Goal: Download file/media: Obtain a digital file from the website

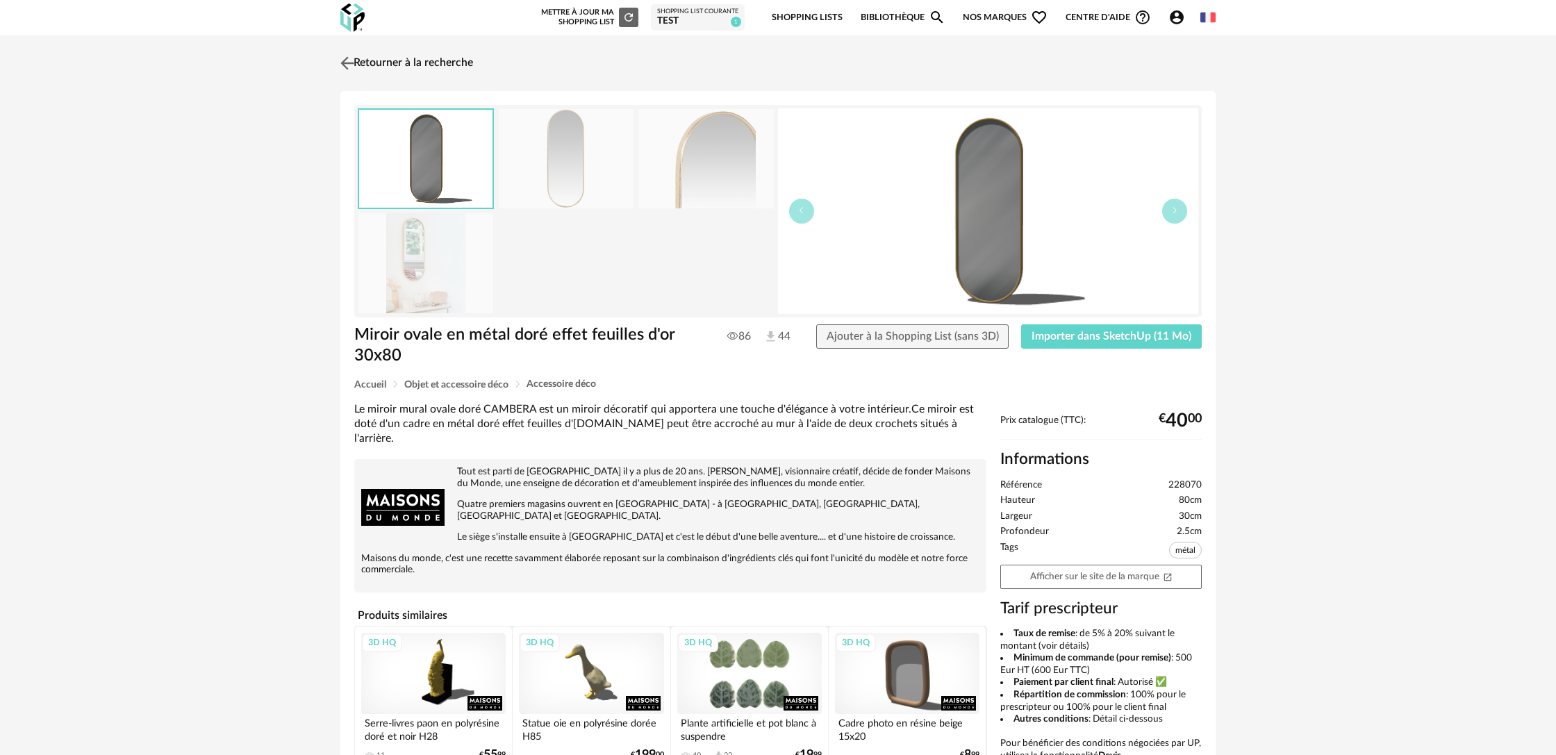
click at [376, 62] on link "Retourner à la recherche" at bounding box center [405, 63] width 136 height 31
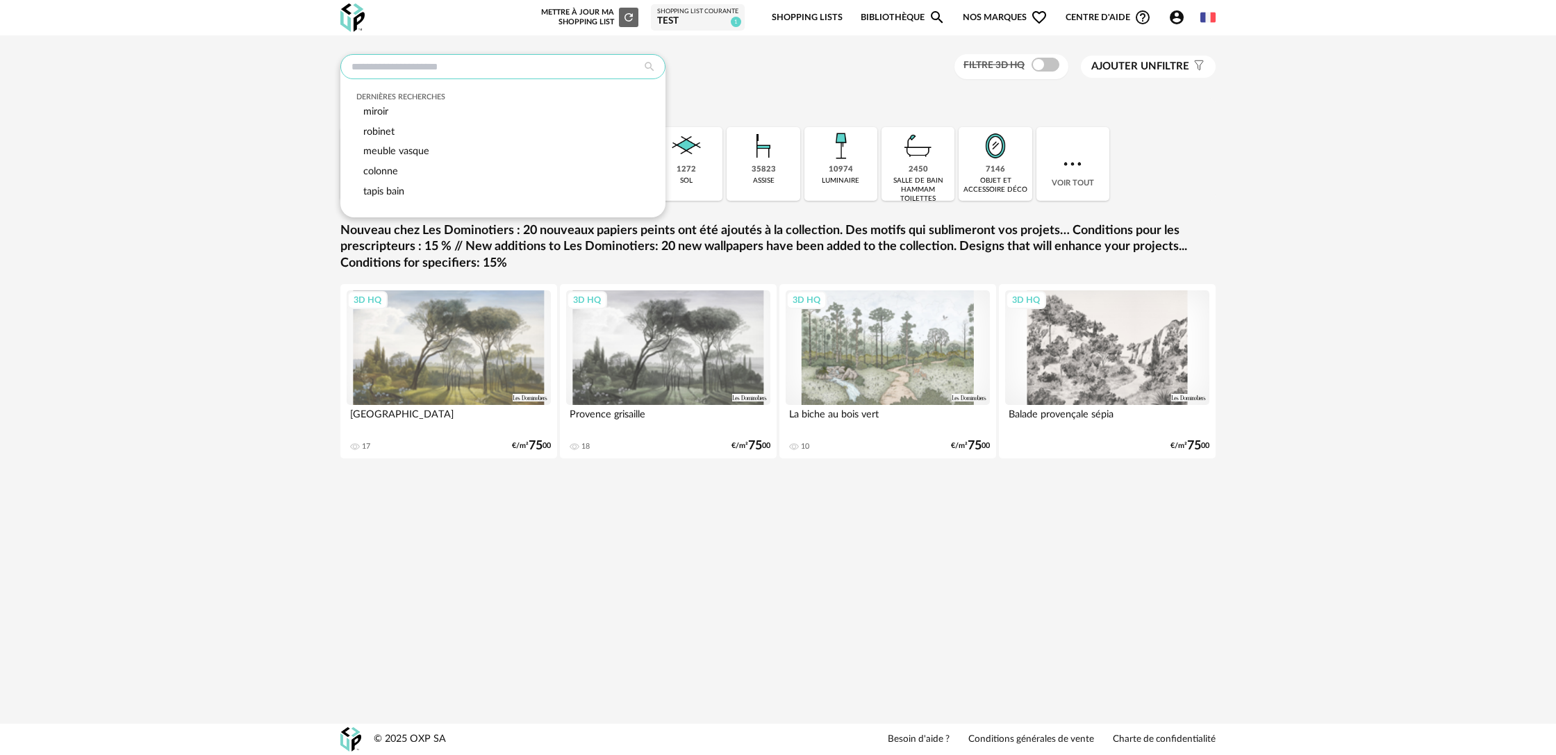
click at [515, 73] on input "text" at bounding box center [502, 66] width 325 height 25
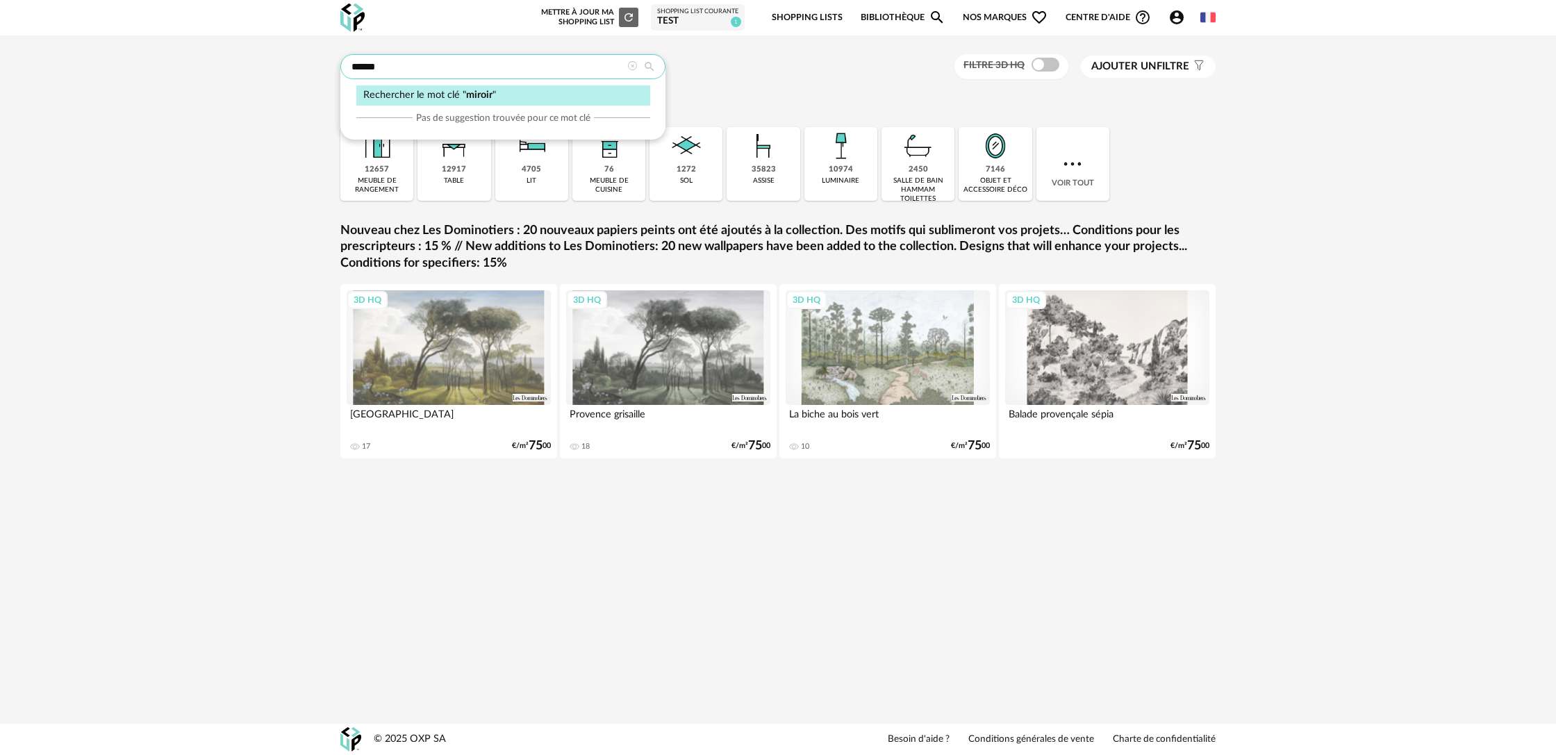
type input "******"
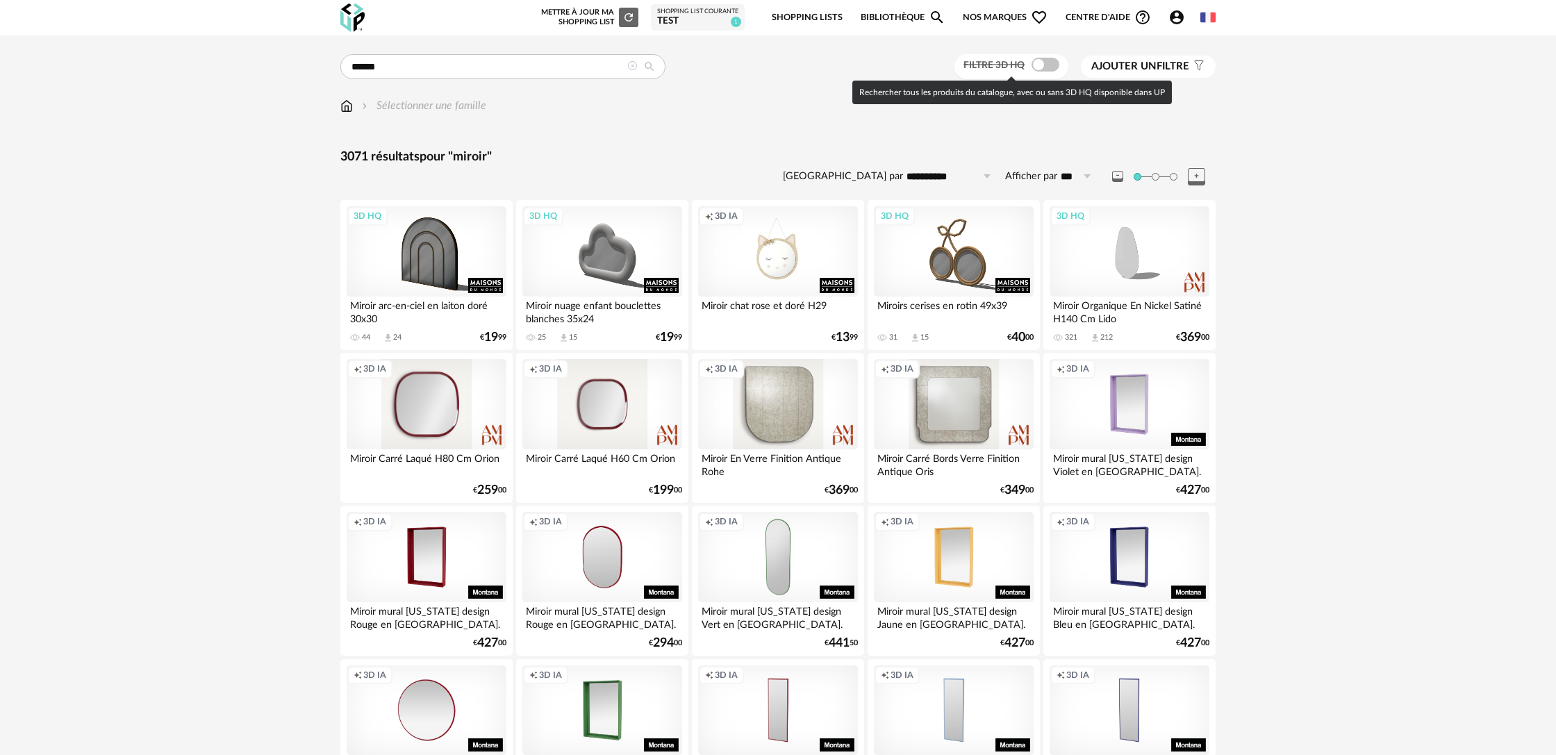
click at [1047, 67] on span at bounding box center [1045, 65] width 28 height 14
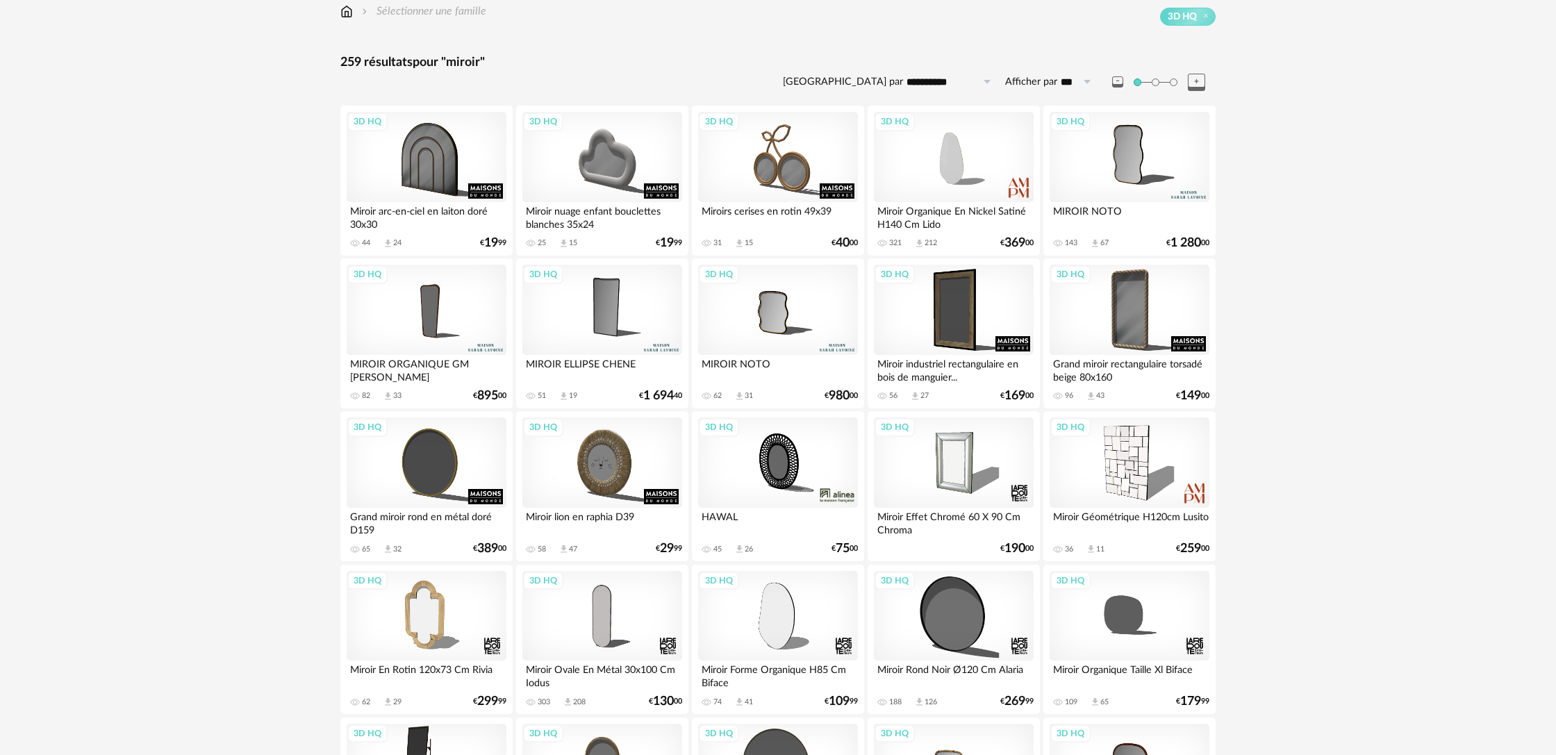
scroll to position [102, 0]
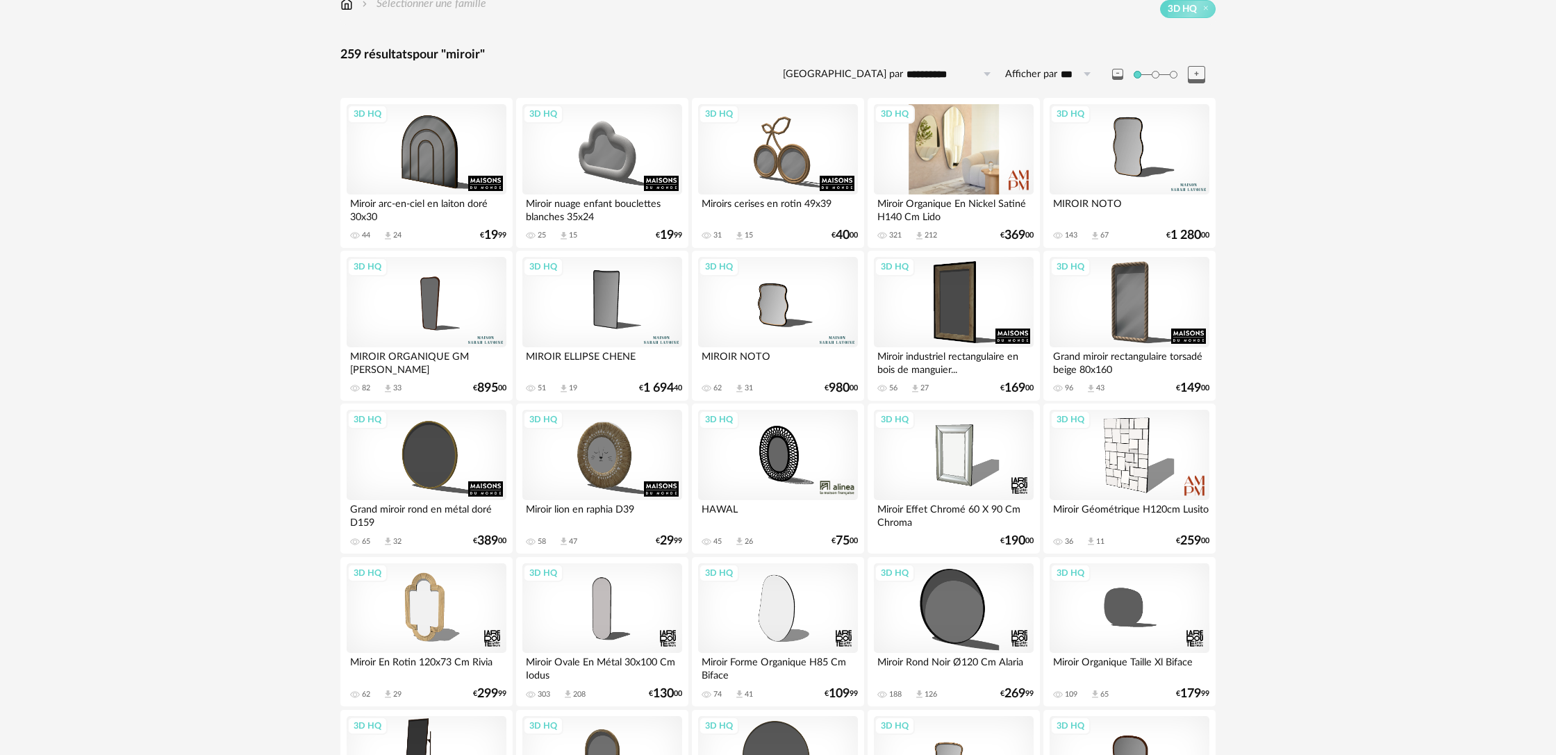
click at [957, 161] on div "3D HQ" at bounding box center [954, 149] width 160 height 90
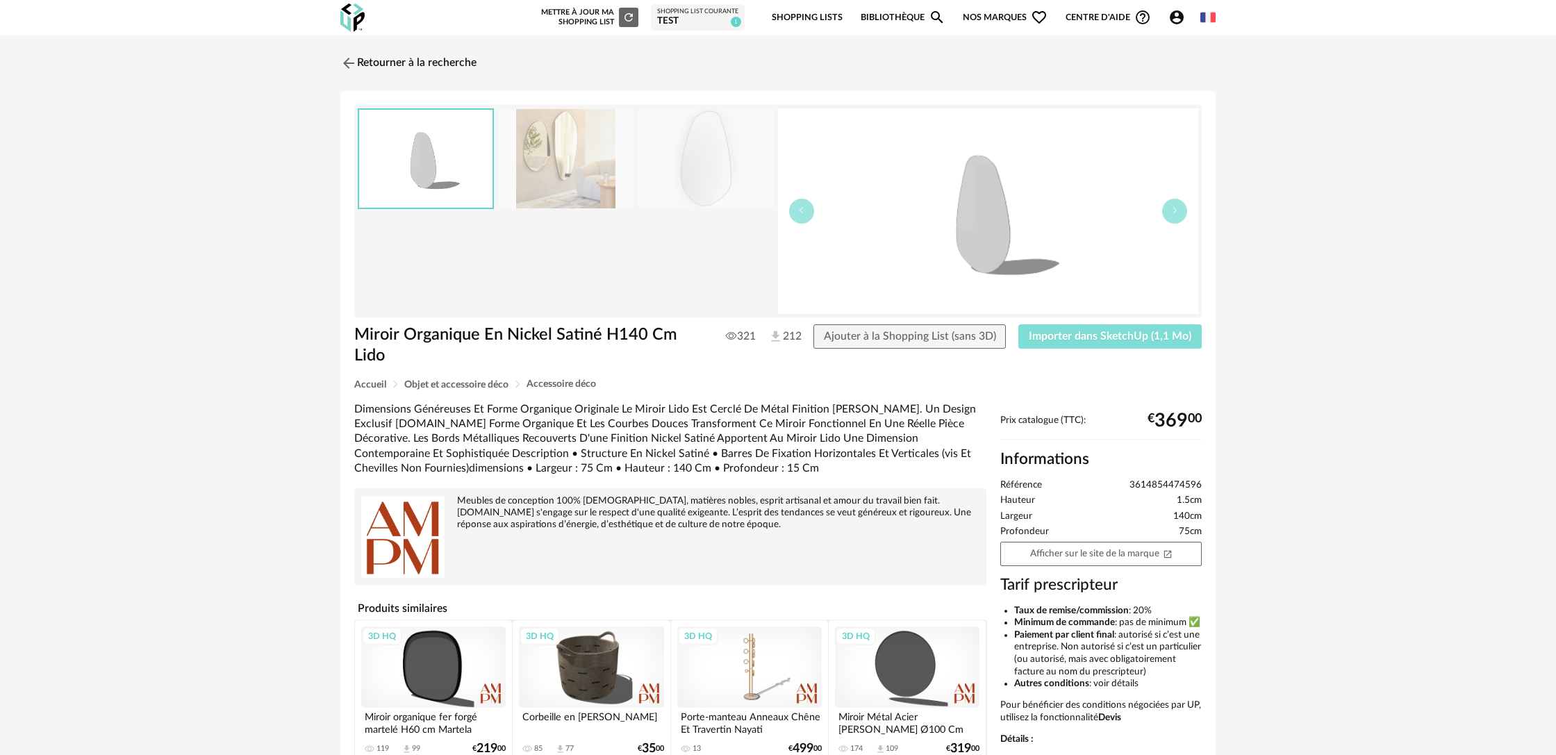
click at [1057, 338] on span "Importer dans SketchUp (1,1 Mo)" at bounding box center [1110, 336] width 163 height 11
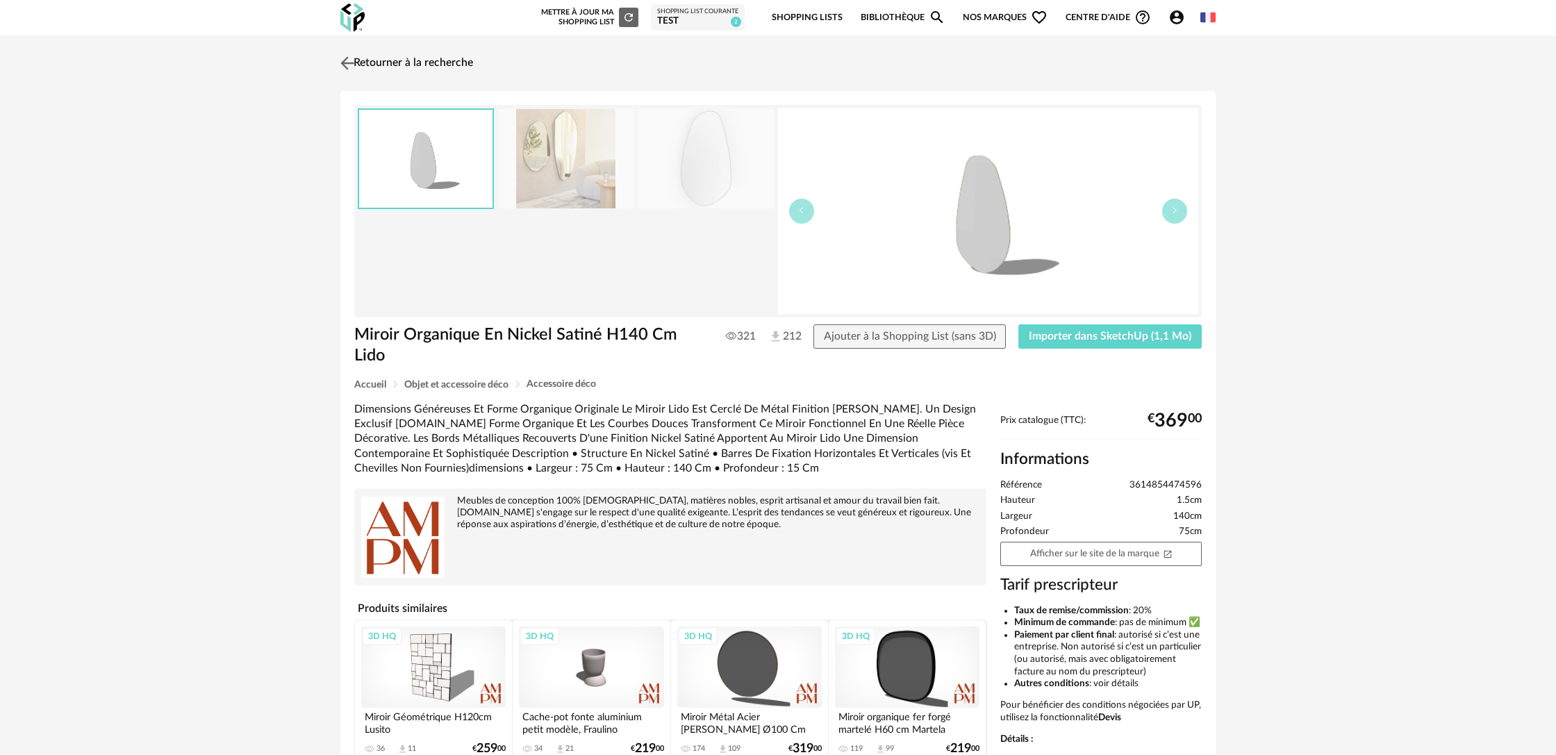
click at [420, 51] on link "Retourner à la recherche" at bounding box center [405, 63] width 136 height 31
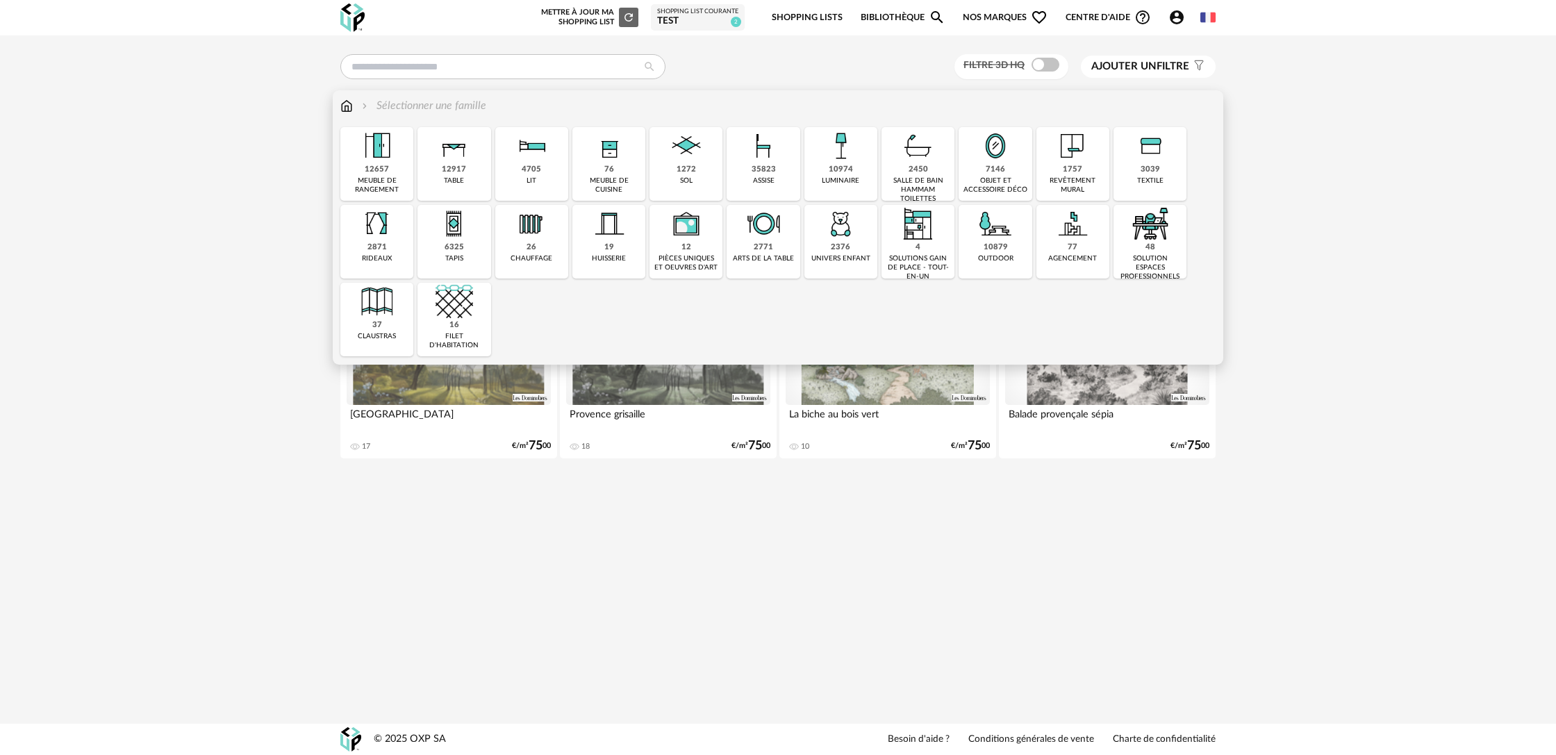
click at [924, 184] on div "salle de bain hammam toilettes" at bounding box center [918, 189] width 65 height 27
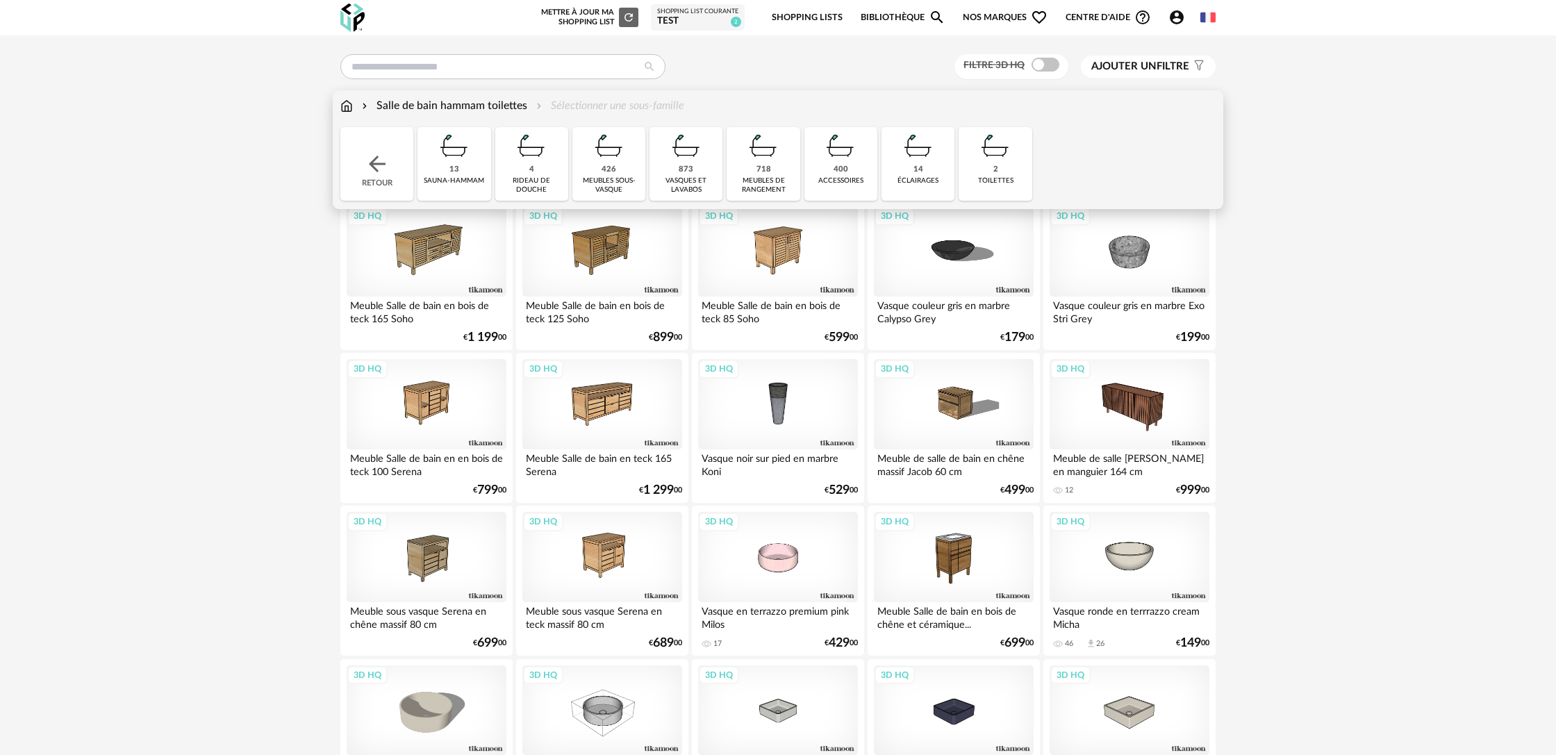
click at [846, 161] on img at bounding box center [841, 146] width 38 height 38
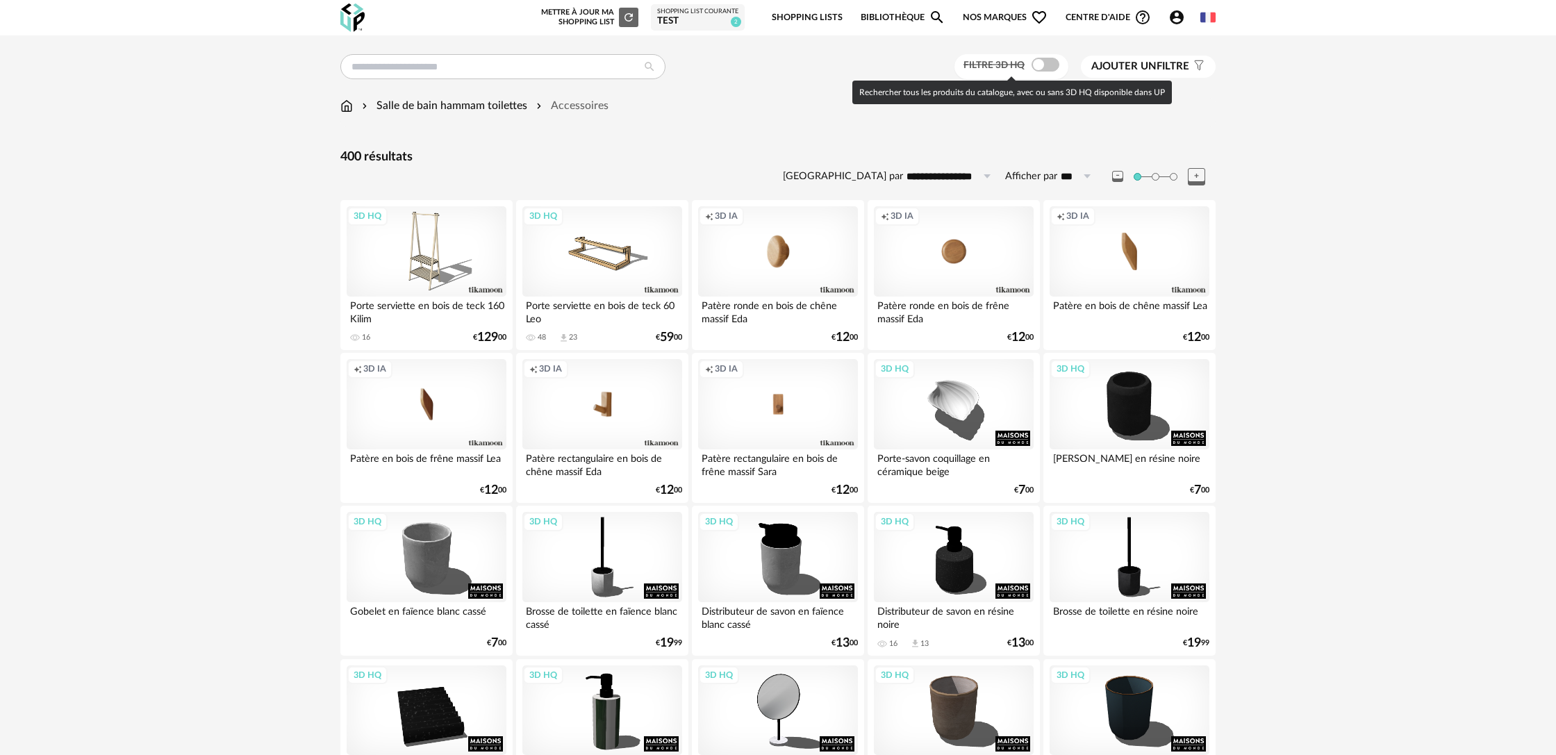
click at [1048, 69] on span at bounding box center [1045, 65] width 28 height 14
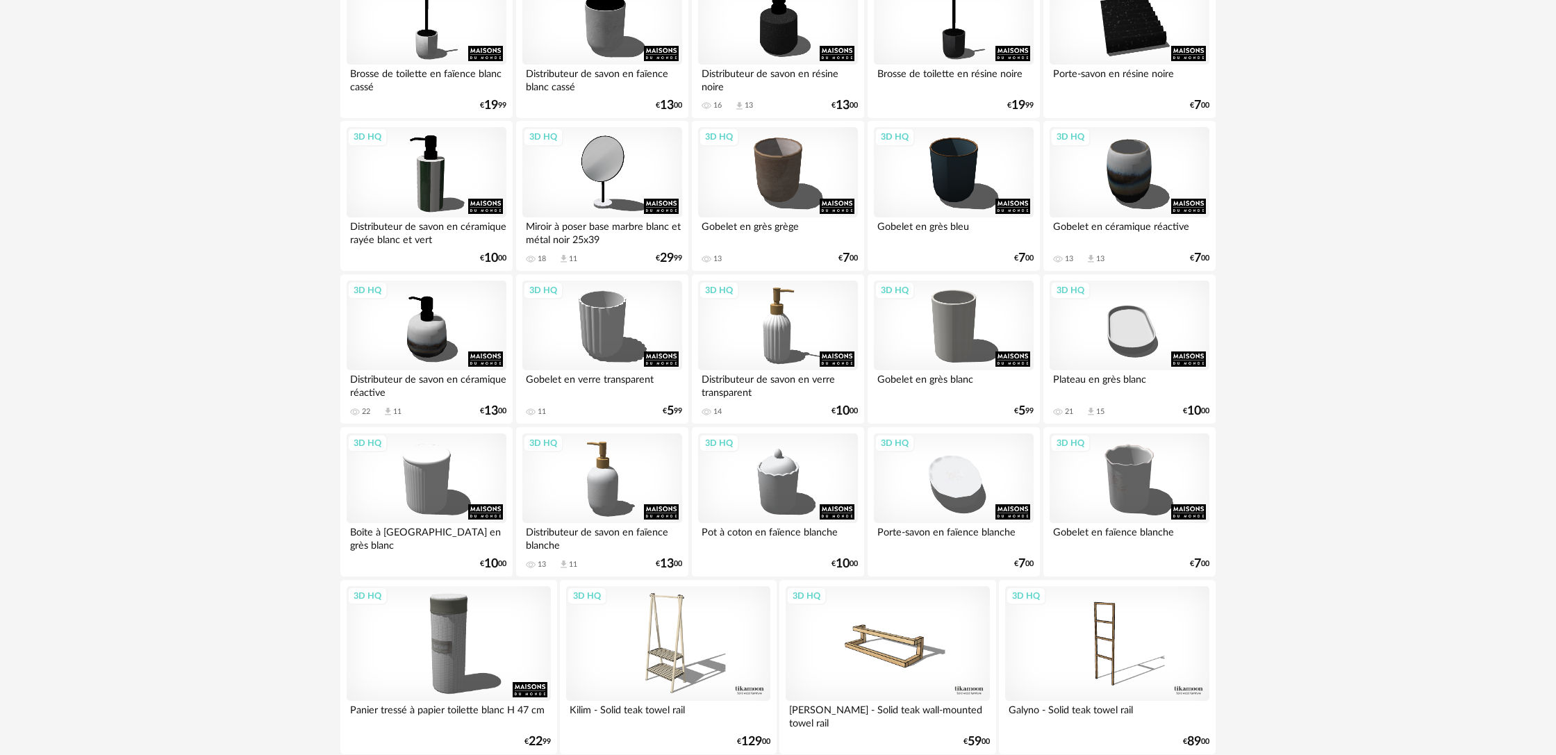
scroll to position [392, 0]
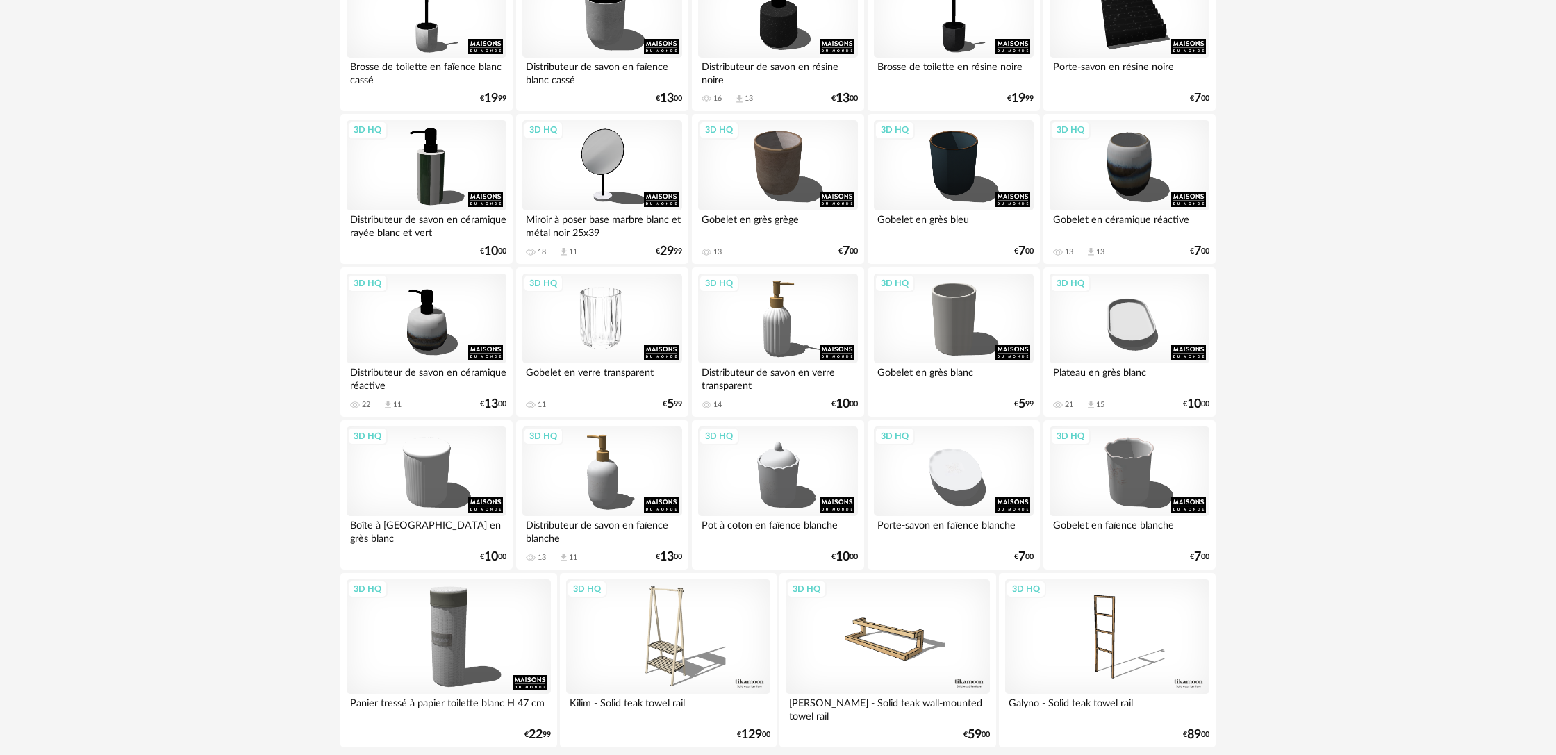
click at [604, 332] on div "3D HQ" at bounding box center [602, 319] width 160 height 90
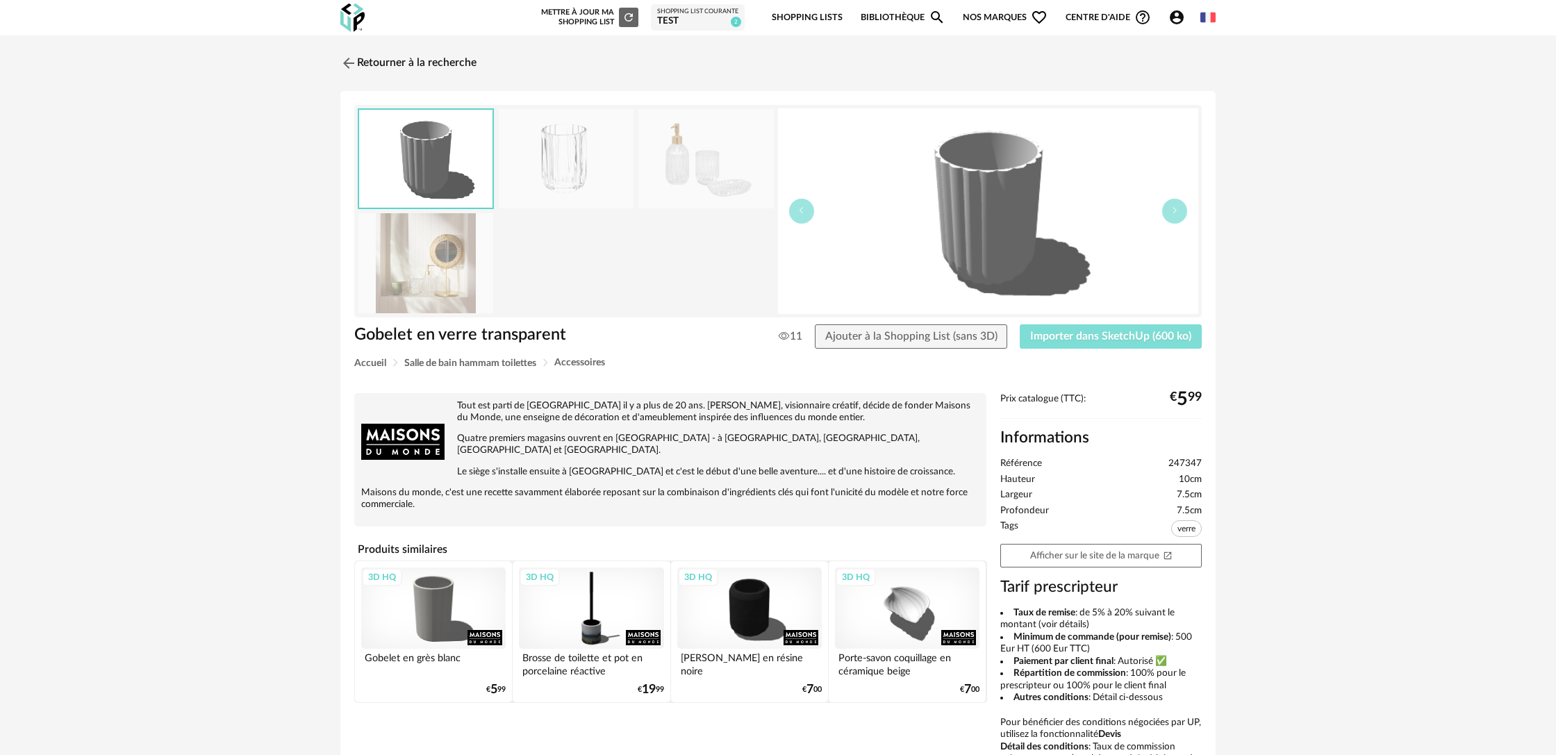
click at [1113, 341] on span "Importer dans SketchUp (600 ko)" at bounding box center [1110, 336] width 161 height 11
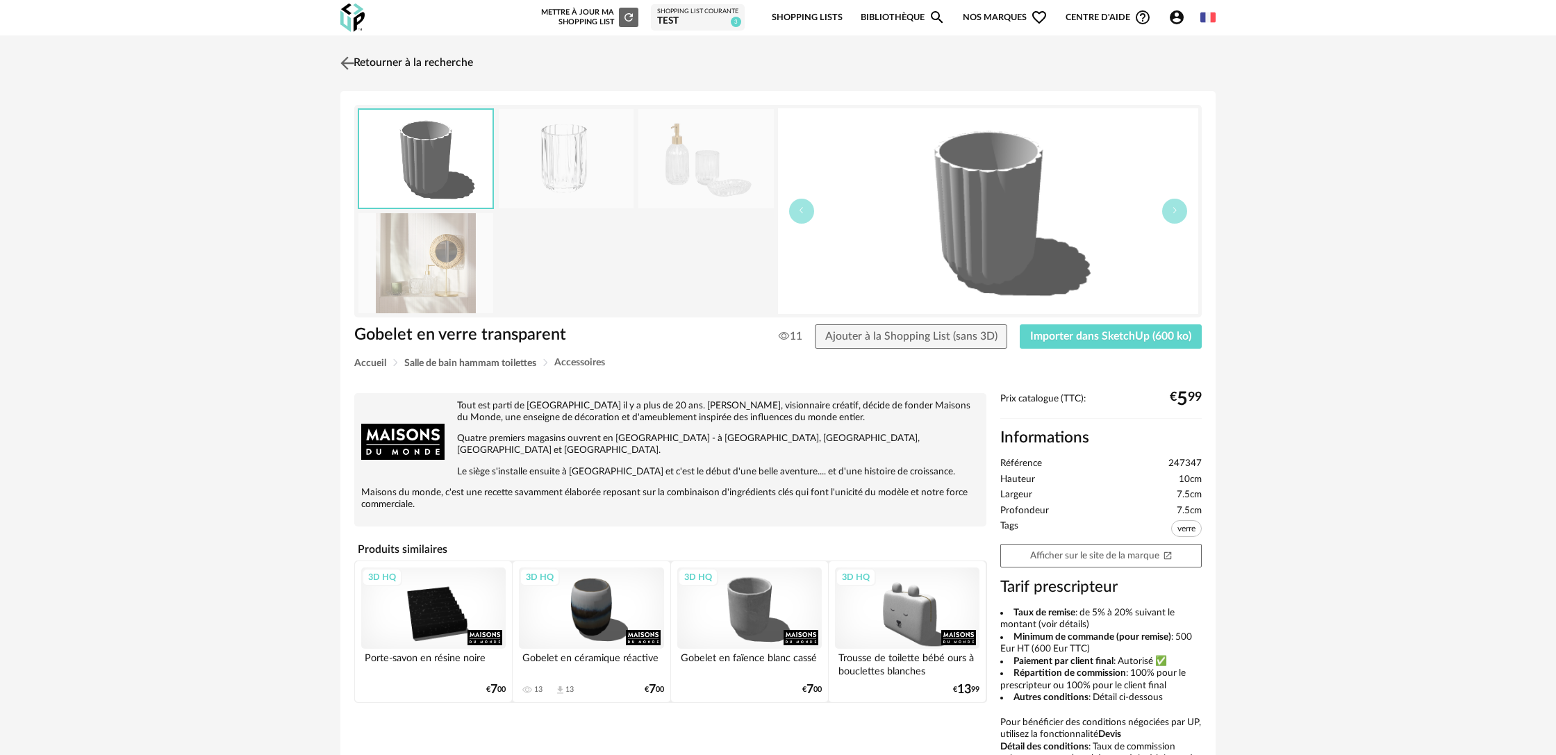
click at [355, 63] on img at bounding box center [348, 63] width 20 height 20
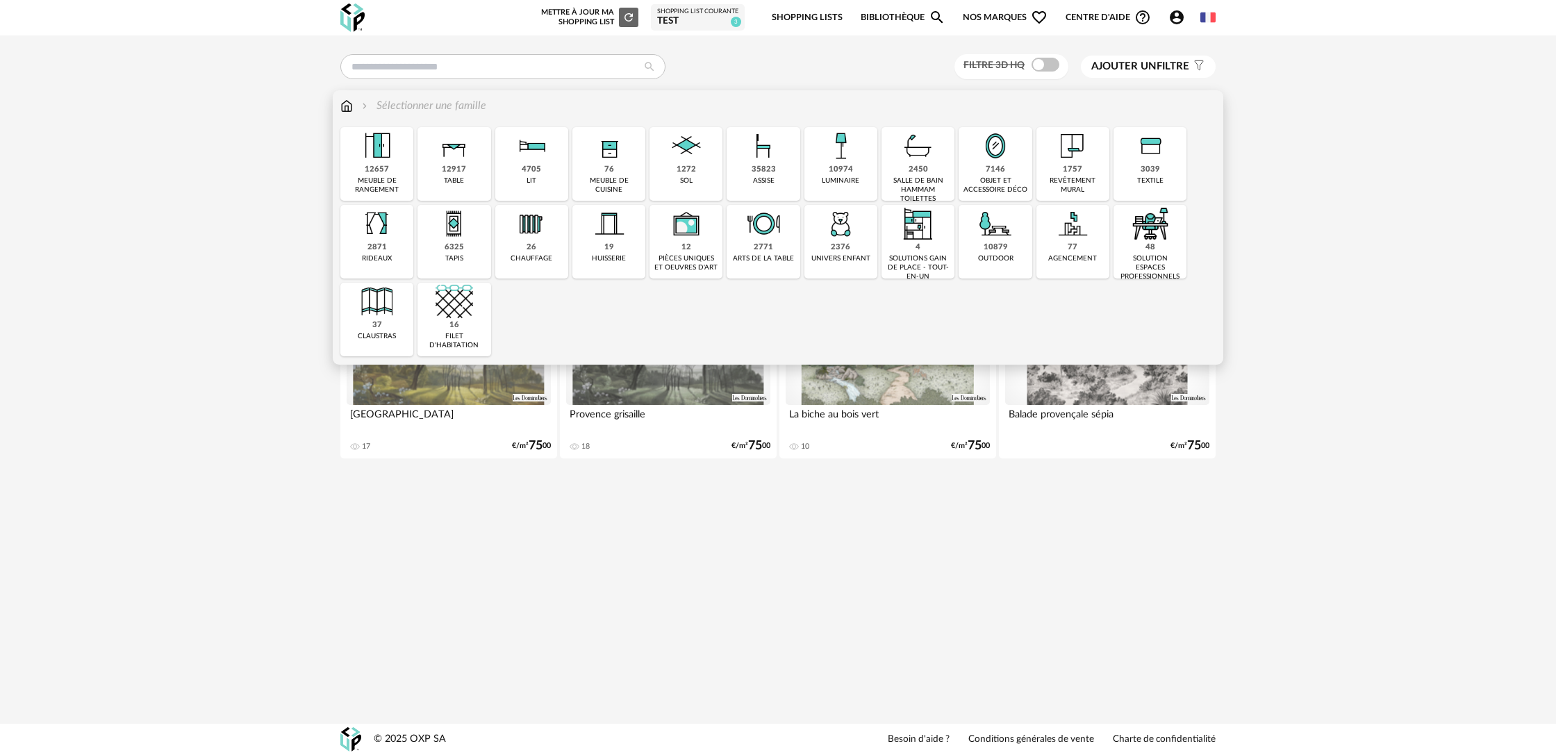
click at [915, 174] on div "2450" at bounding box center [917, 170] width 19 height 10
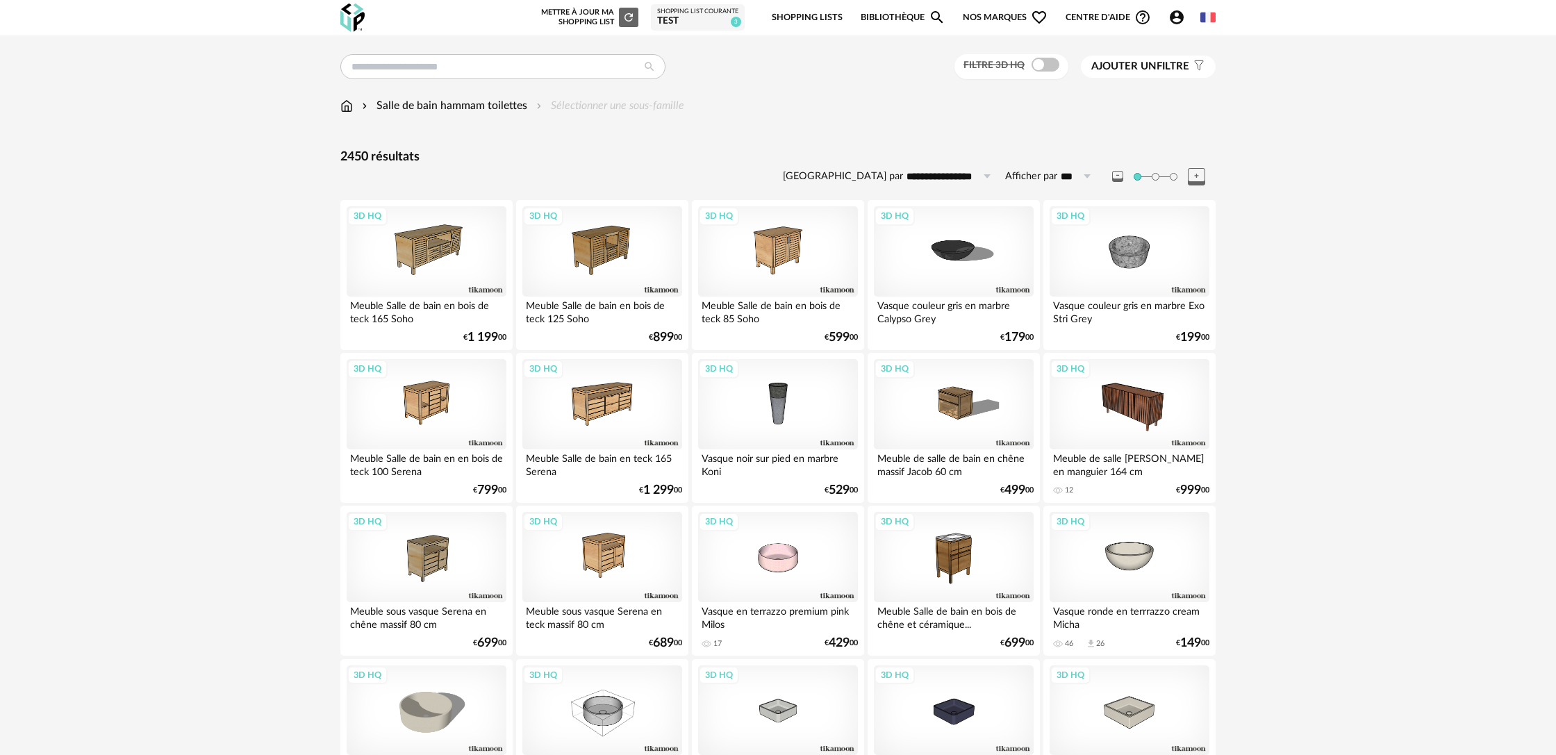
click at [509, 108] on div "Salle de bain hammam toilettes" at bounding box center [443, 106] width 168 height 16
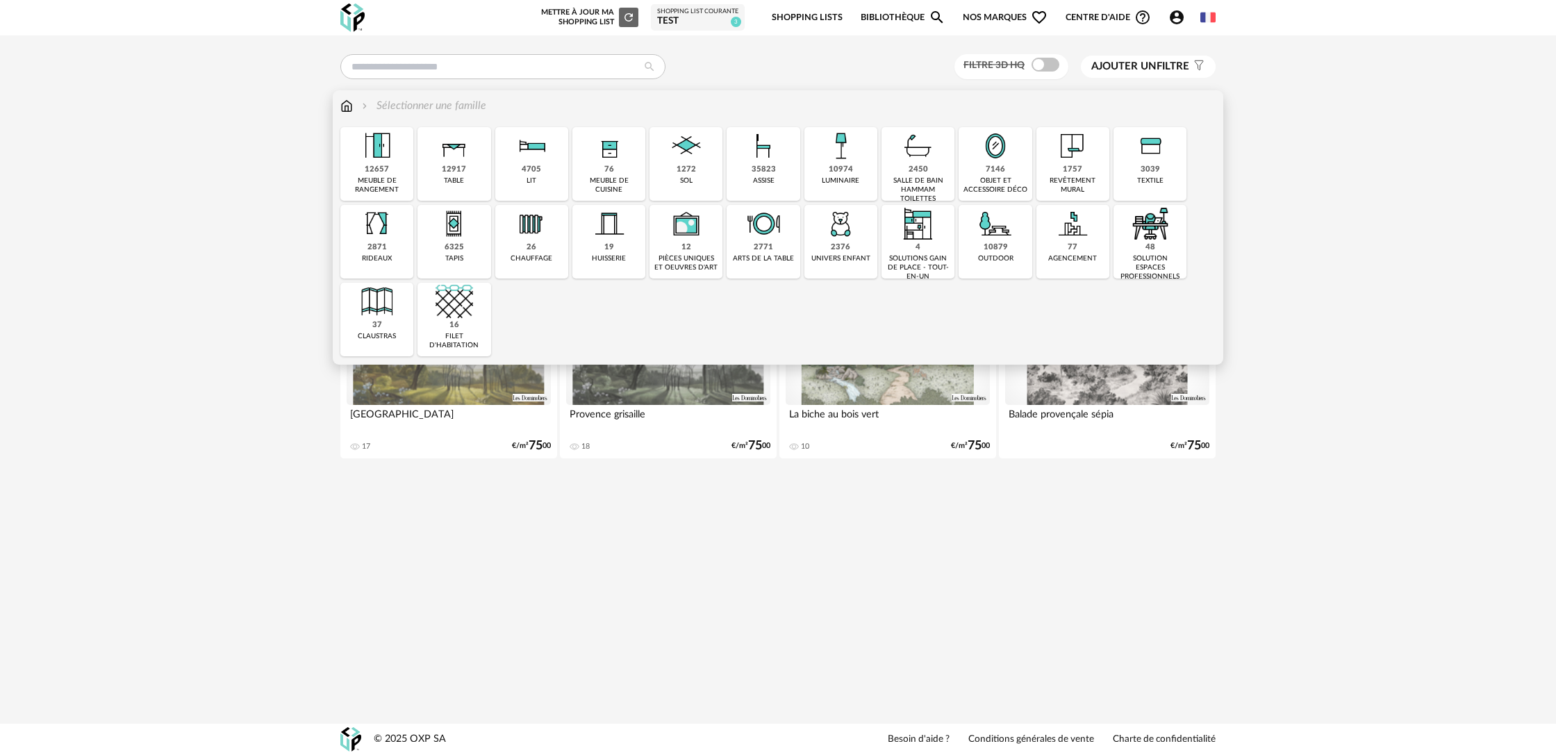
click at [925, 169] on div "2450" at bounding box center [917, 170] width 19 height 10
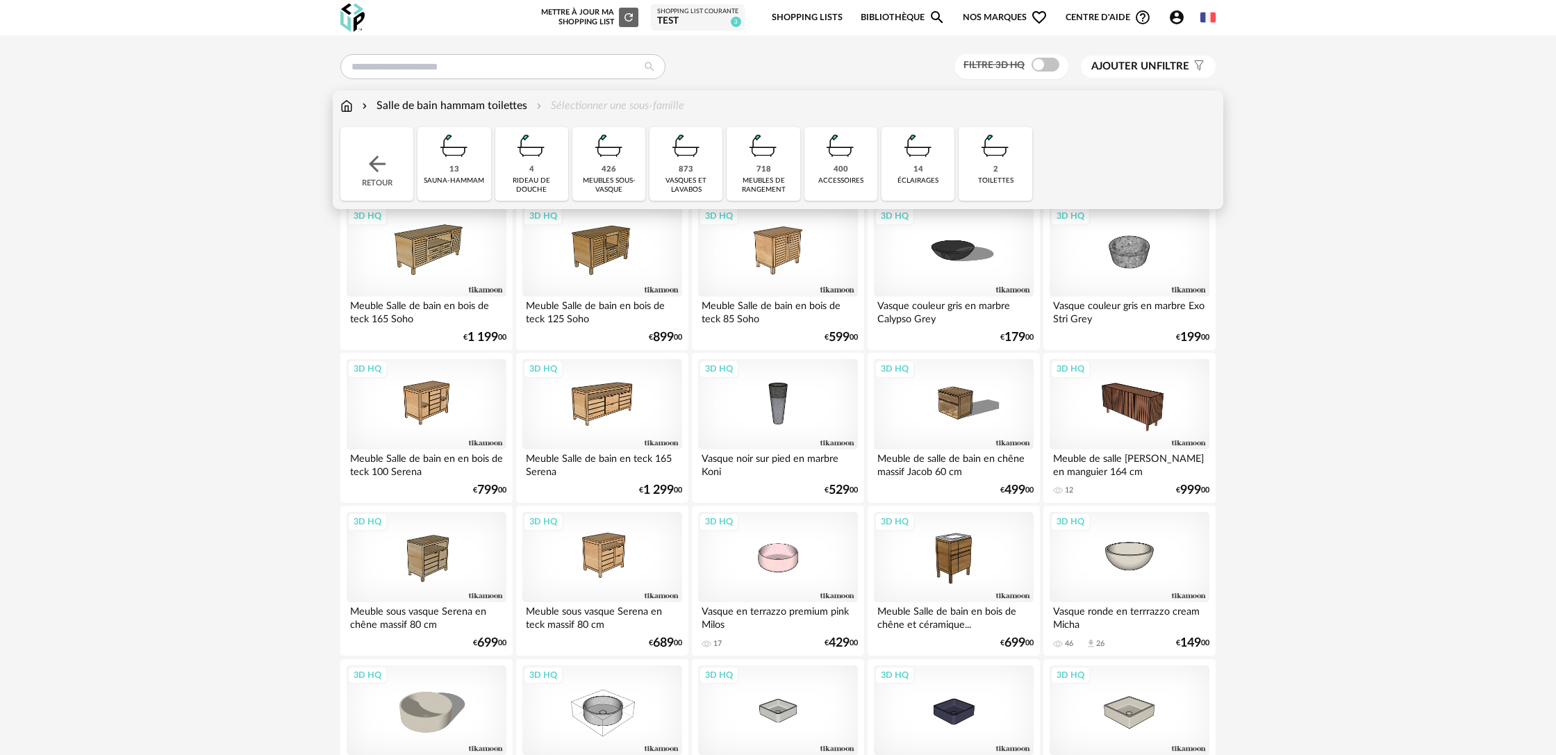
click at [844, 163] on img at bounding box center [841, 146] width 38 height 38
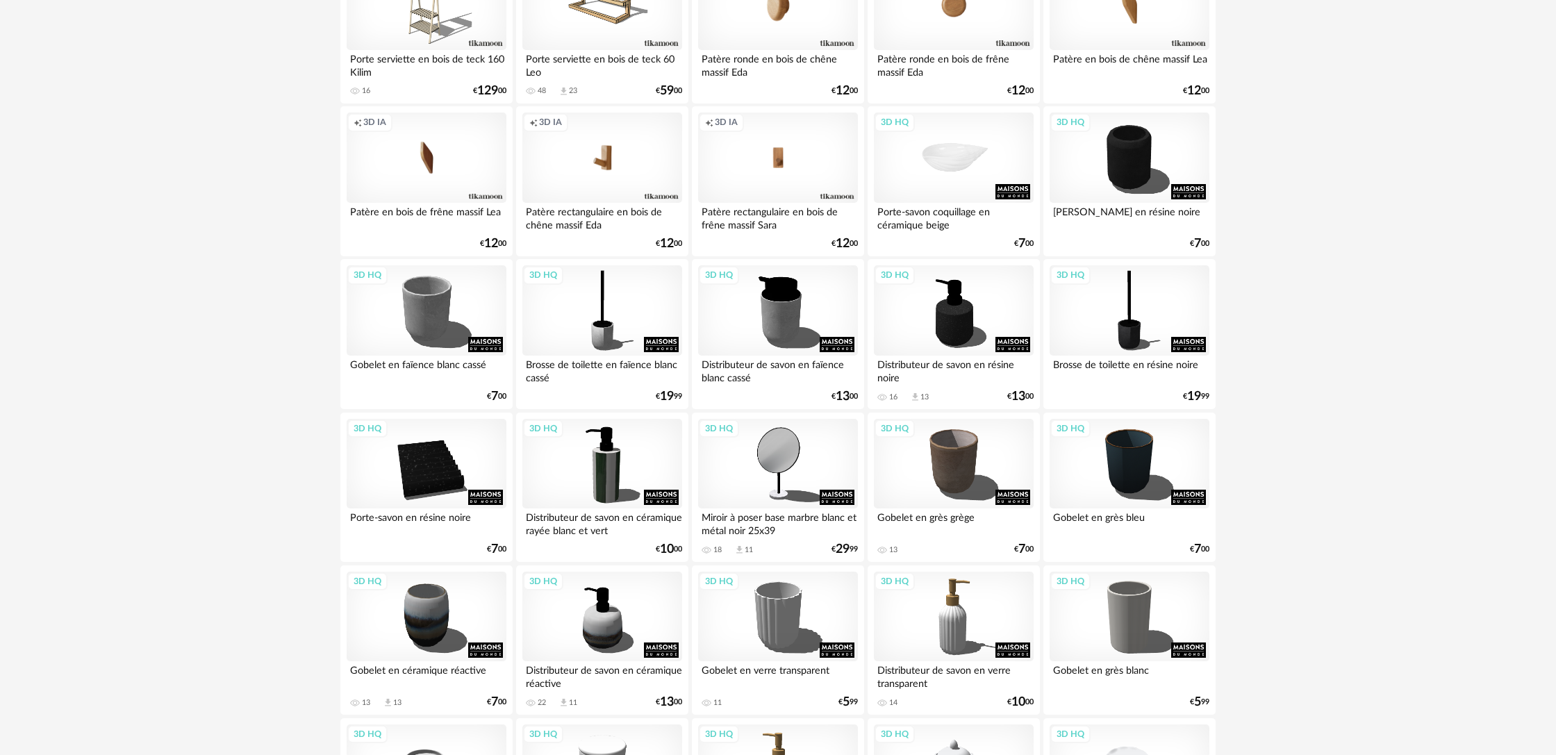
scroll to position [250, 0]
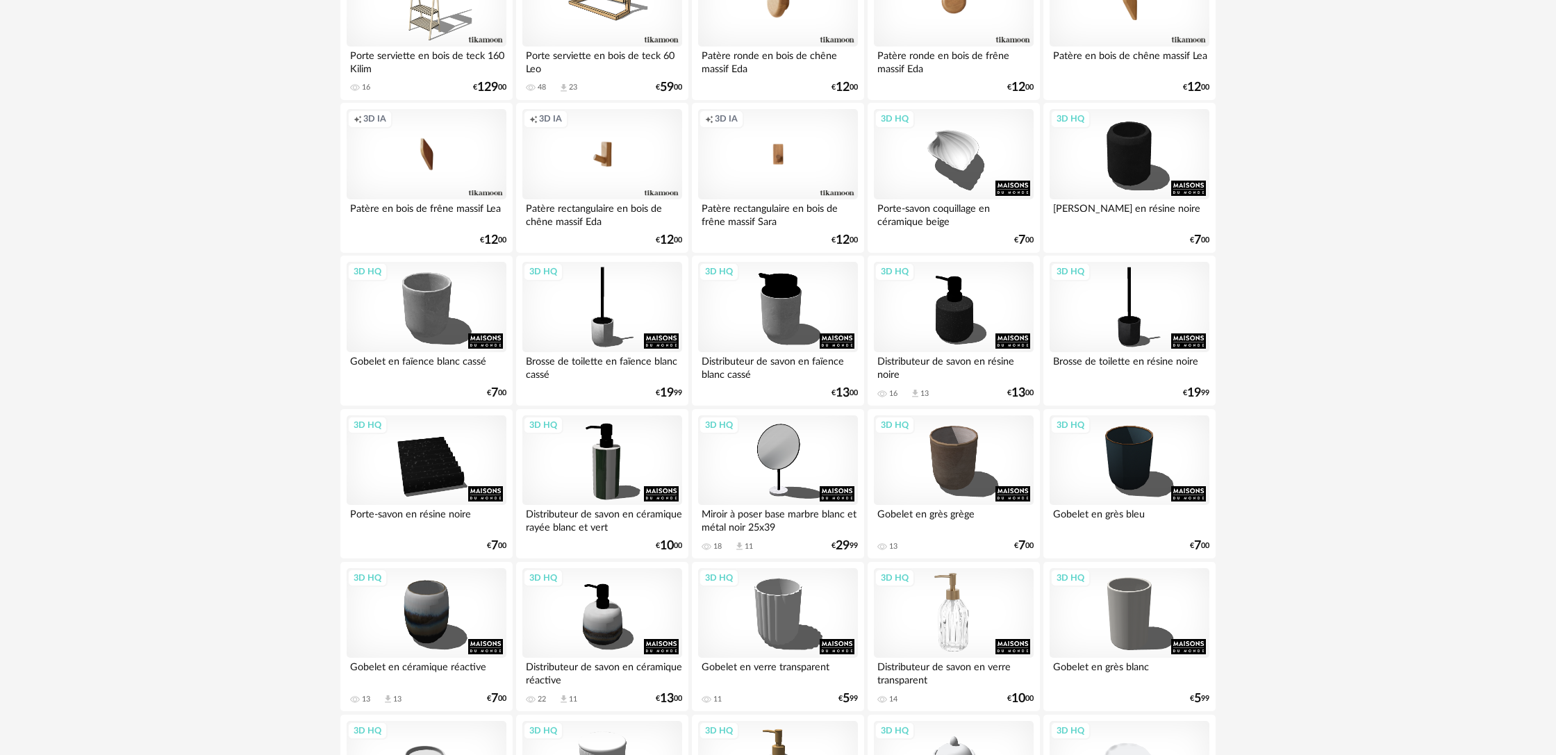
click at [941, 631] on div "3D HQ" at bounding box center [954, 613] width 160 height 90
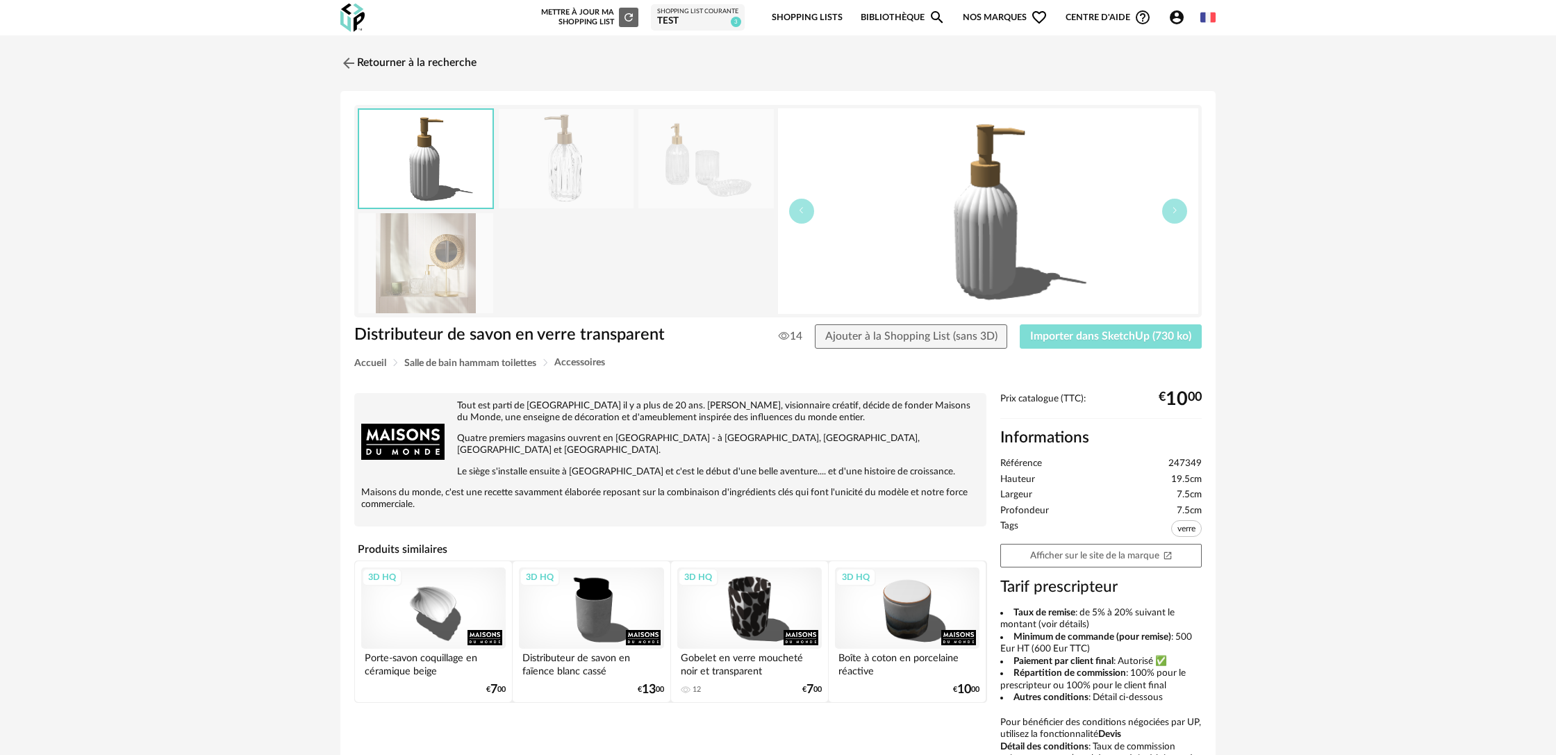
click at [1094, 339] on span "Importer dans SketchUp (730 ko)" at bounding box center [1110, 336] width 161 height 11
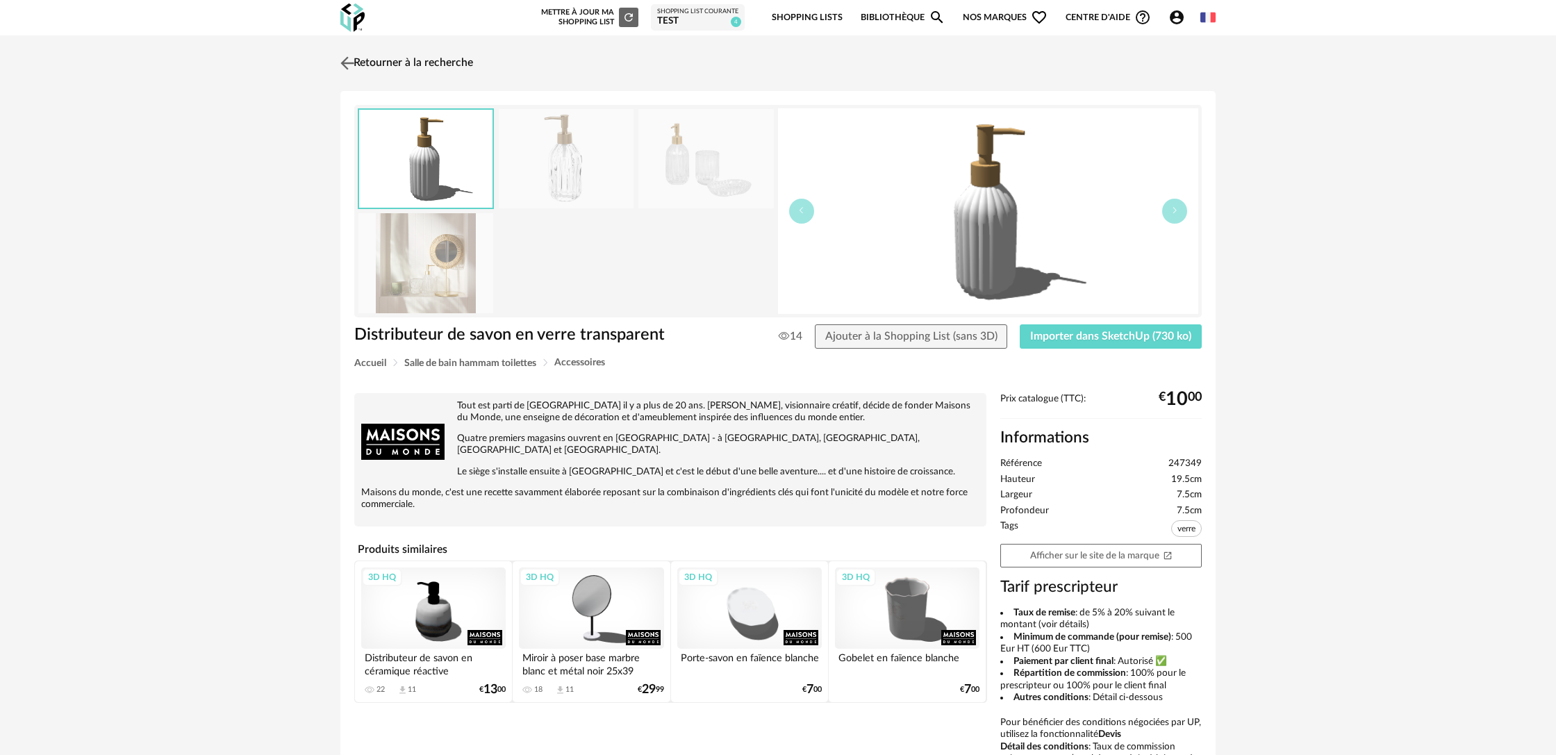
click at [379, 67] on link "Retourner à la recherche" at bounding box center [405, 63] width 136 height 31
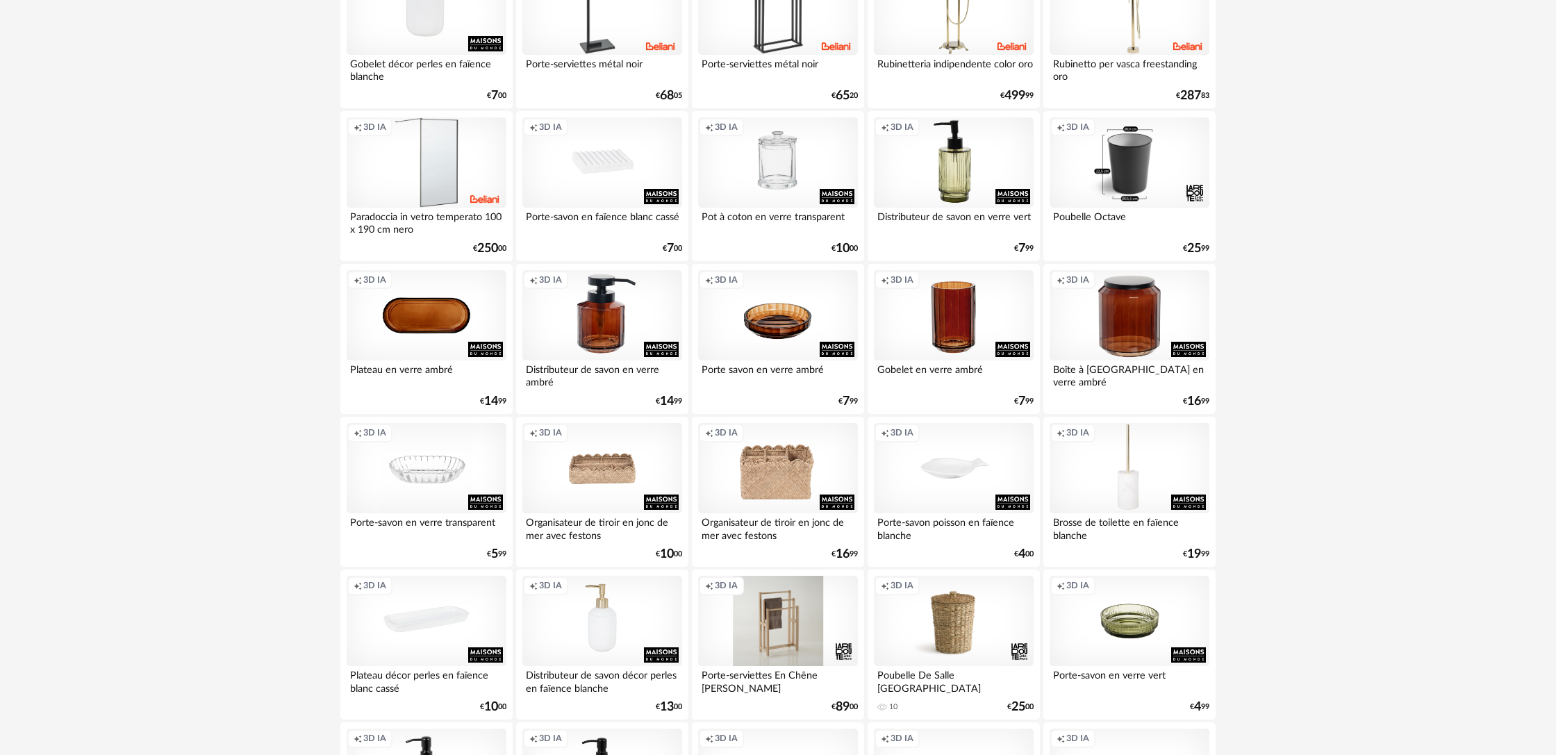
scroll to position [1334, 0]
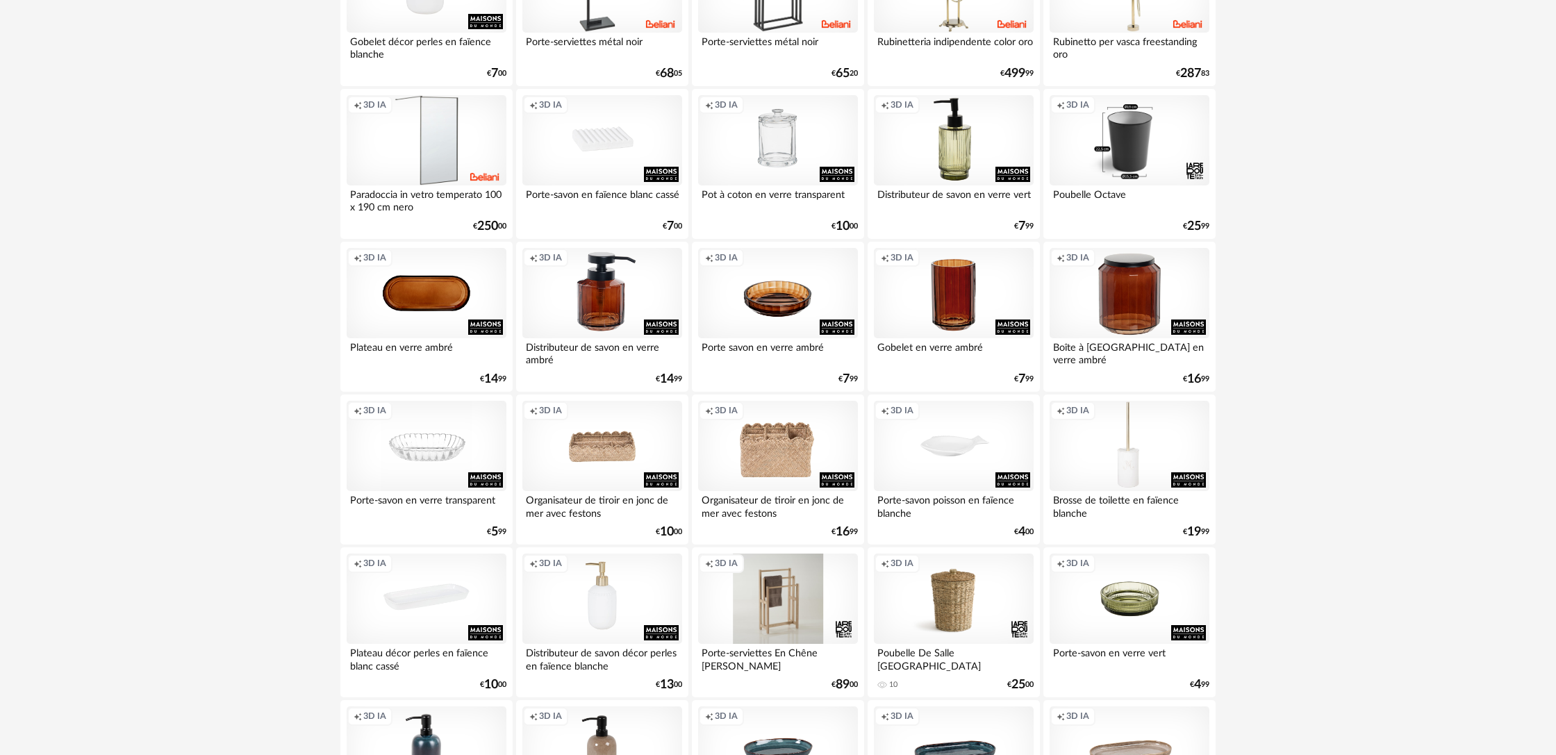
click at [784, 167] on div "Creation icon 3D IA" at bounding box center [778, 140] width 160 height 90
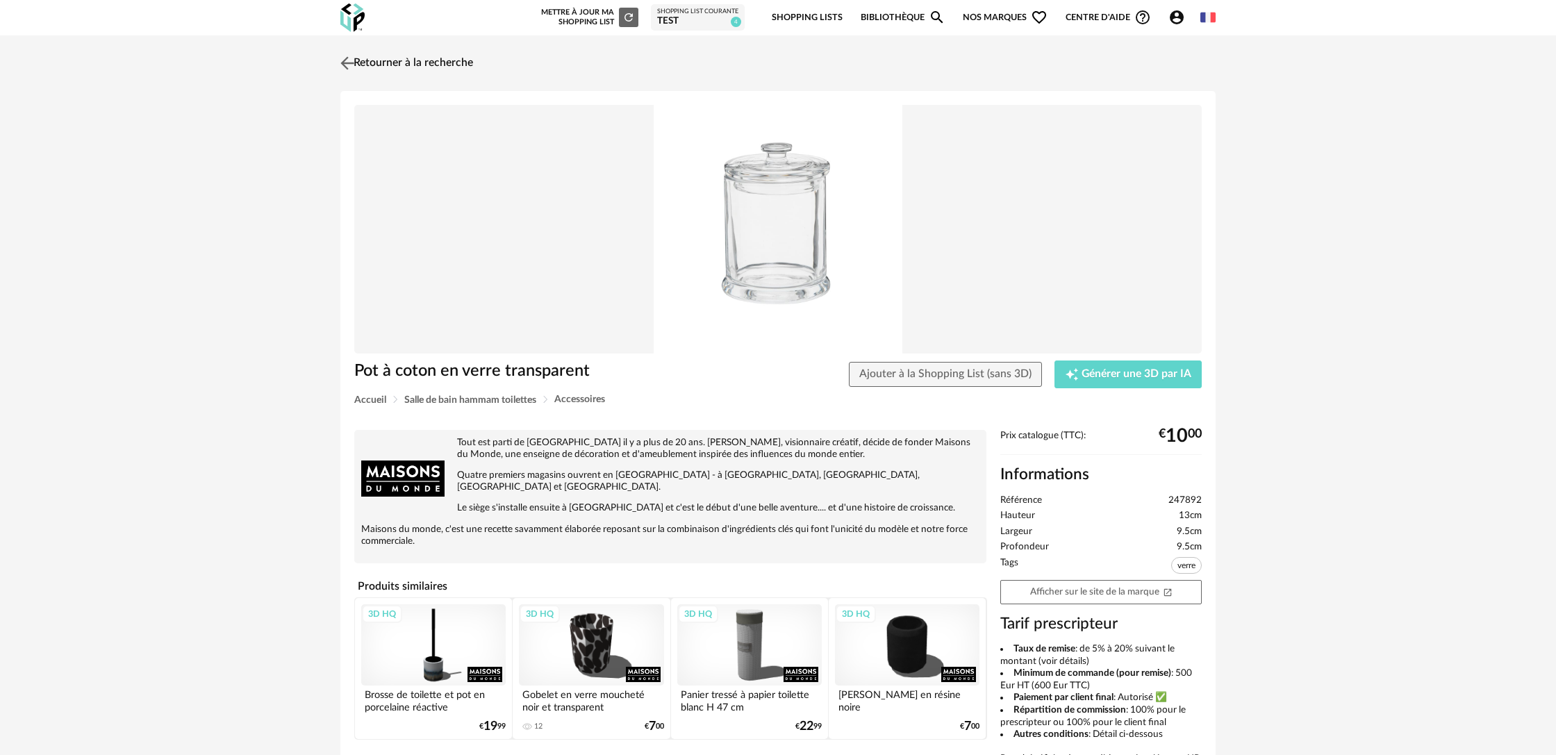
click at [413, 63] on link "Retourner à la recherche" at bounding box center [405, 63] width 136 height 31
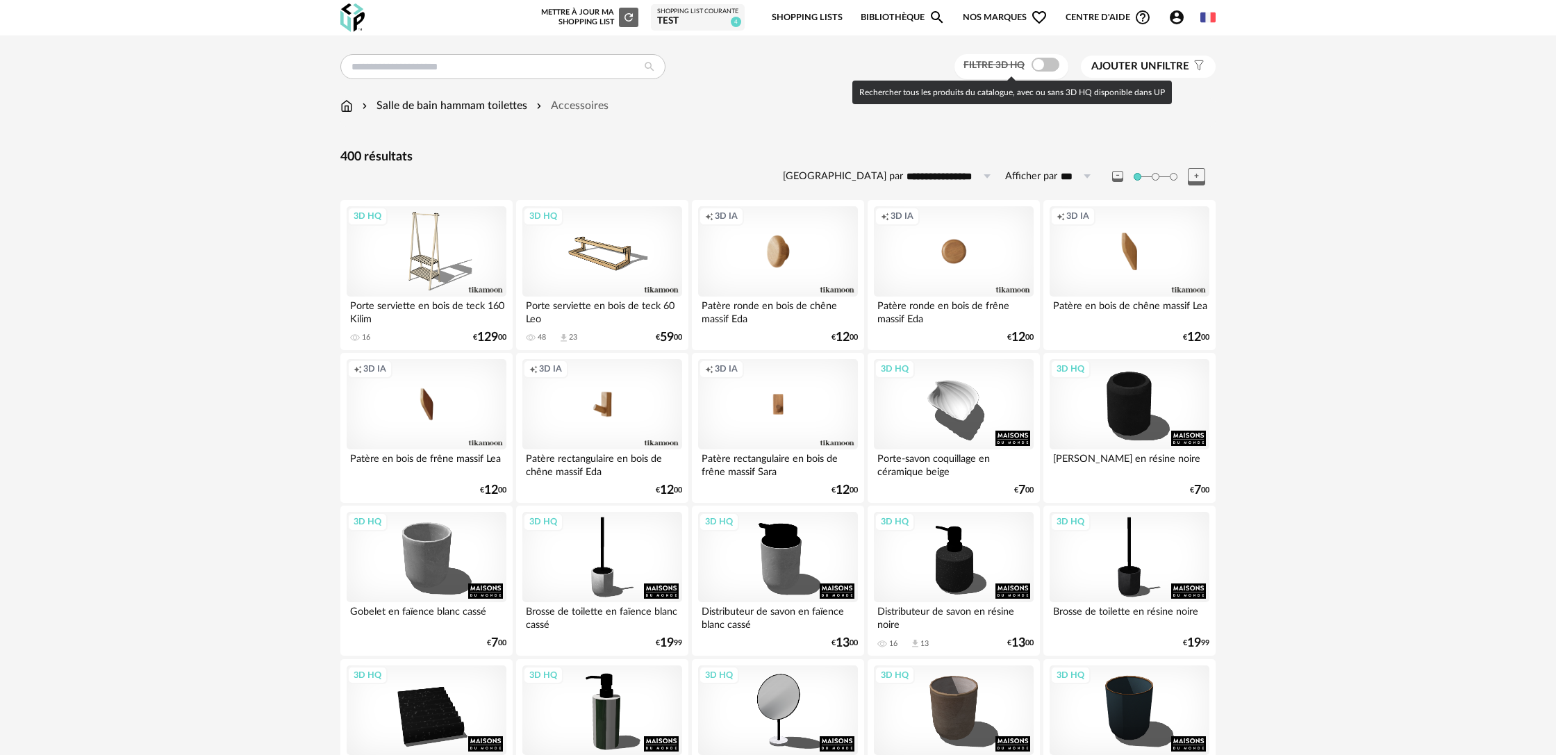
click at [1048, 68] on span at bounding box center [1045, 65] width 28 height 14
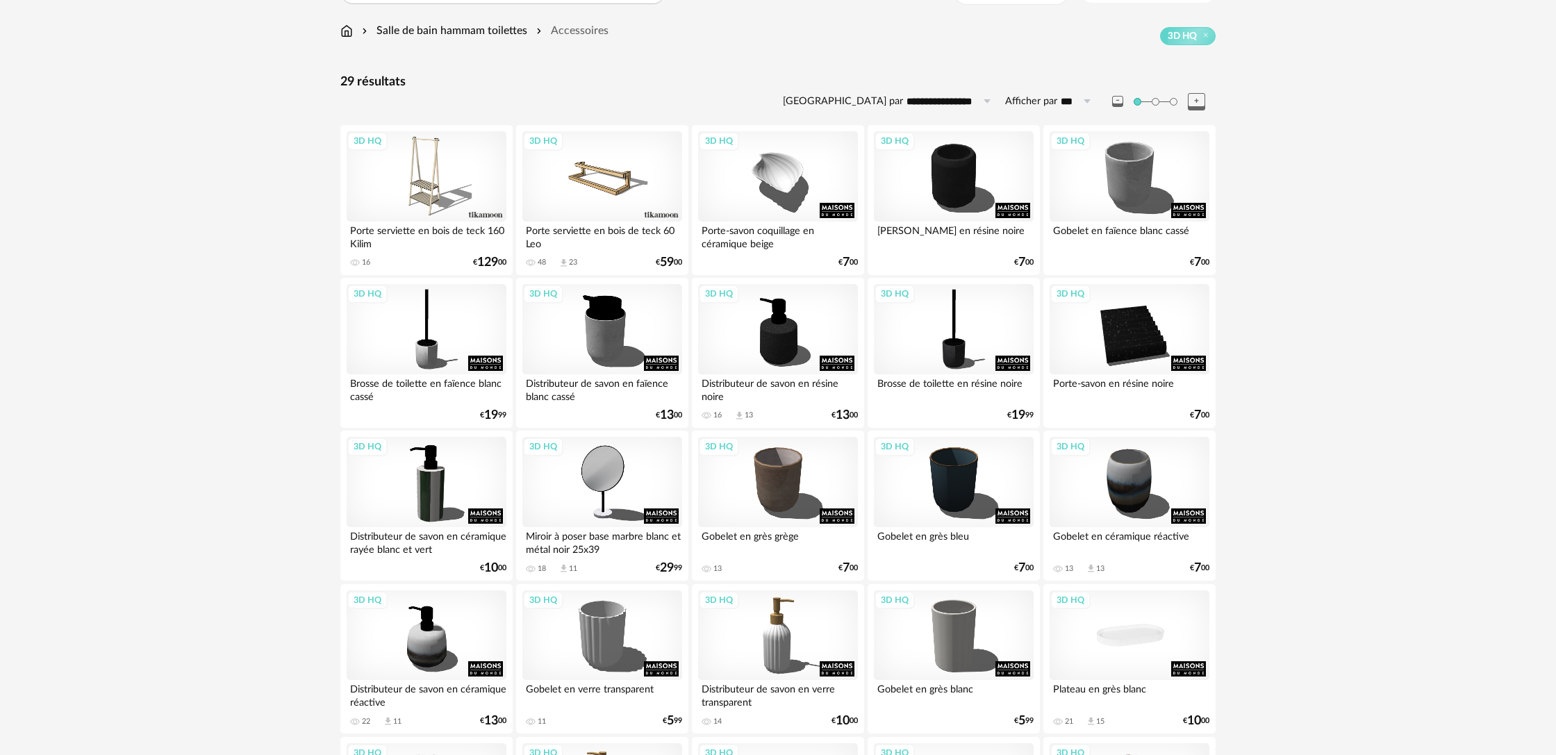
scroll to position [72, 0]
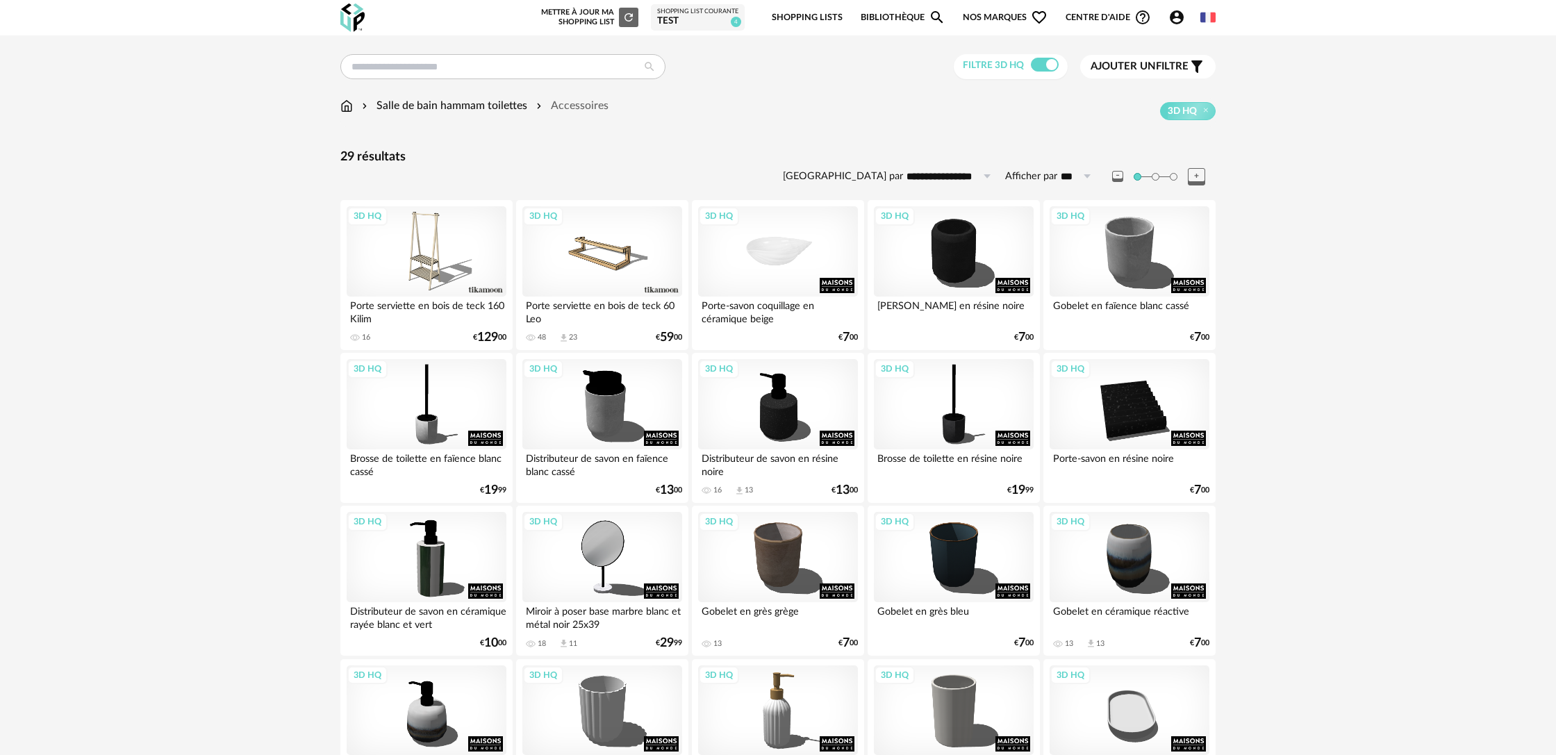
click at [779, 263] on div "3D HQ" at bounding box center [778, 251] width 160 height 90
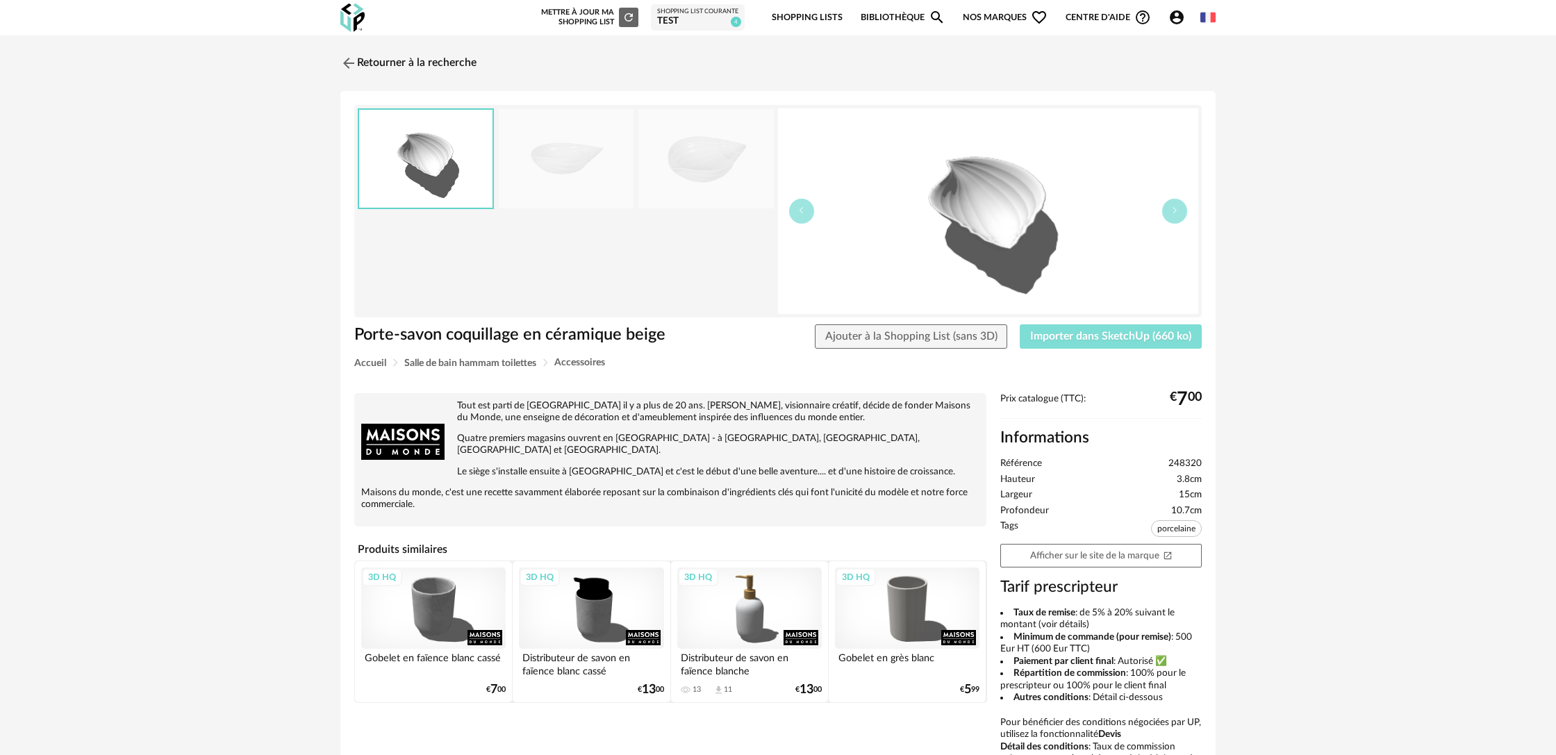
click at [1079, 341] on span "Importer dans SketchUp (660 ko)" at bounding box center [1110, 336] width 161 height 11
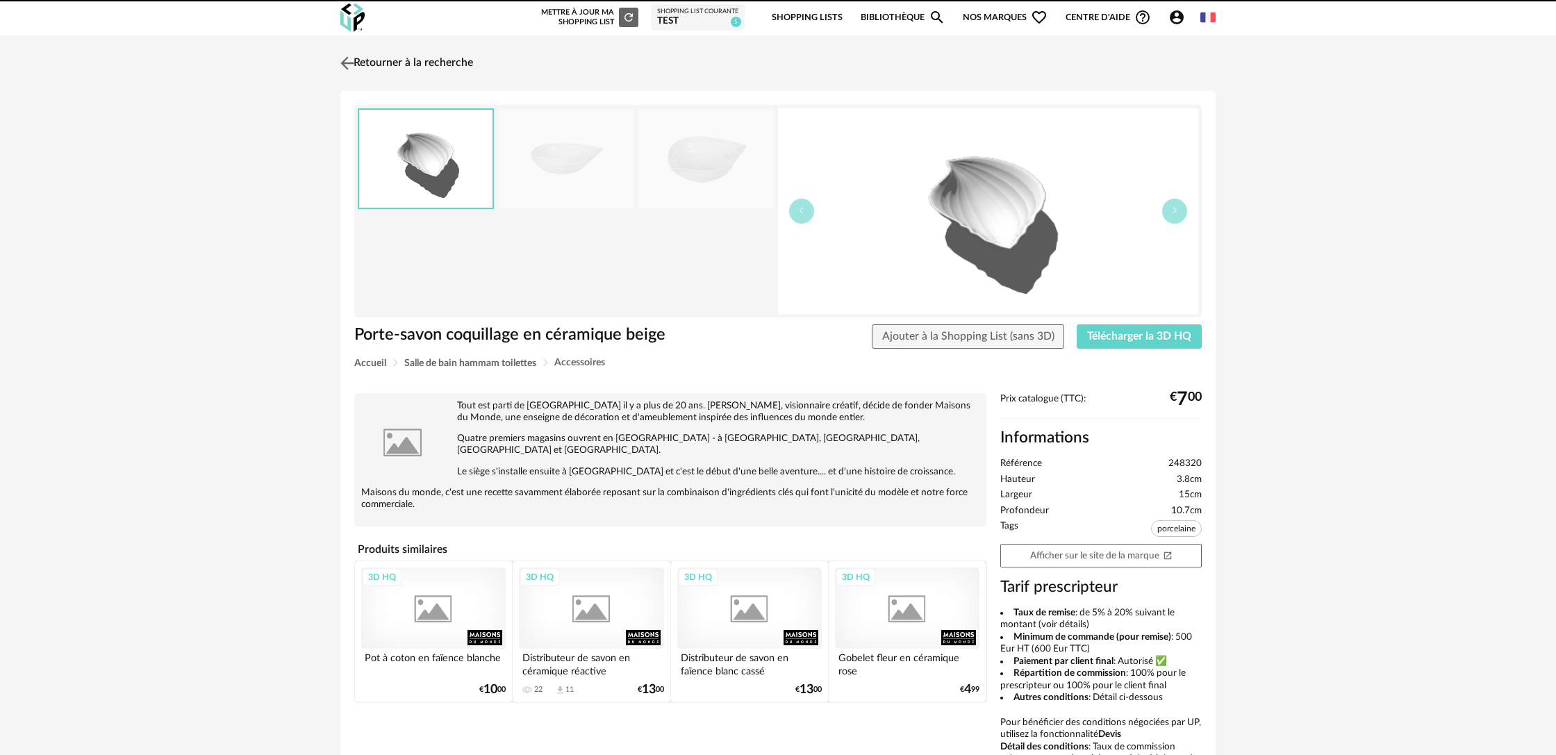
click at [413, 65] on link "Retourner à la recherche" at bounding box center [405, 63] width 136 height 31
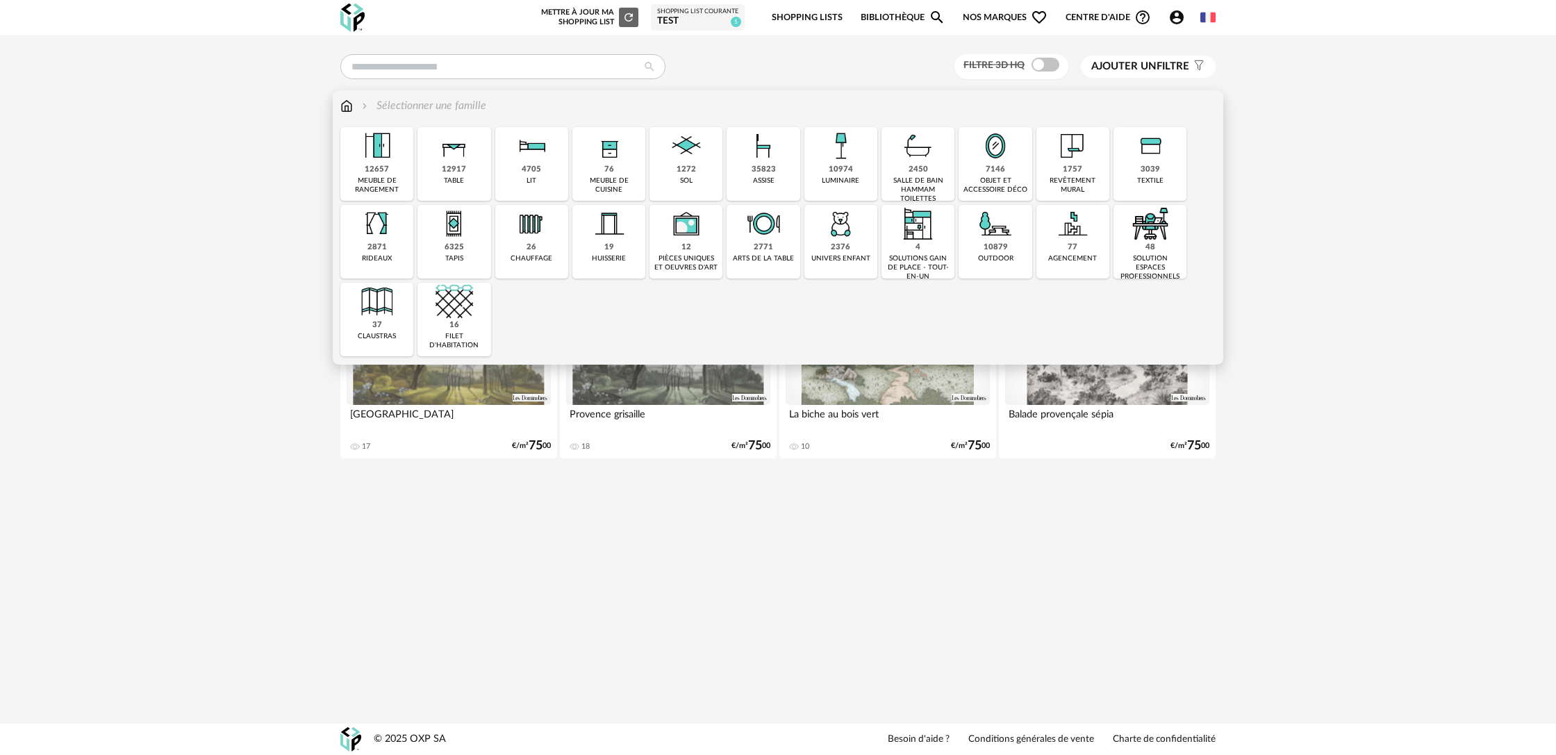
click at [445, 241] on img at bounding box center [454, 224] width 38 height 38
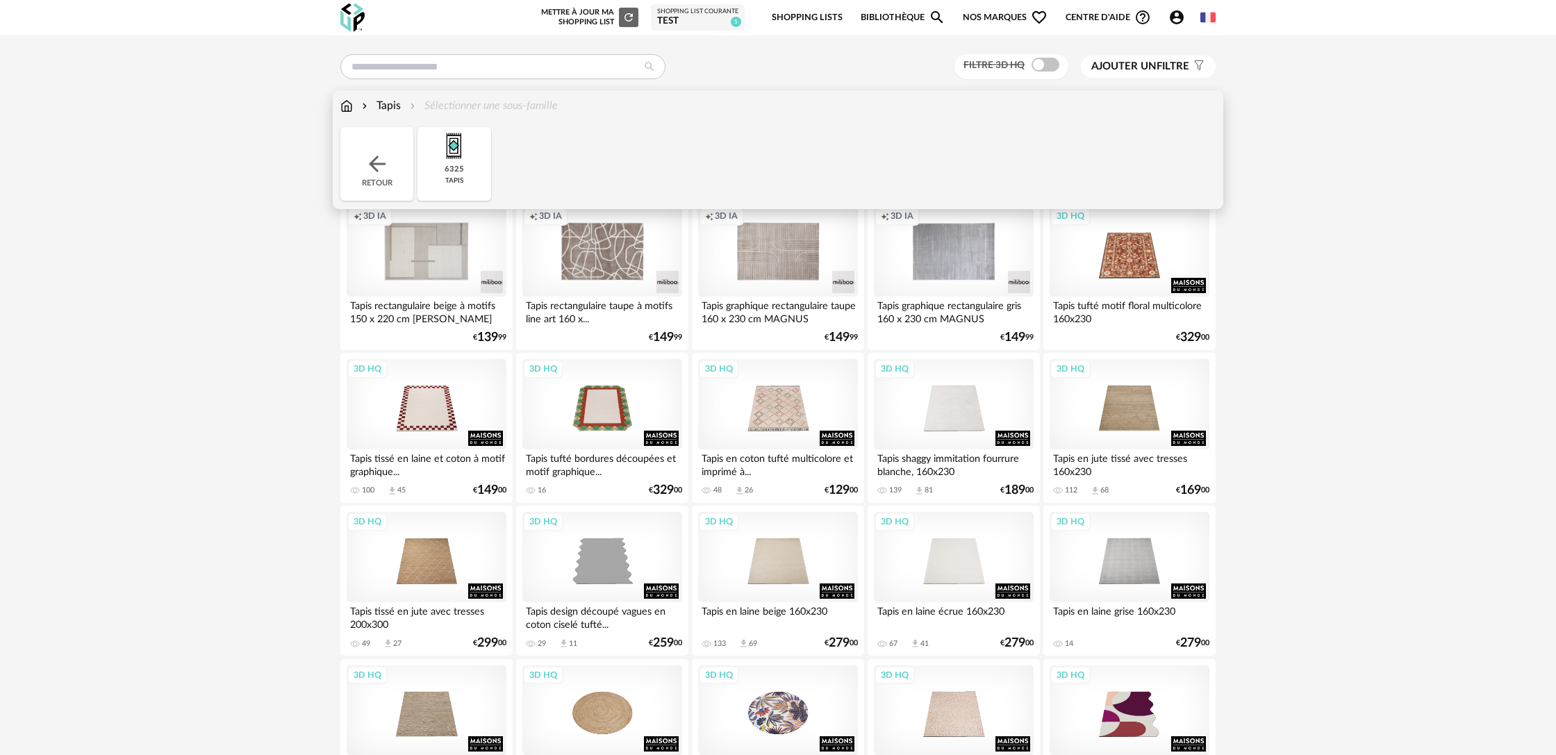
click at [439, 164] on img at bounding box center [454, 146] width 38 height 38
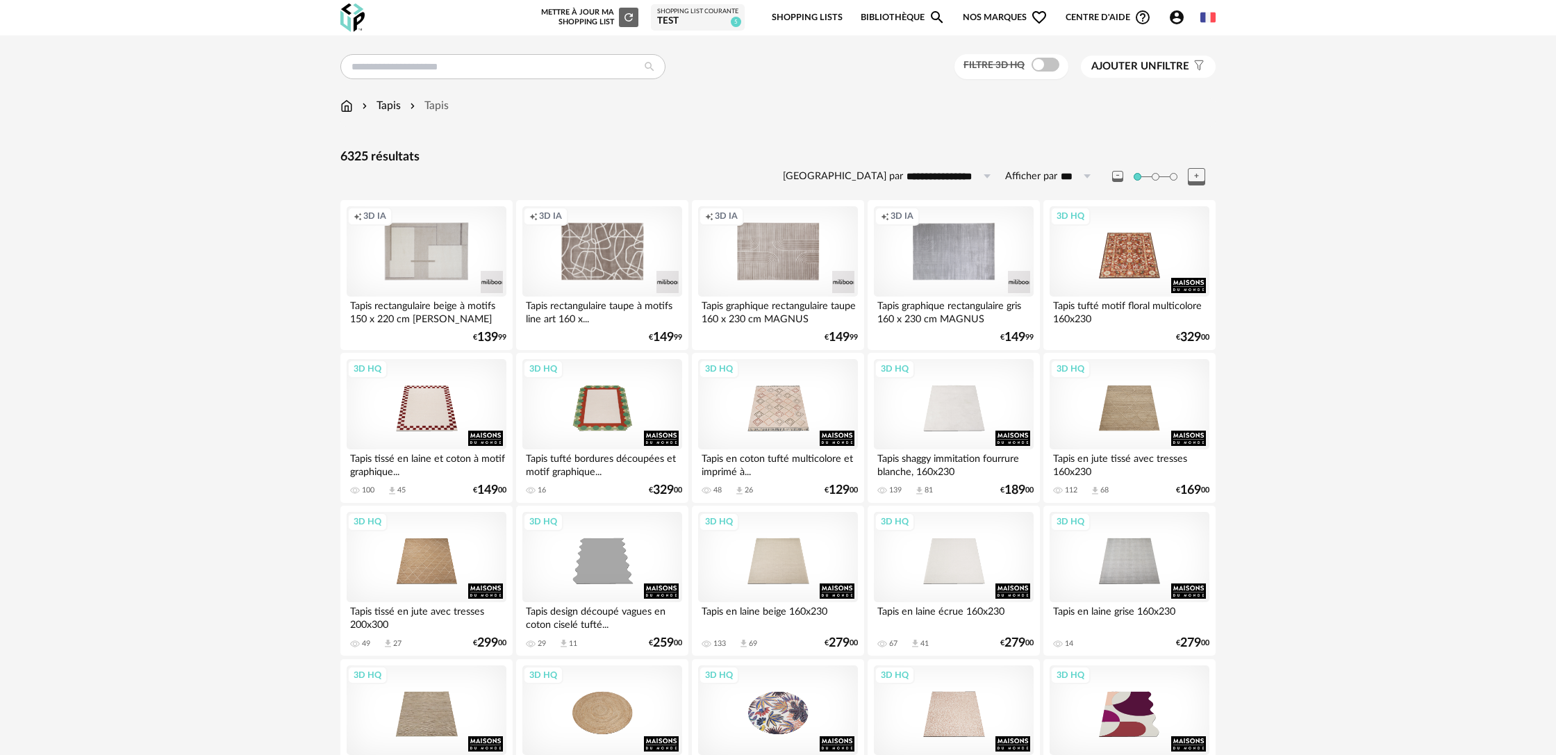
click at [347, 106] on img at bounding box center [346, 106] width 13 height 16
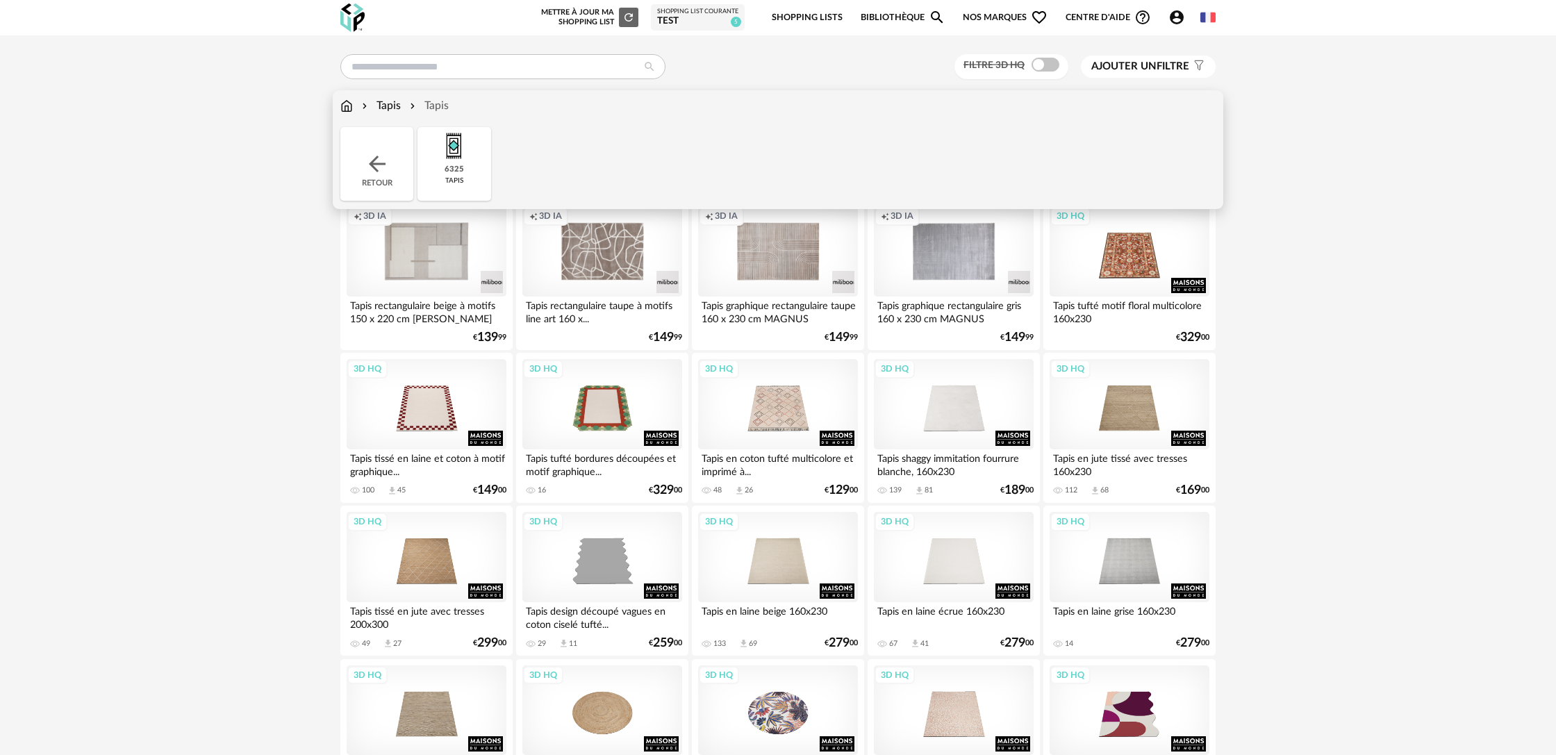
click at [371, 161] on img at bounding box center [377, 163] width 25 height 25
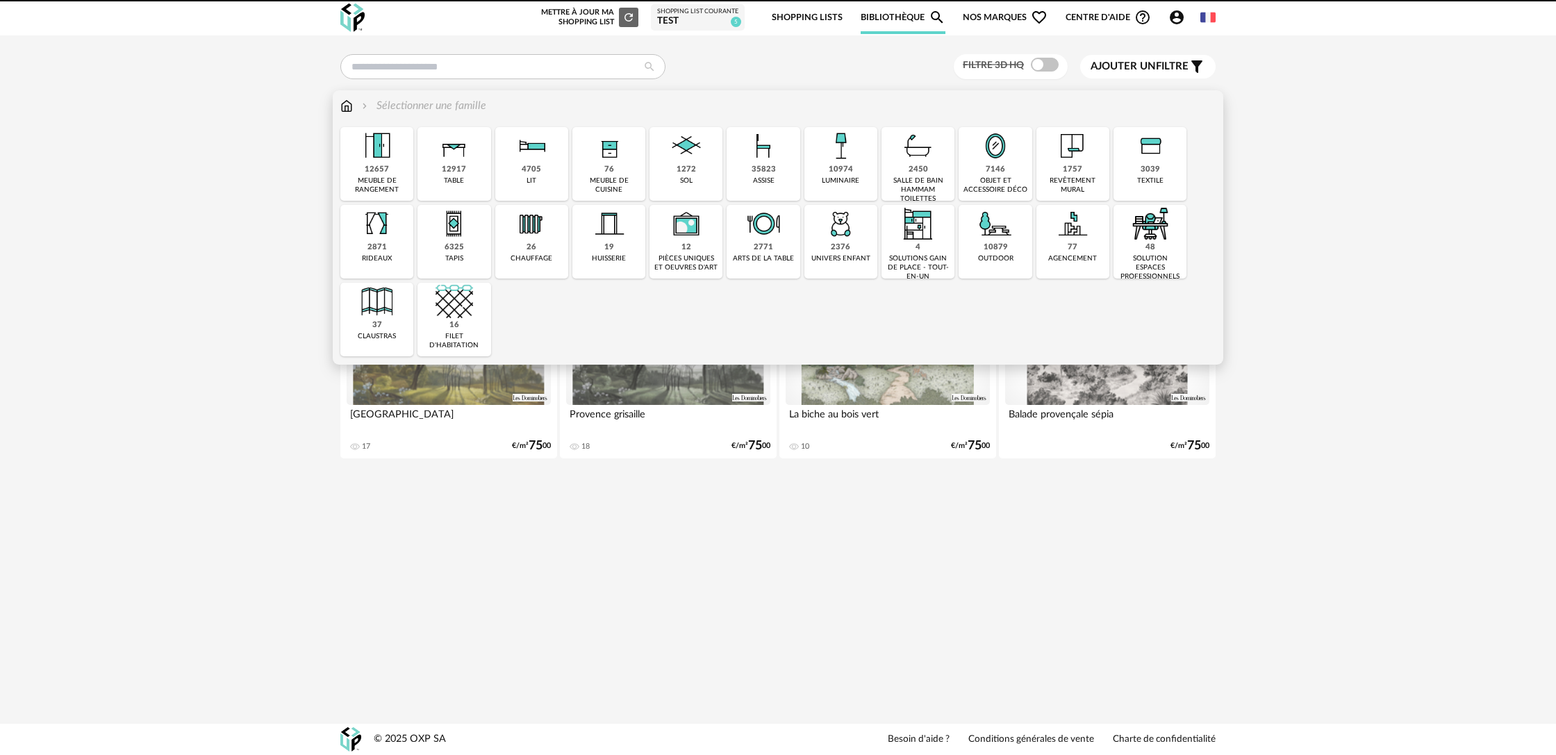
click at [902, 178] on div "salle de bain hammam toilettes" at bounding box center [918, 189] width 65 height 27
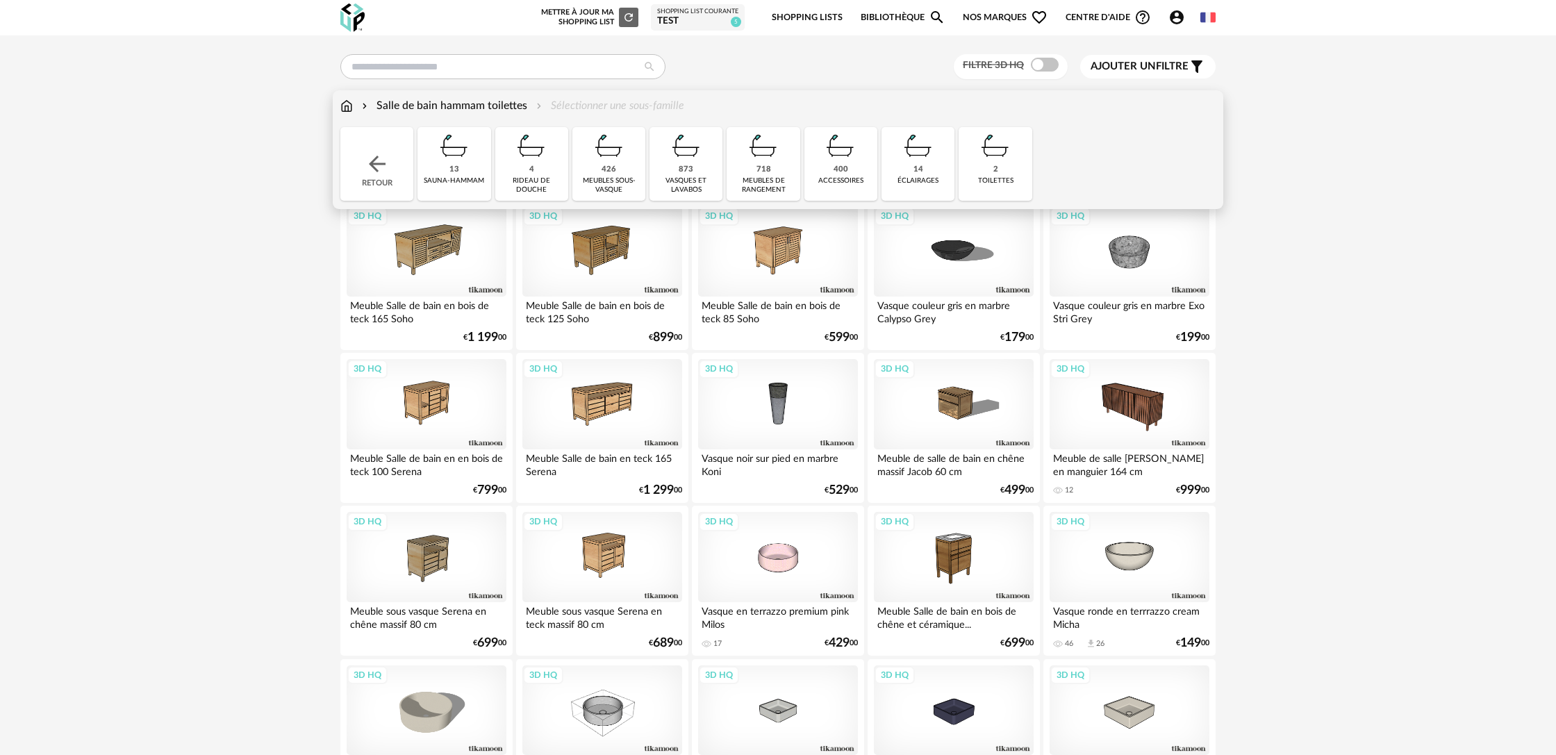
click at [923, 164] on img at bounding box center [918, 146] width 38 height 38
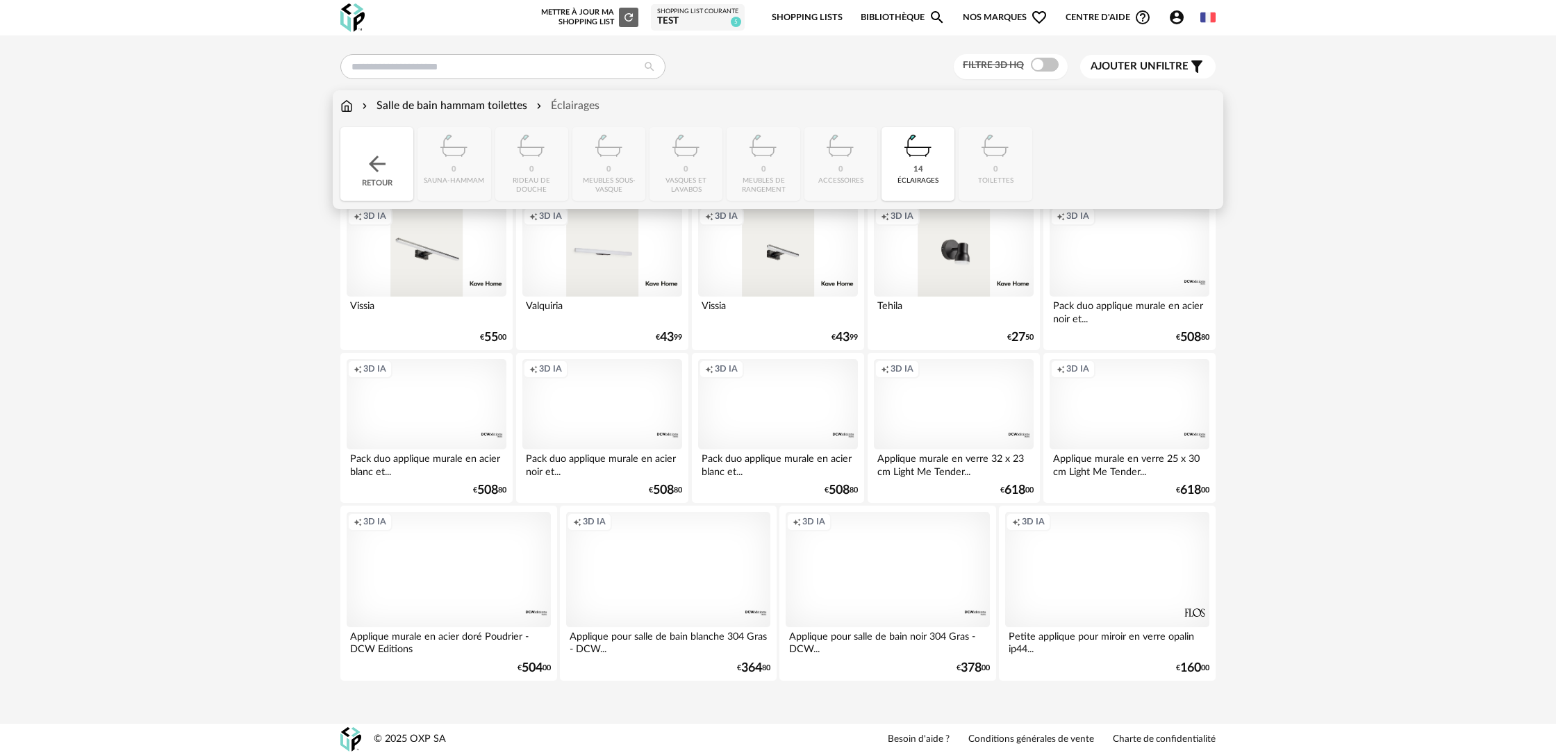
click at [496, 110] on div "Salle de bain hammam toilettes" at bounding box center [443, 106] width 168 height 16
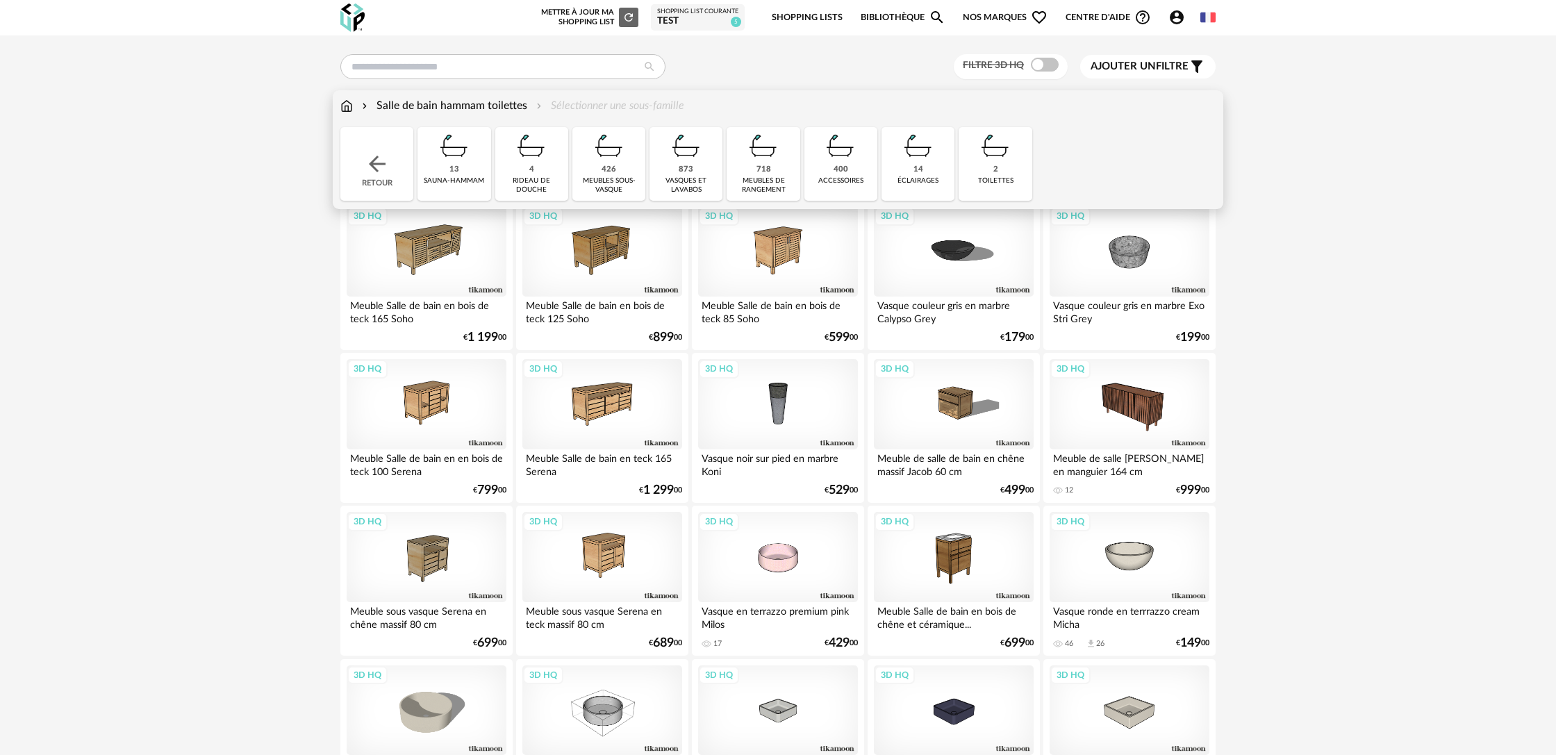
click at [1004, 165] on div "2 toilettes" at bounding box center [994, 164] width 73 height 74
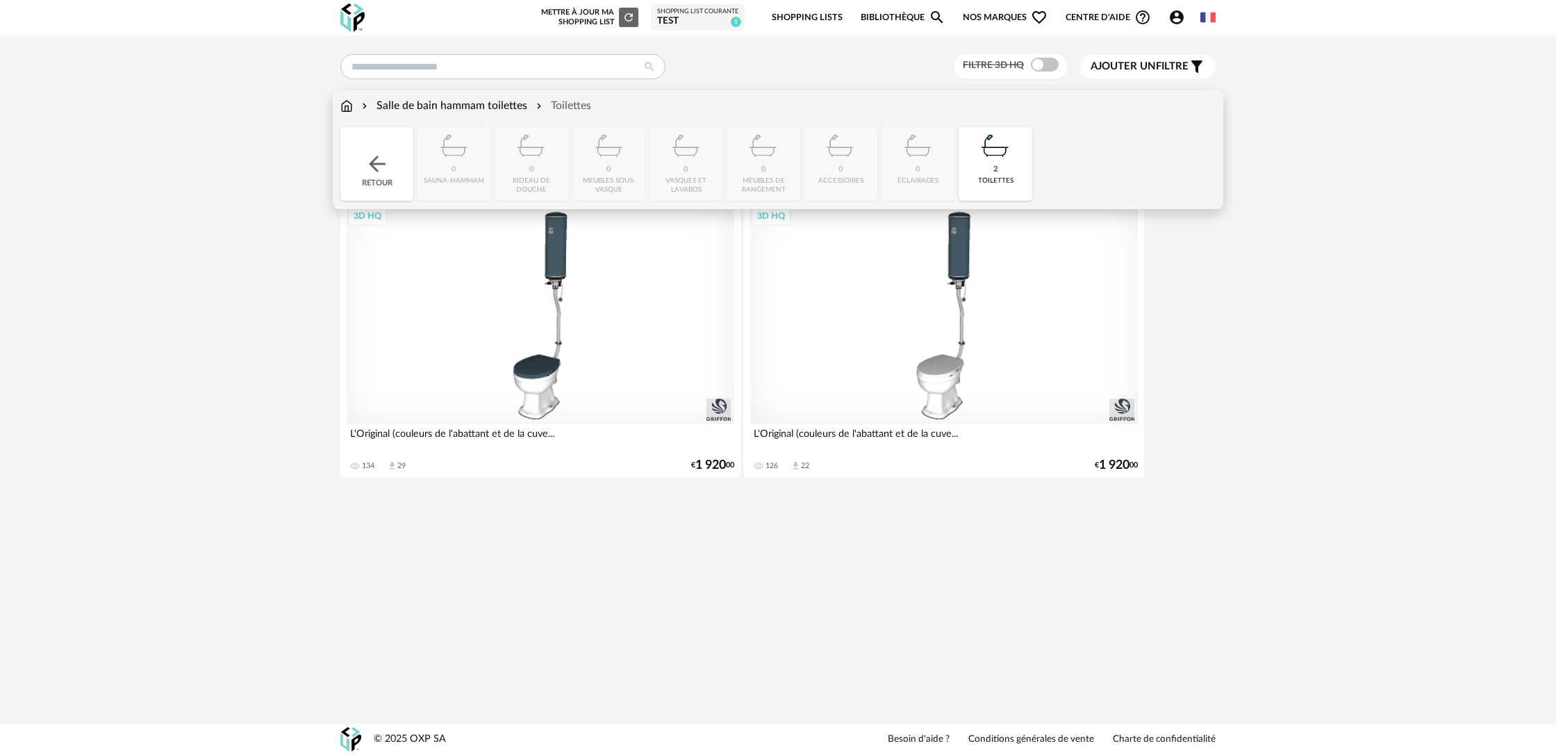
click at [388, 163] on img at bounding box center [377, 163] width 25 height 25
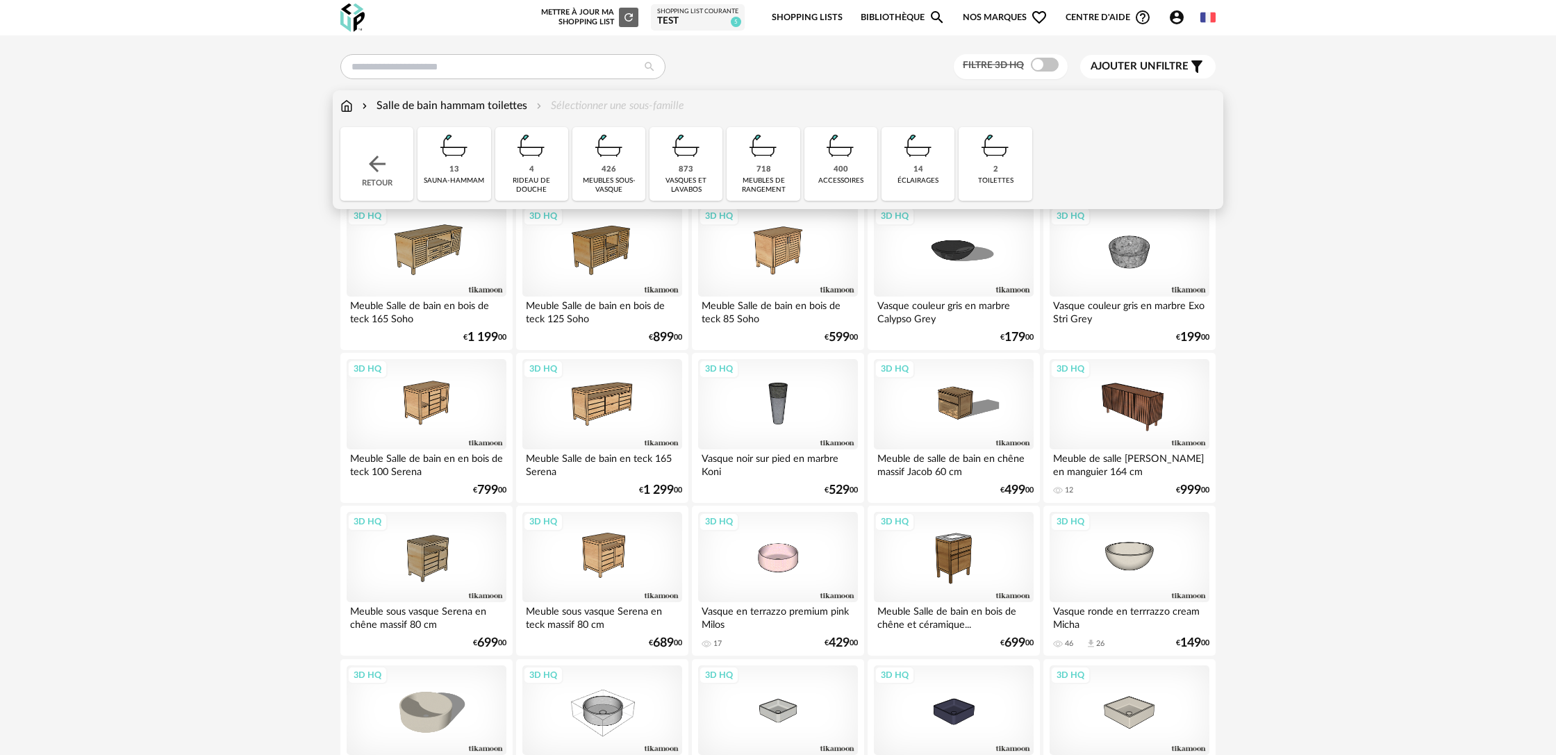
click at [454, 167] on div "13" at bounding box center [454, 170] width 10 height 10
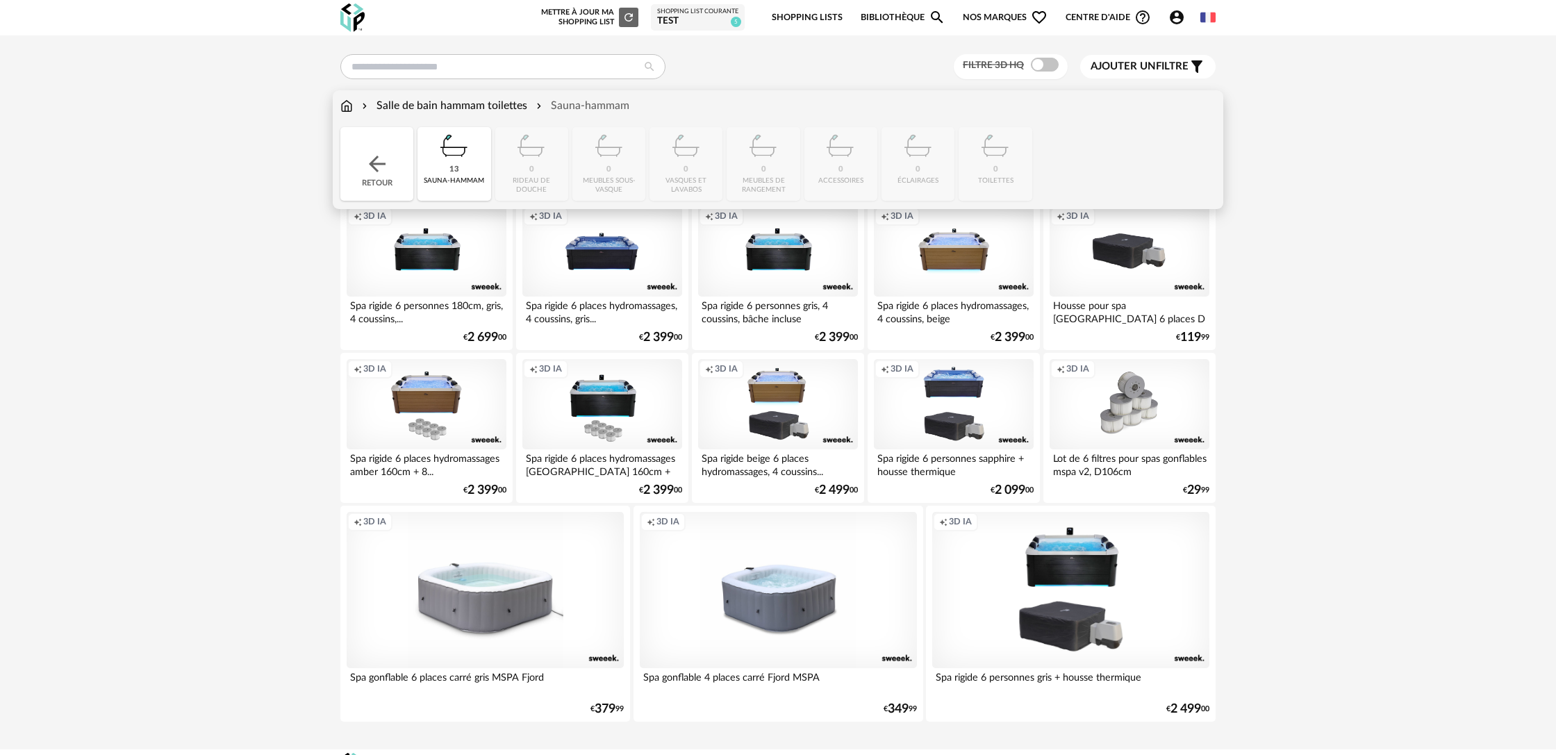
click at [392, 167] on div "Retour" at bounding box center [376, 164] width 73 height 74
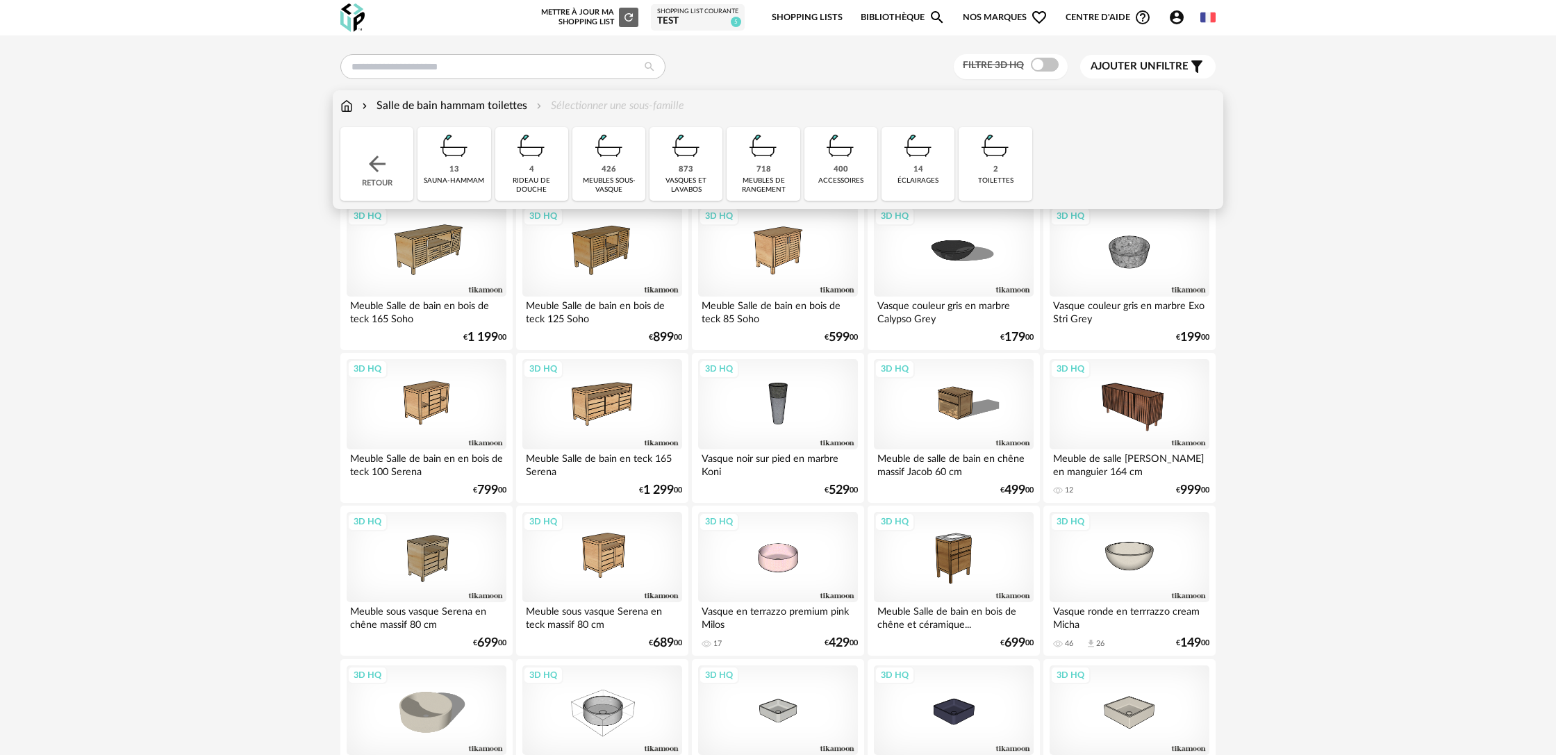
click at [822, 172] on div "400 accessoires" at bounding box center [840, 164] width 73 height 74
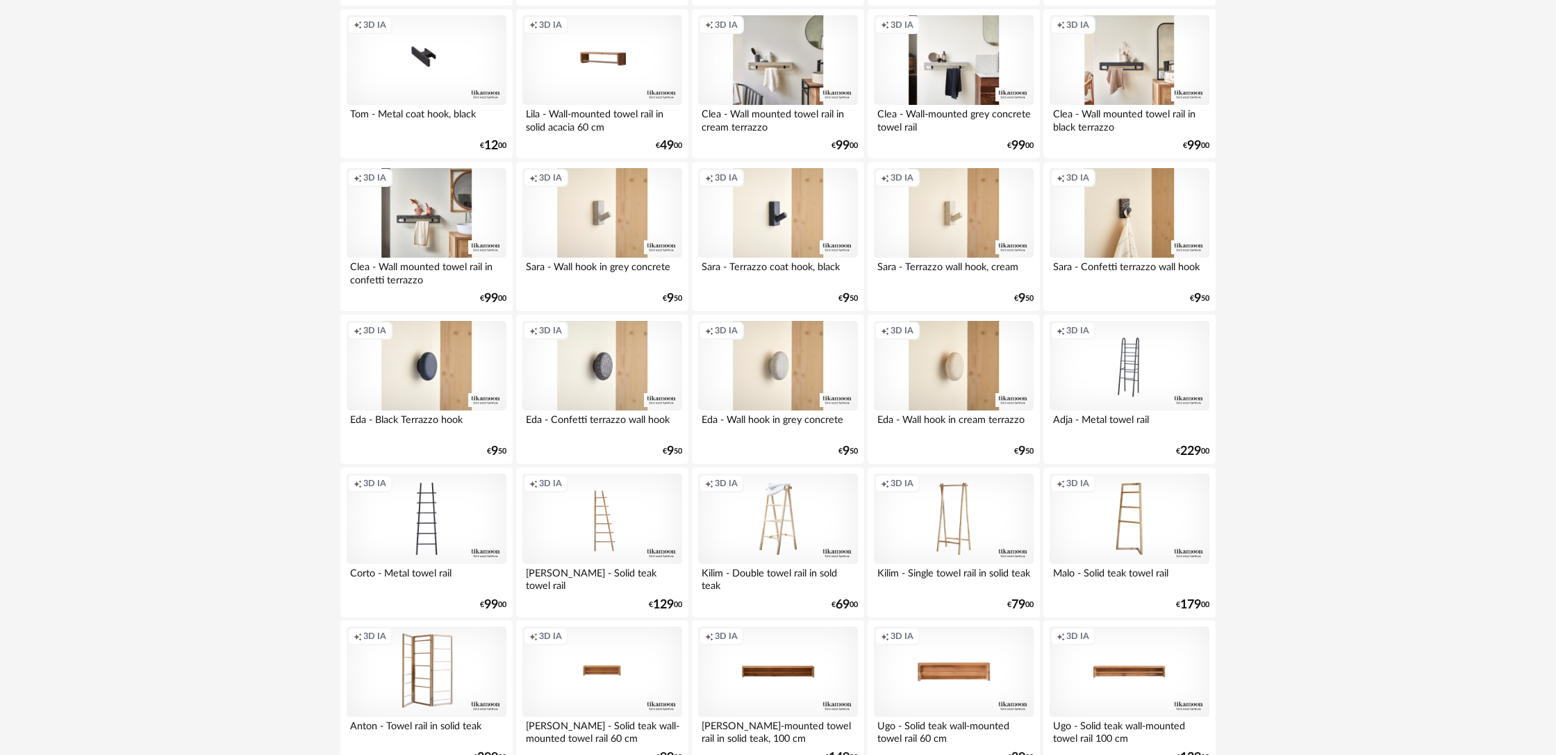
scroll to position [2604, 0]
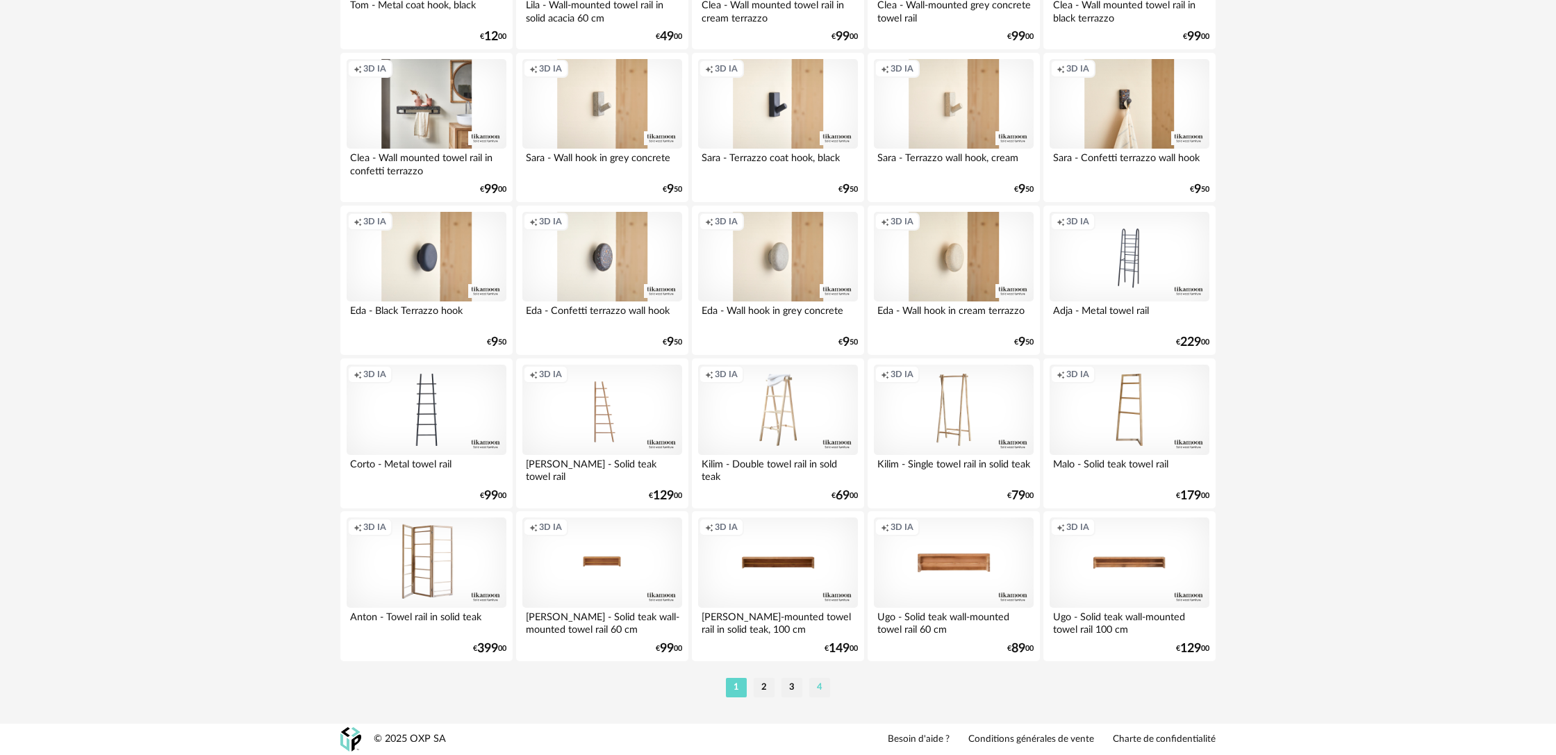
click at [824, 690] on li "4" at bounding box center [819, 687] width 21 height 19
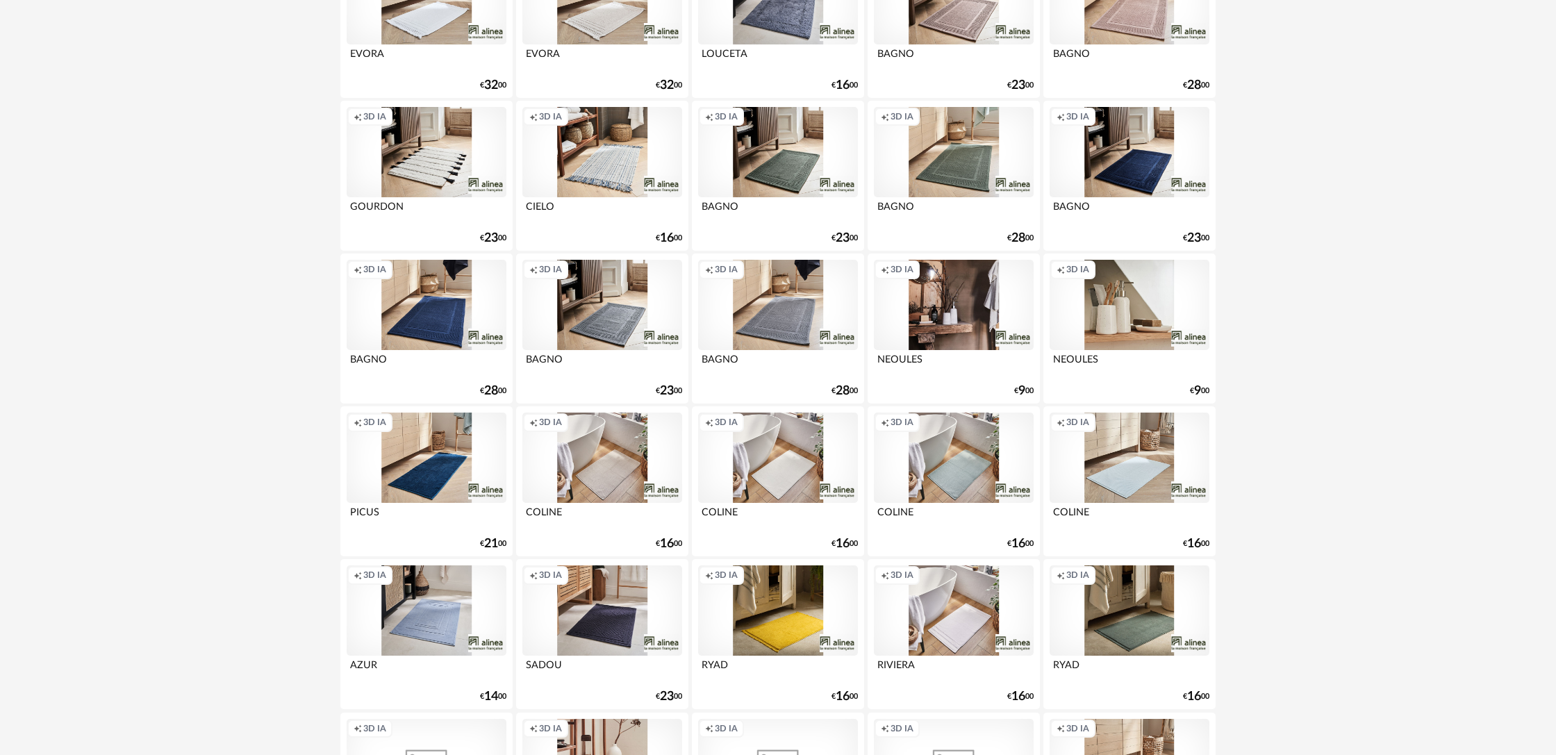
scroll to position [1495, 0]
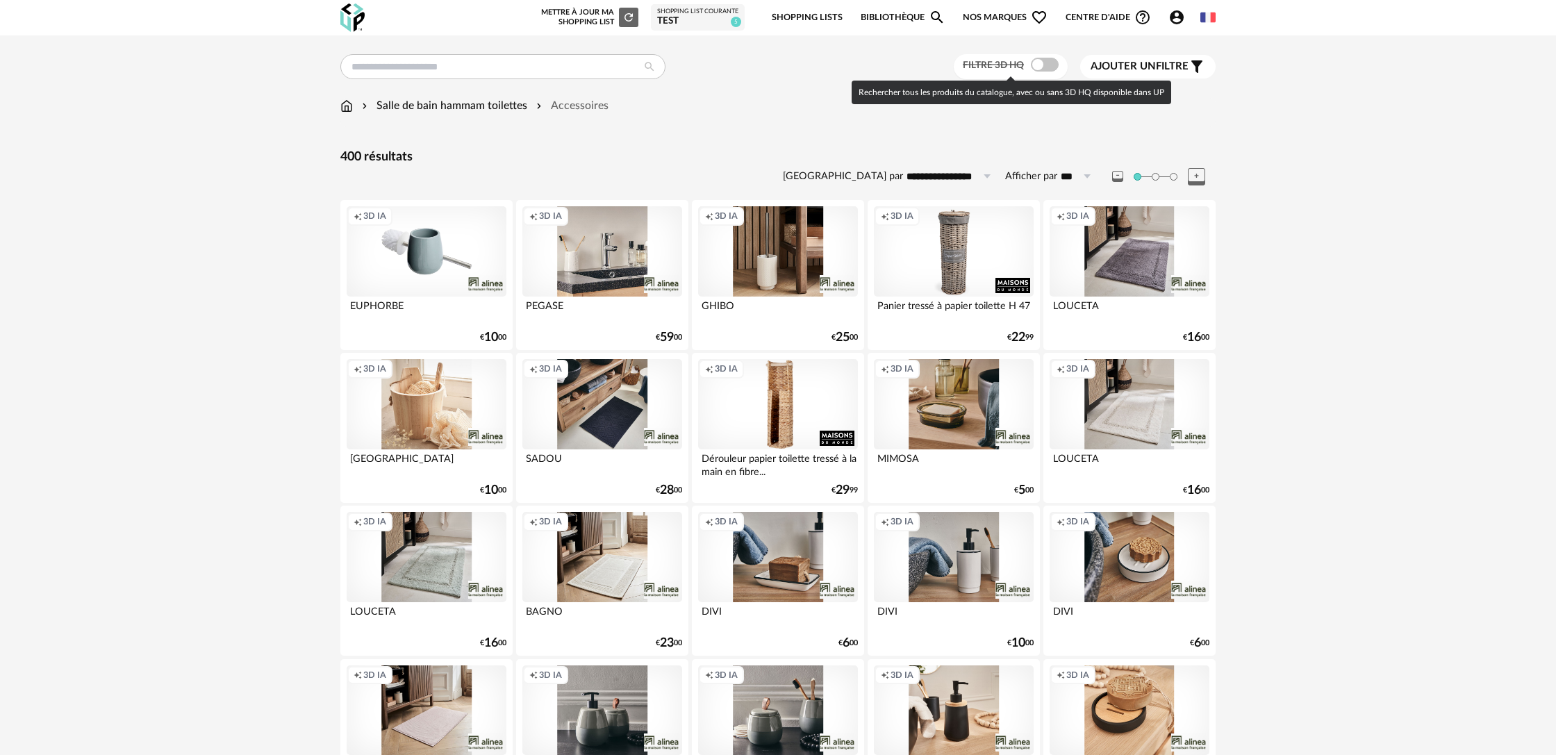
click at [1046, 64] on span at bounding box center [1045, 65] width 28 height 14
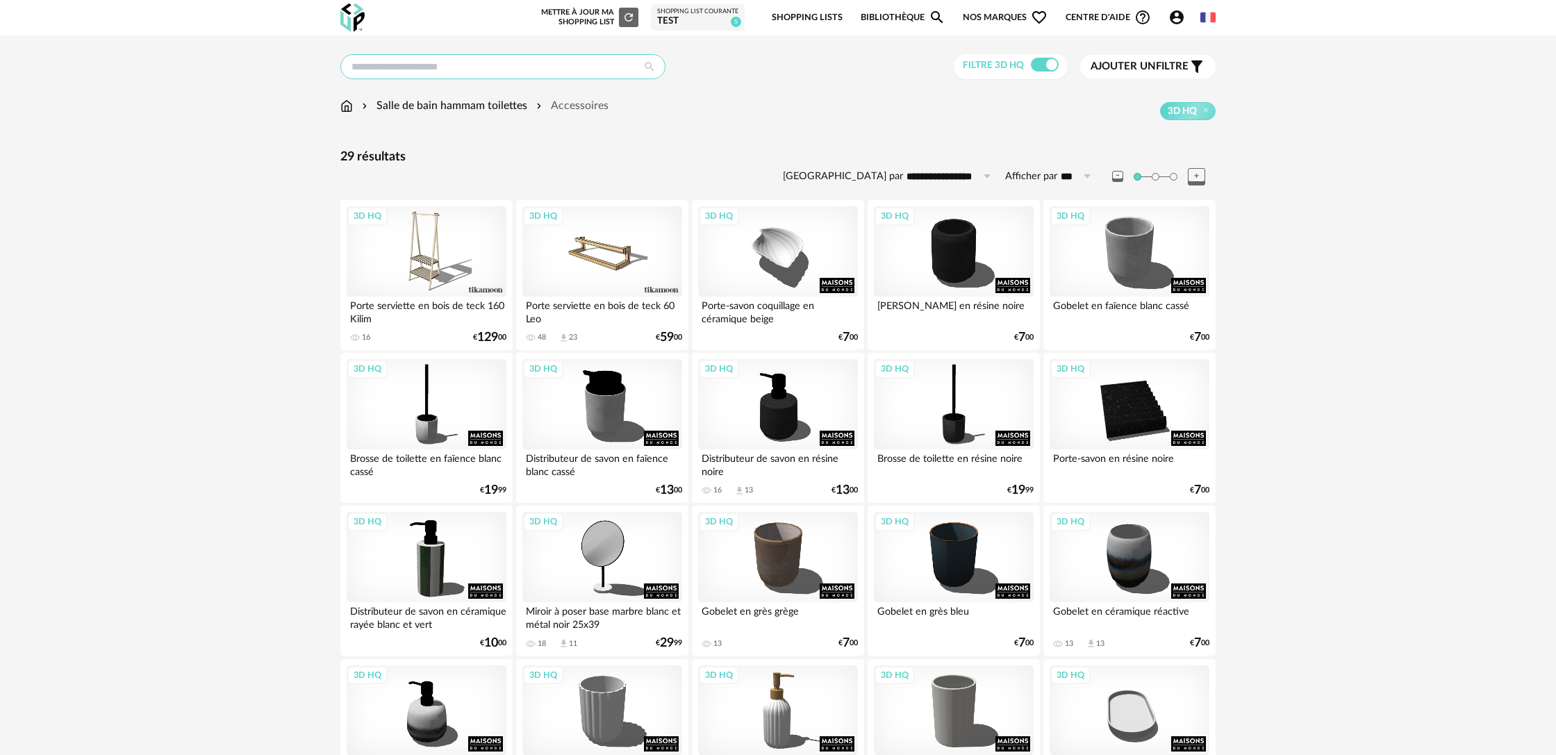
click at [444, 72] on input "text" at bounding box center [502, 66] width 325 height 25
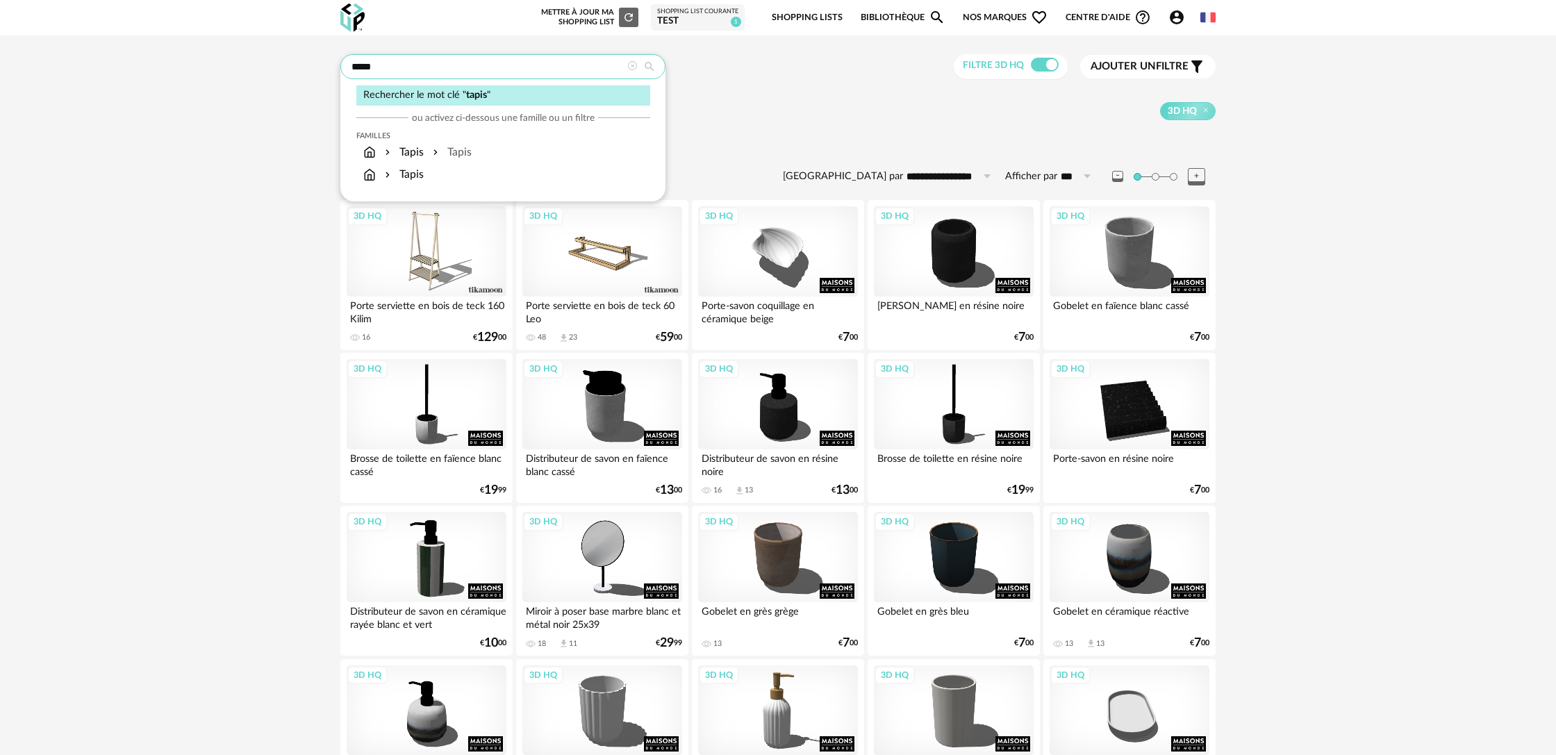
type input "*****"
type input "**********"
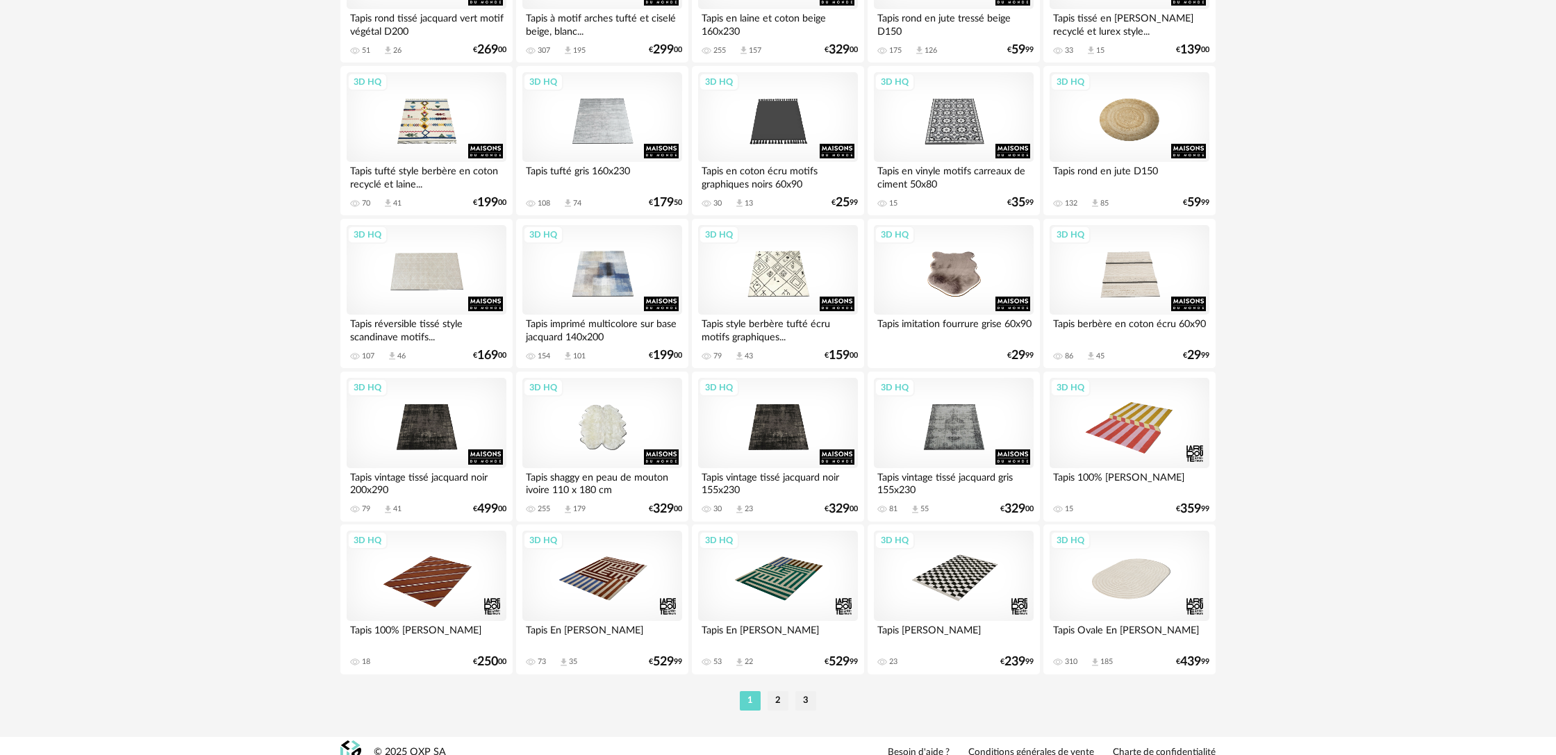
scroll to position [2586, 0]
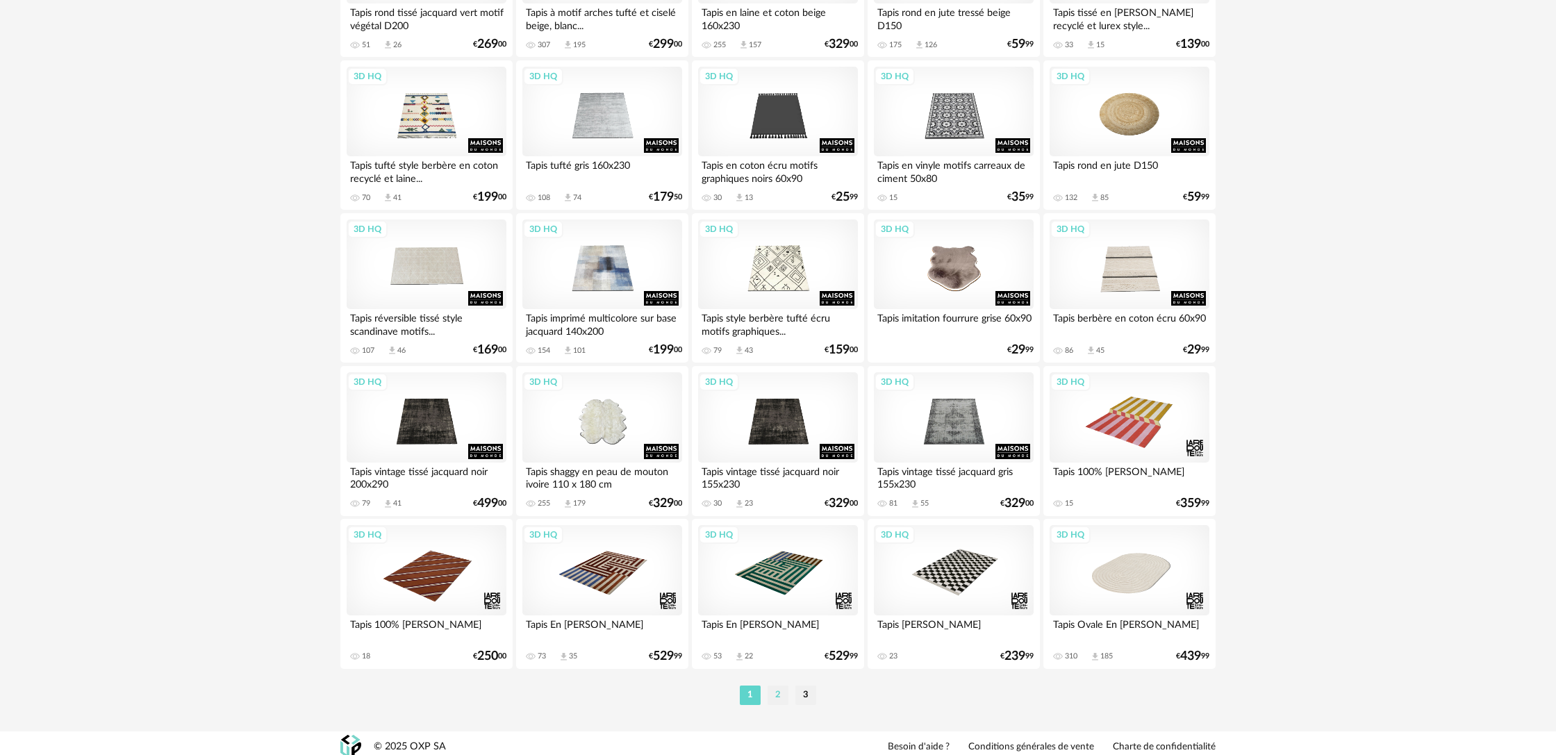
click at [777, 705] on li "2" at bounding box center [777, 695] width 21 height 19
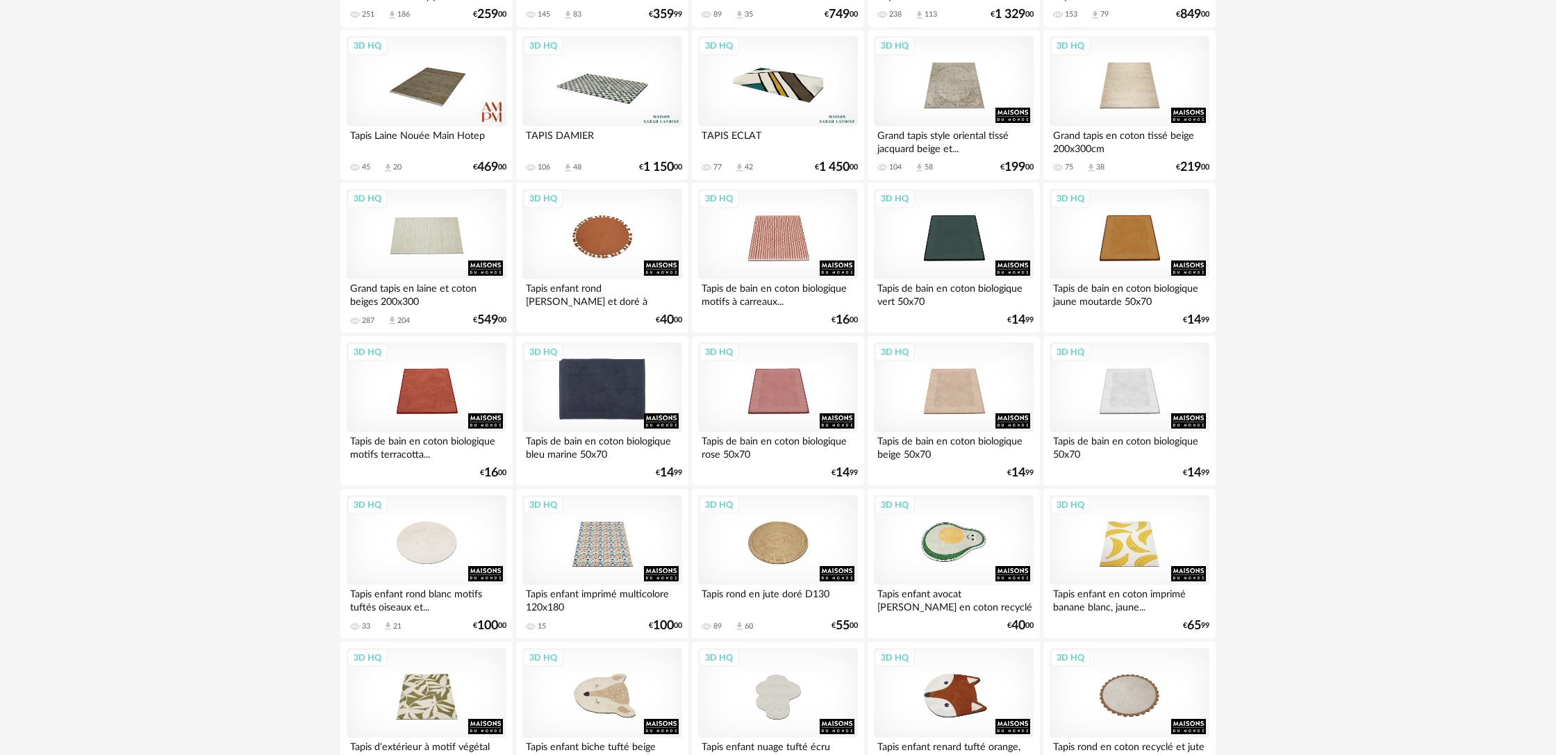
scroll to position [325, 0]
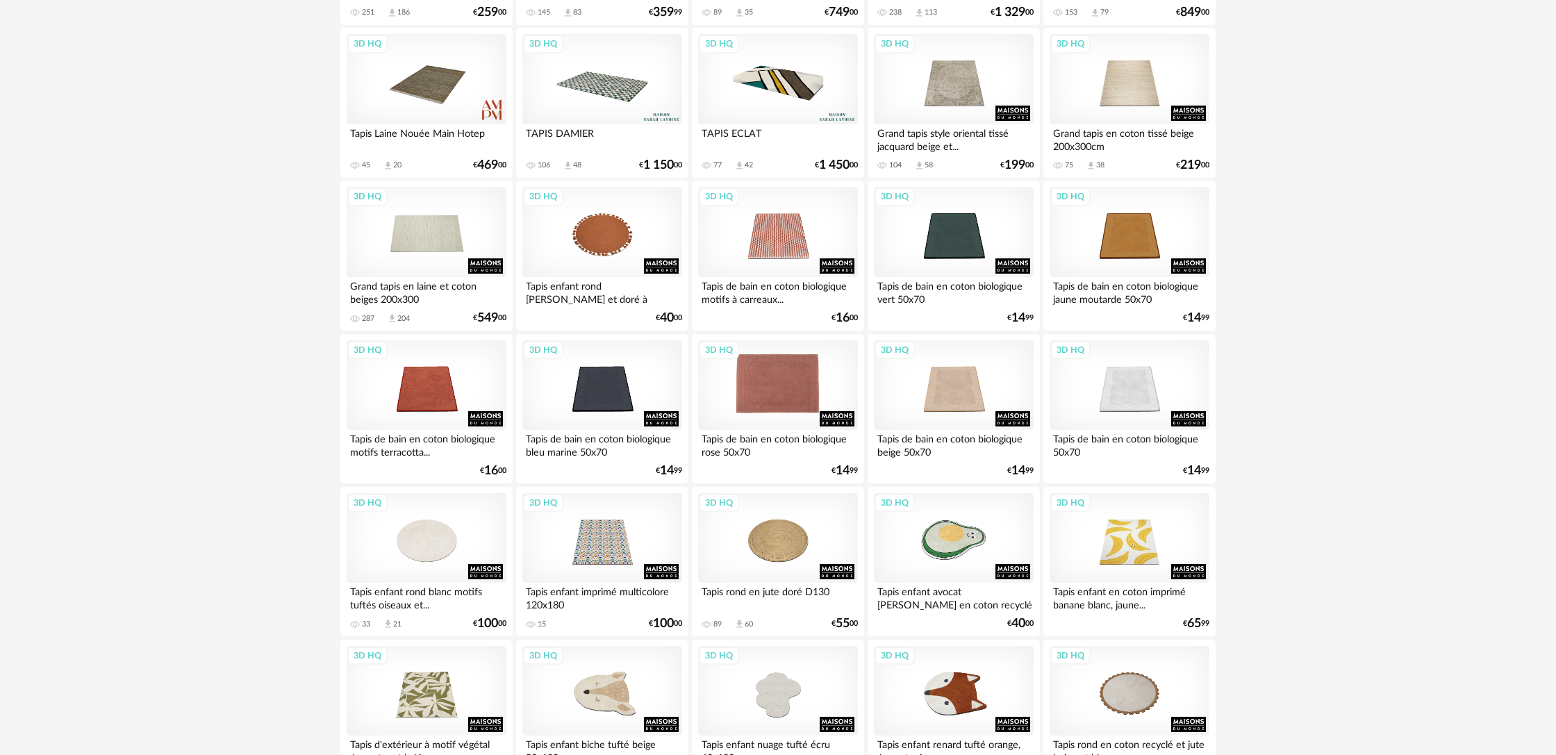
click at [760, 401] on div "3D HQ" at bounding box center [778, 385] width 160 height 90
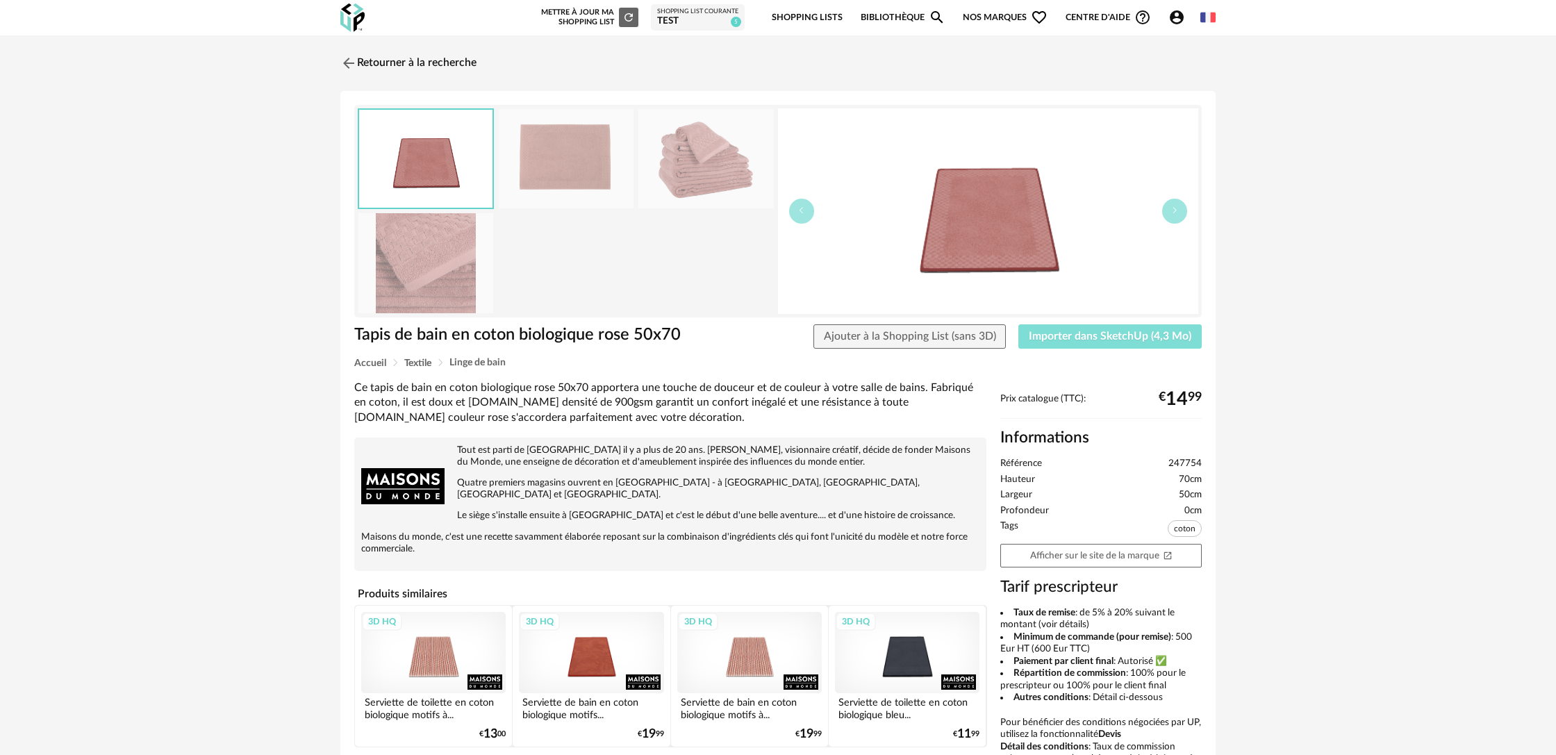
click at [1103, 338] on span "Importer dans SketchUp (4,3 Mo)" at bounding box center [1110, 336] width 163 height 11
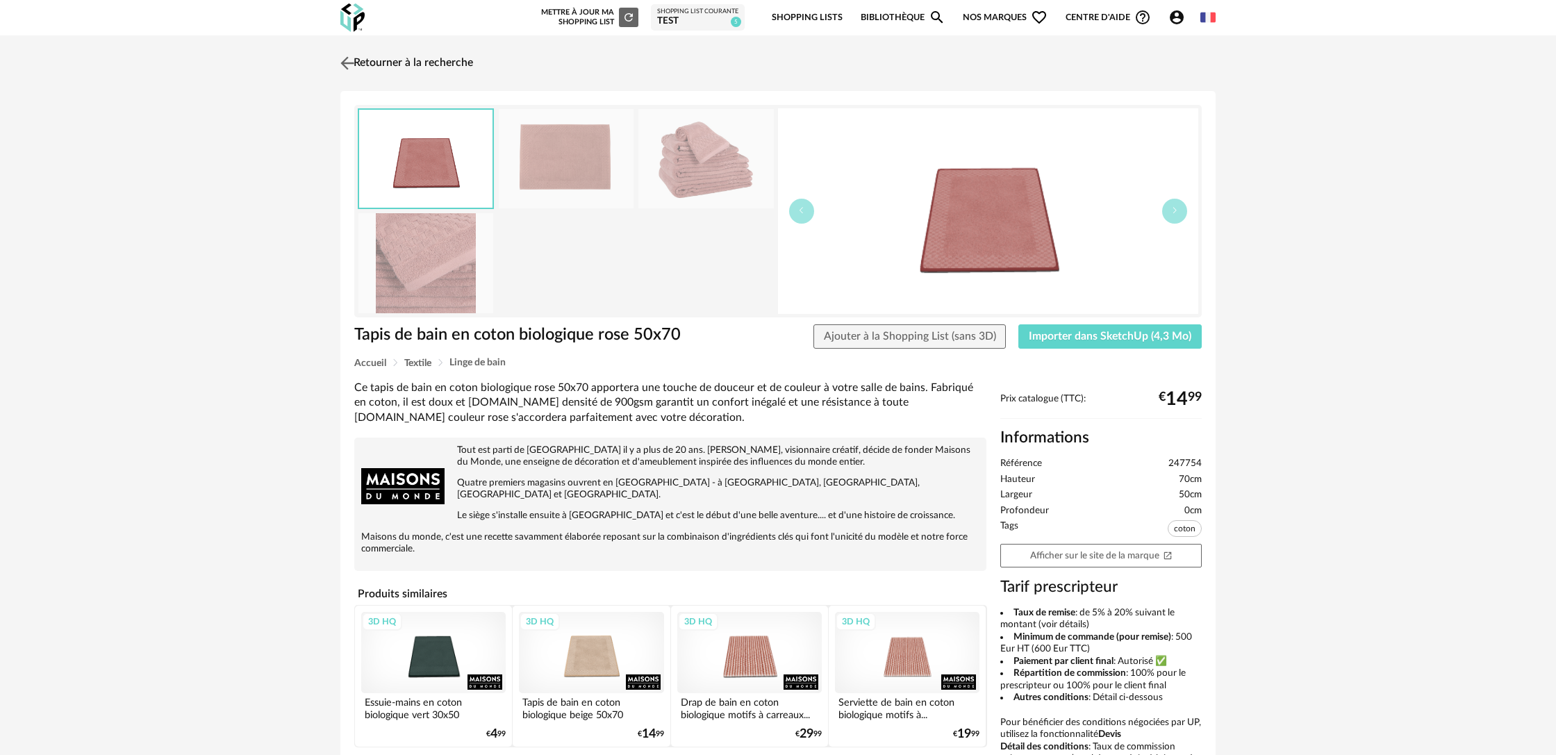
click at [431, 59] on link "Retourner à la recherche" at bounding box center [405, 63] width 136 height 31
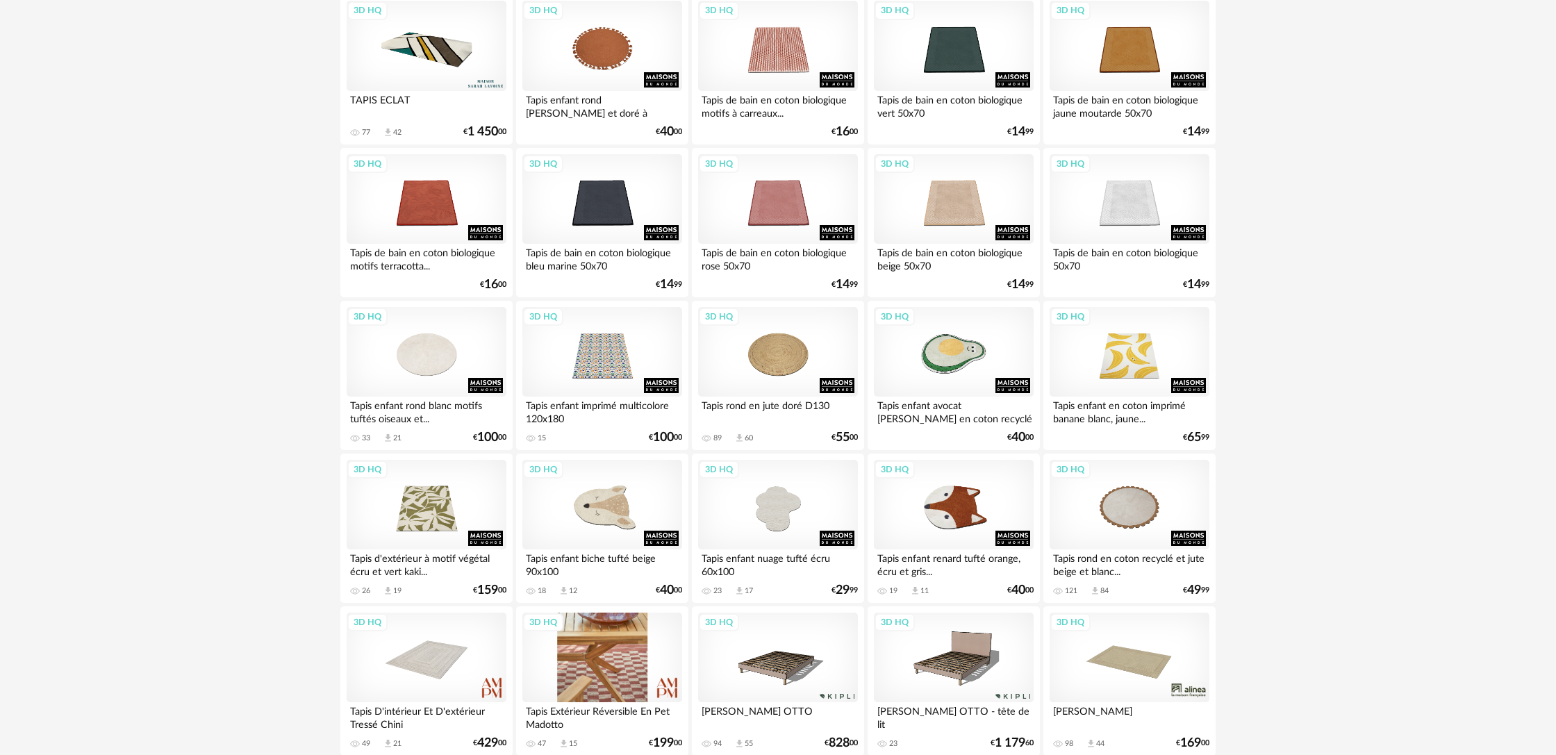
scroll to position [487, 0]
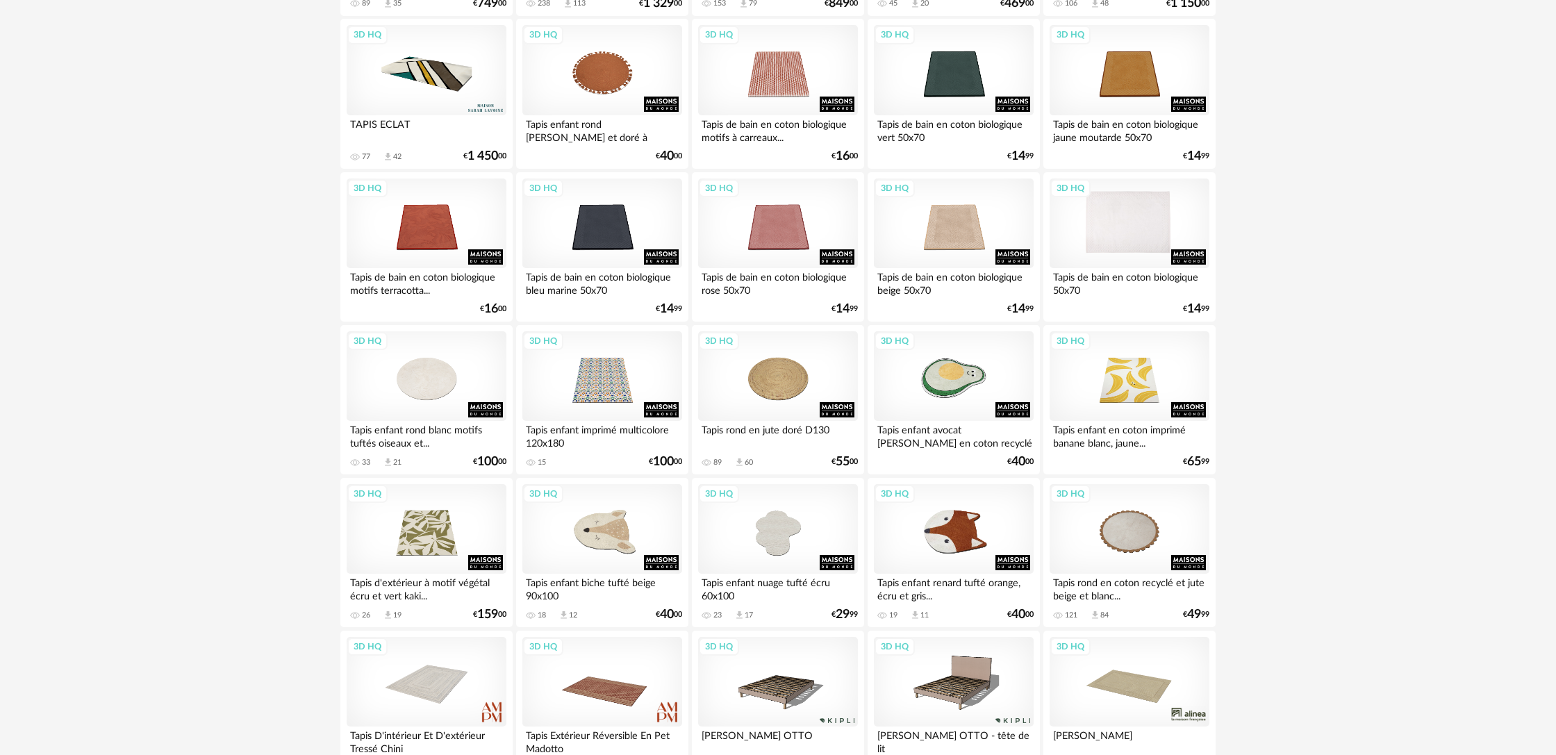
click at [1127, 248] on div "3D HQ" at bounding box center [1129, 223] width 160 height 90
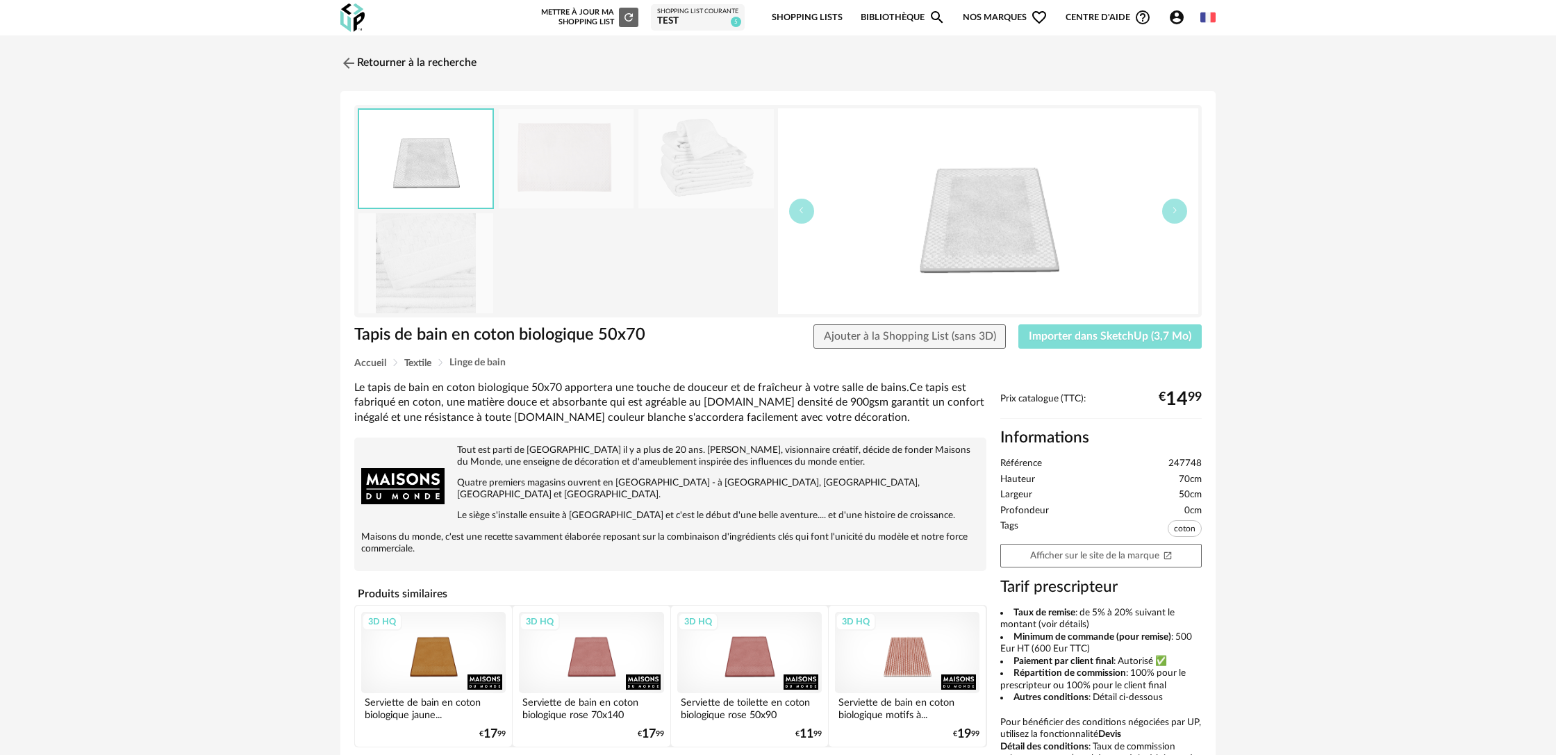
click at [1065, 335] on span "Importer dans SketchUp (3,7 Mo)" at bounding box center [1110, 336] width 163 height 11
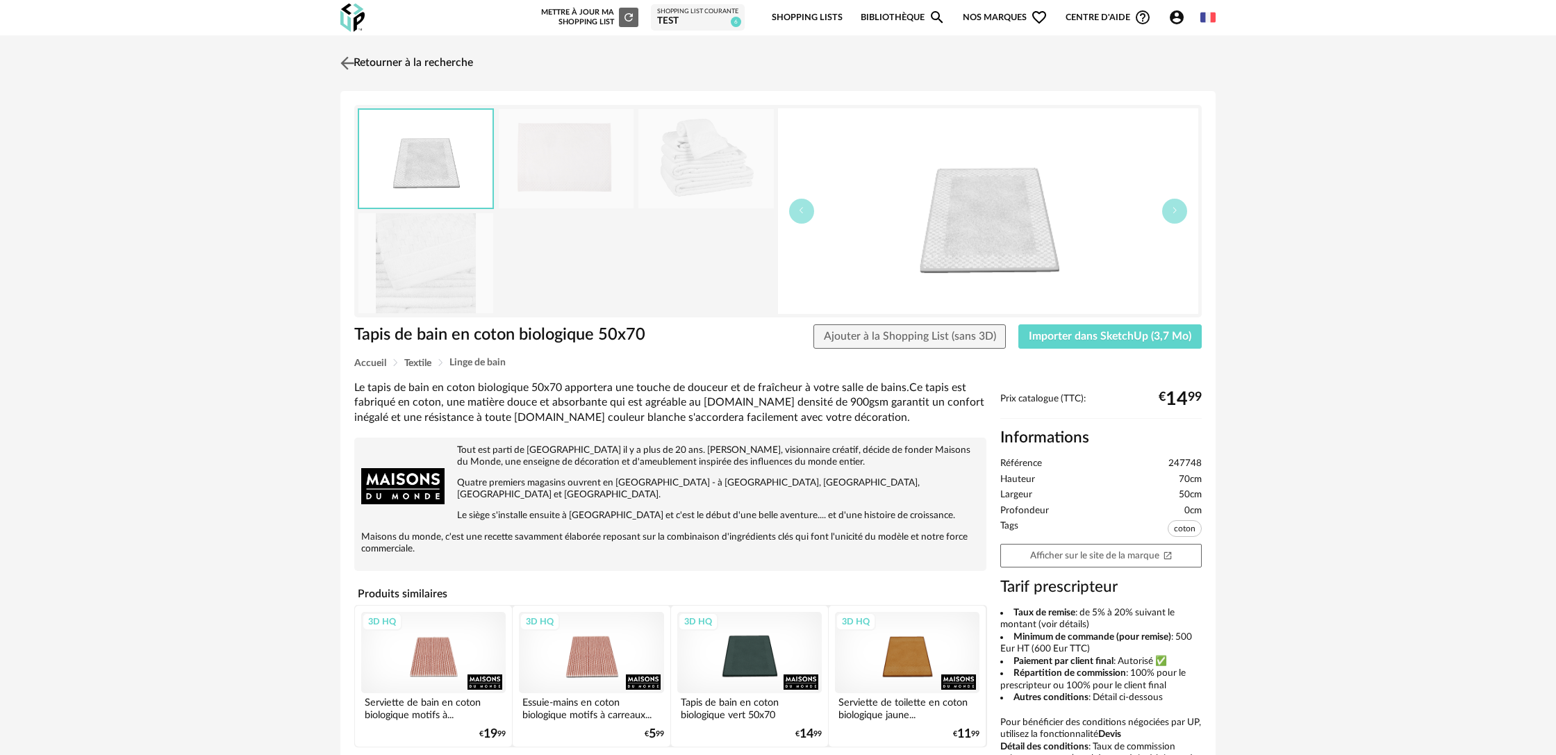
click at [365, 63] on link "Retourner à la recherche" at bounding box center [405, 63] width 136 height 31
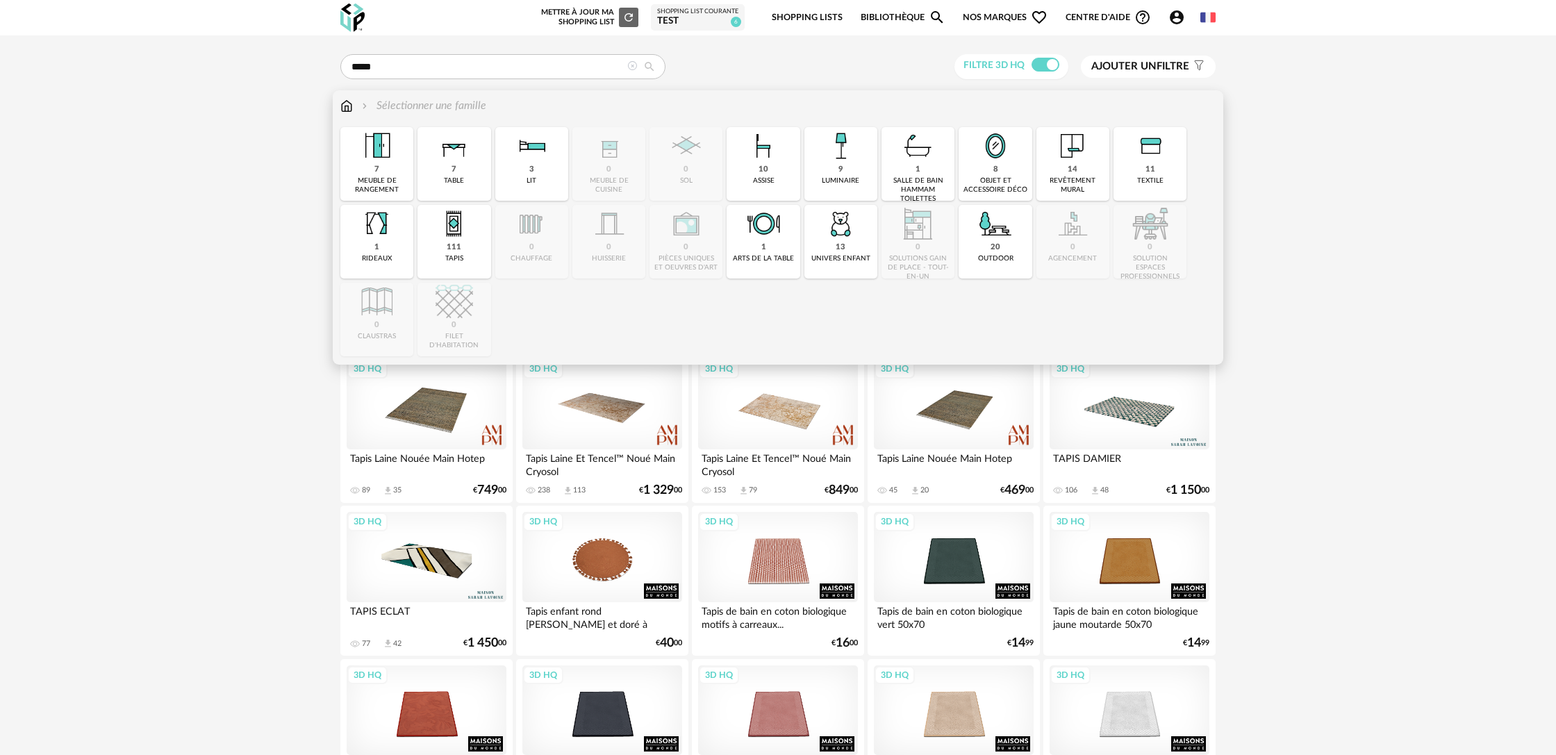
click at [347, 108] on img at bounding box center [346, 106] width 13 height 16
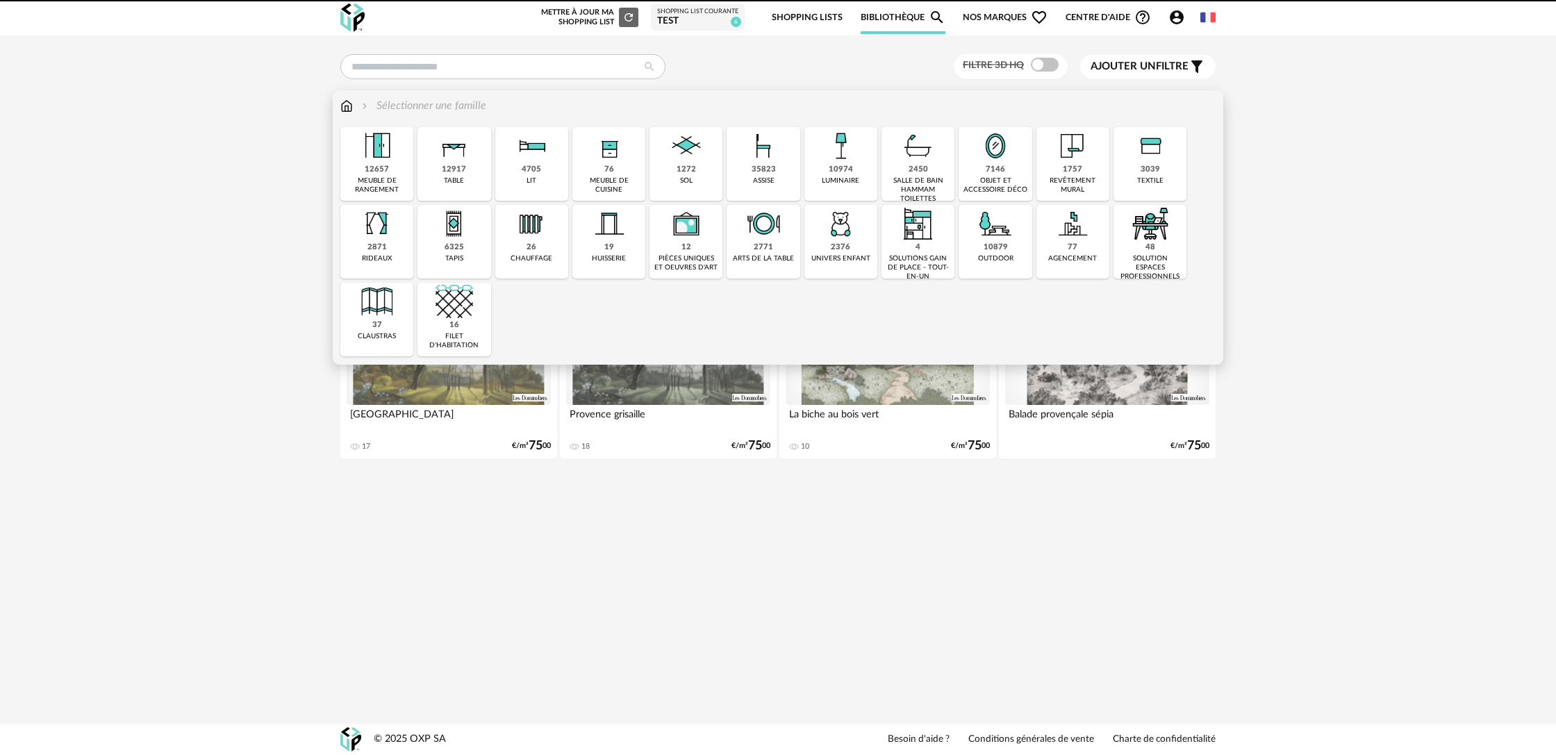
click at [833, 165] on img at bounding box center [841, 146] width 38 height 38
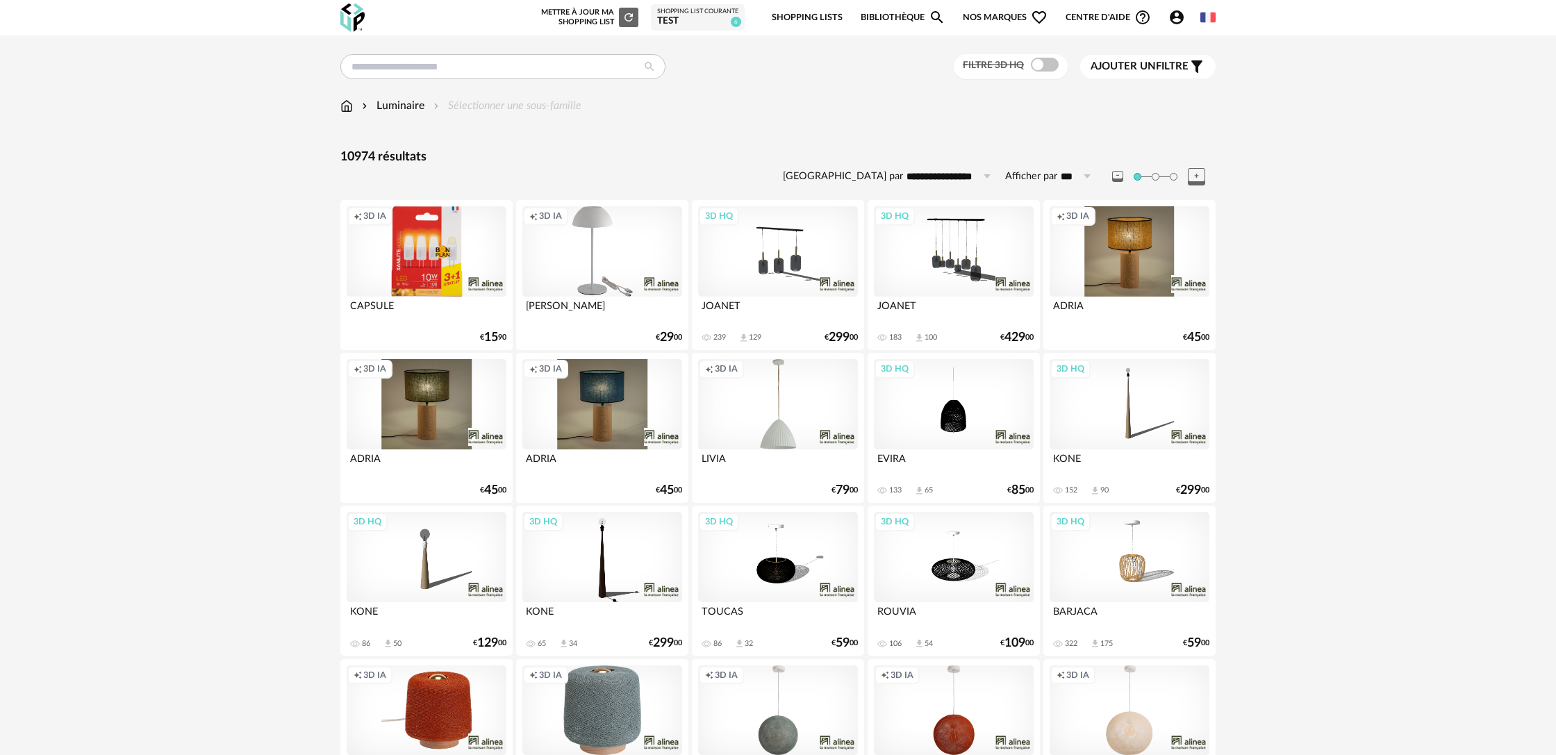
click at [501, 108] on div "Luminaire Sélectionner une sous-famille" at bounding box center [460, 106] width 241 height 16
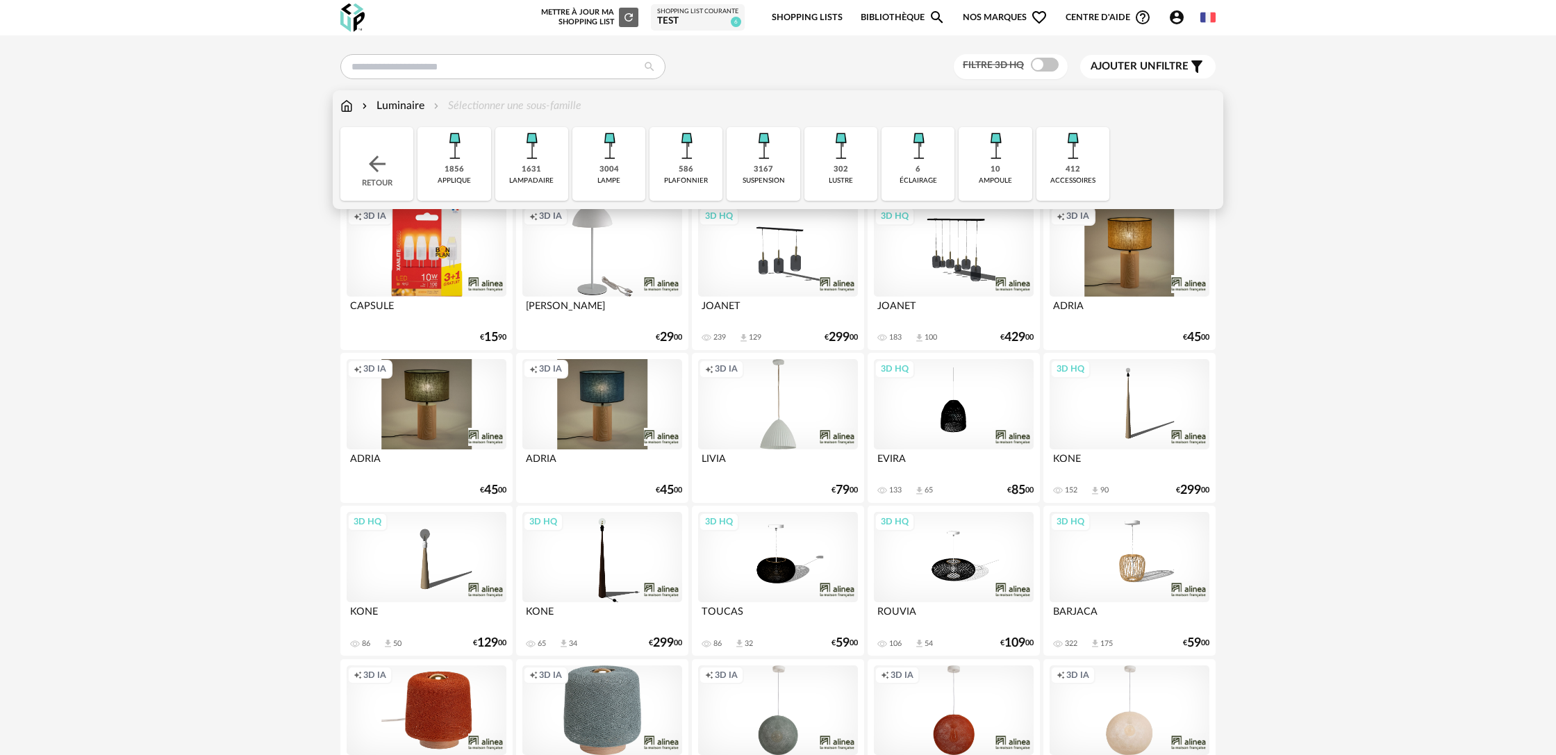
click at [448, 160] on img at bounding box center [454, 146] width 38 height 38
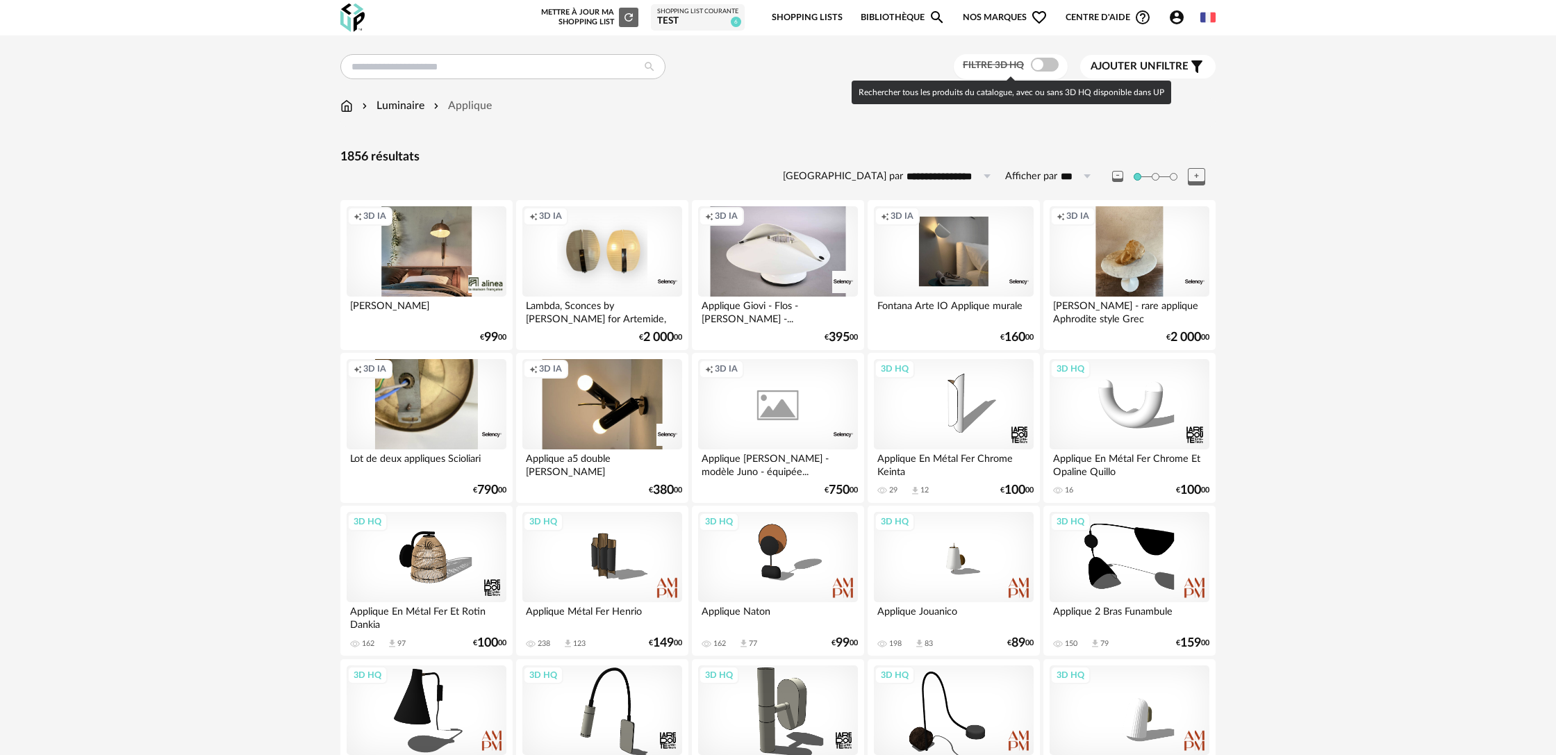
click at [1046, 67] on span at bounding box center [1045, 65] width 28 height 14
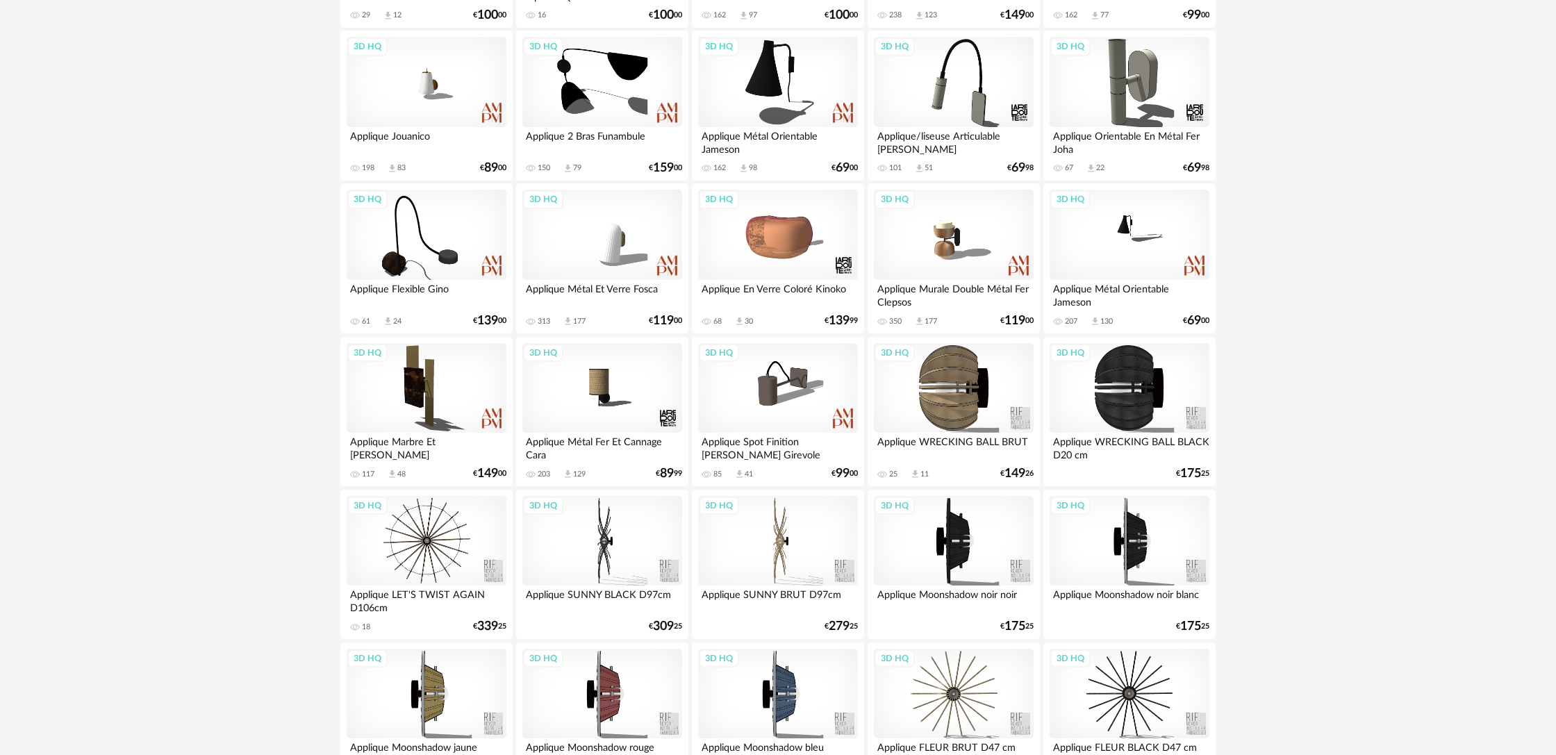
scroll to position [318, 0]
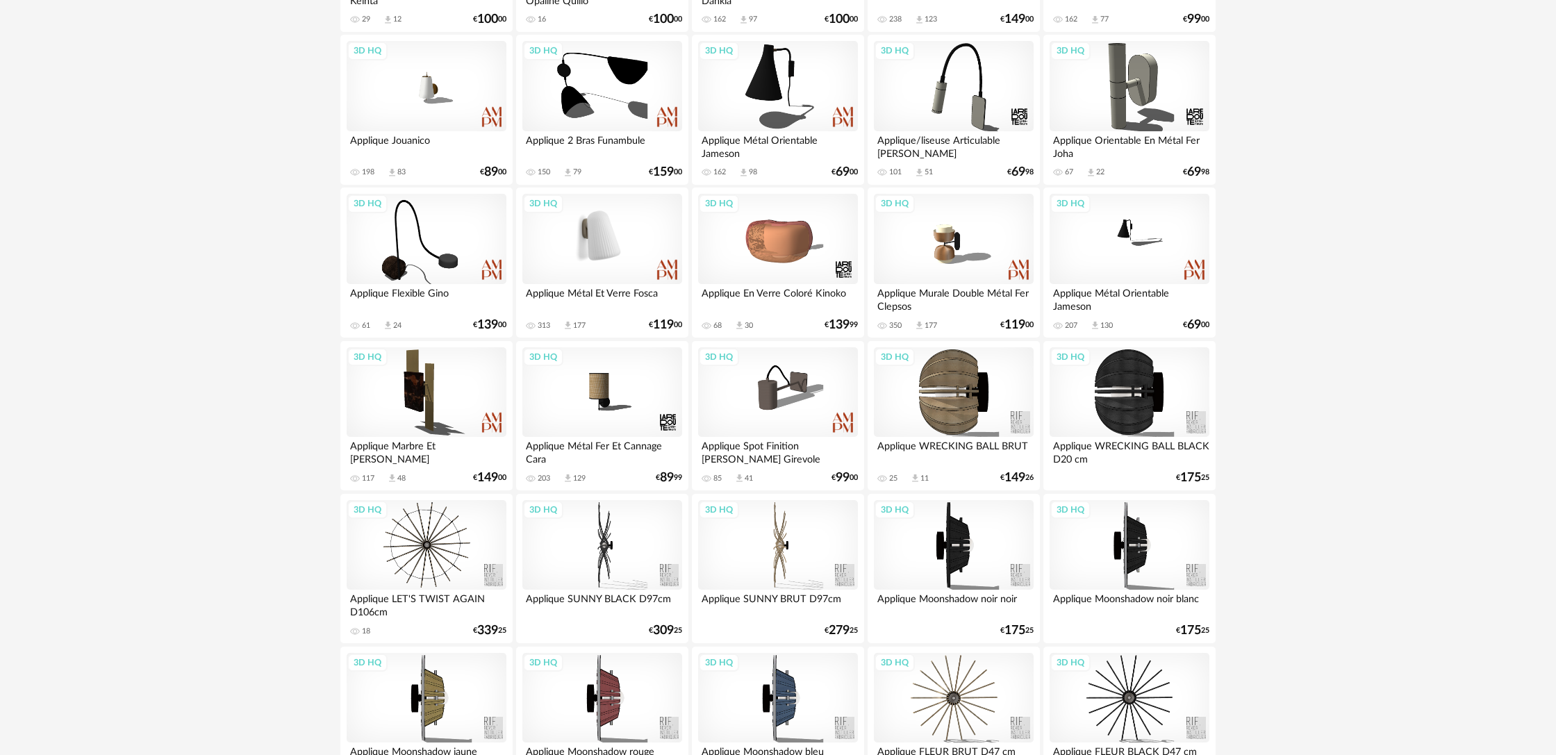
click at [613, 267] on div "3D HQ" at bounding box center [602, 239] width 160 height 90
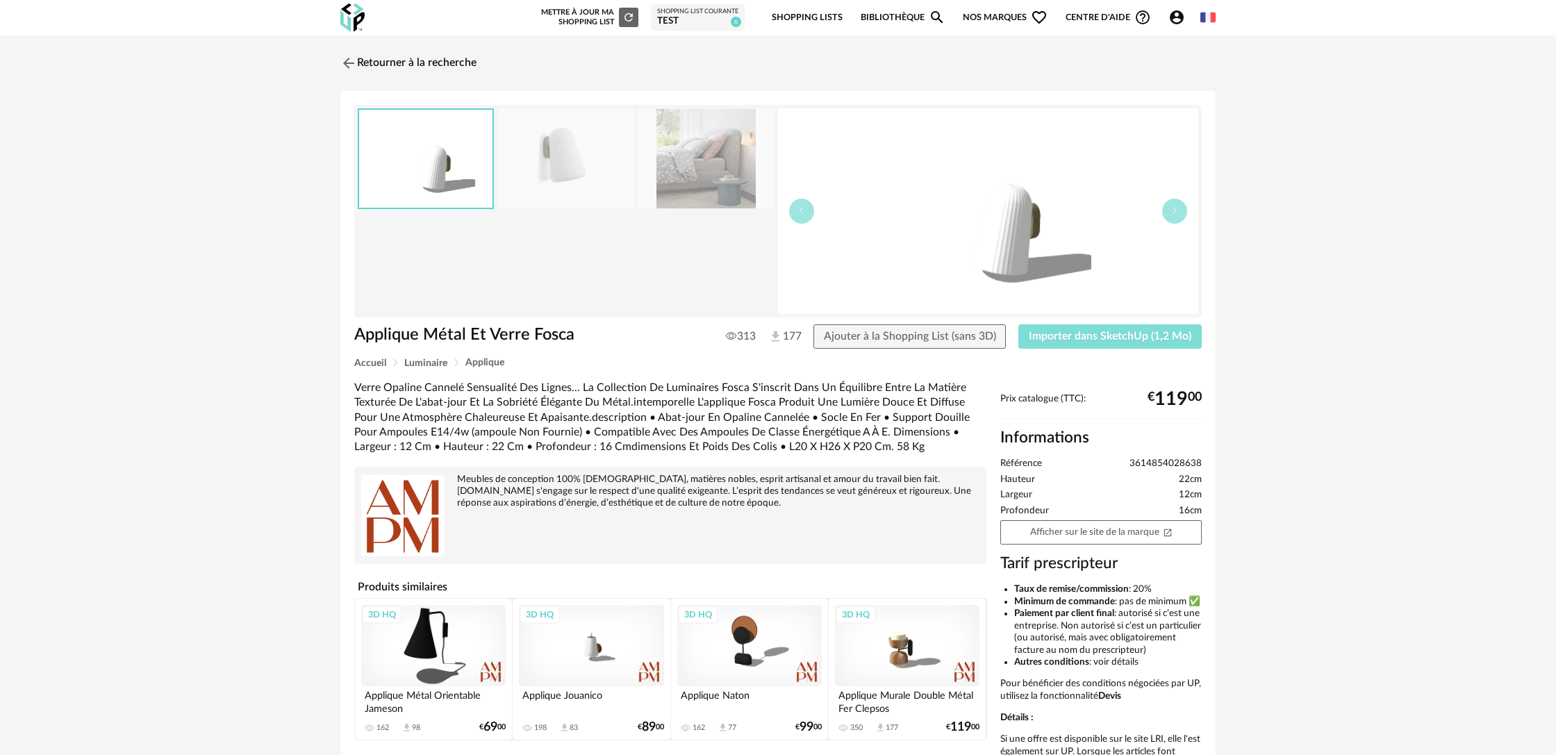
click at [1072, 341] on span "Importer dans SketchUp (1,2 Mo)" at bounding box center [1110, 336] width 163 height 11
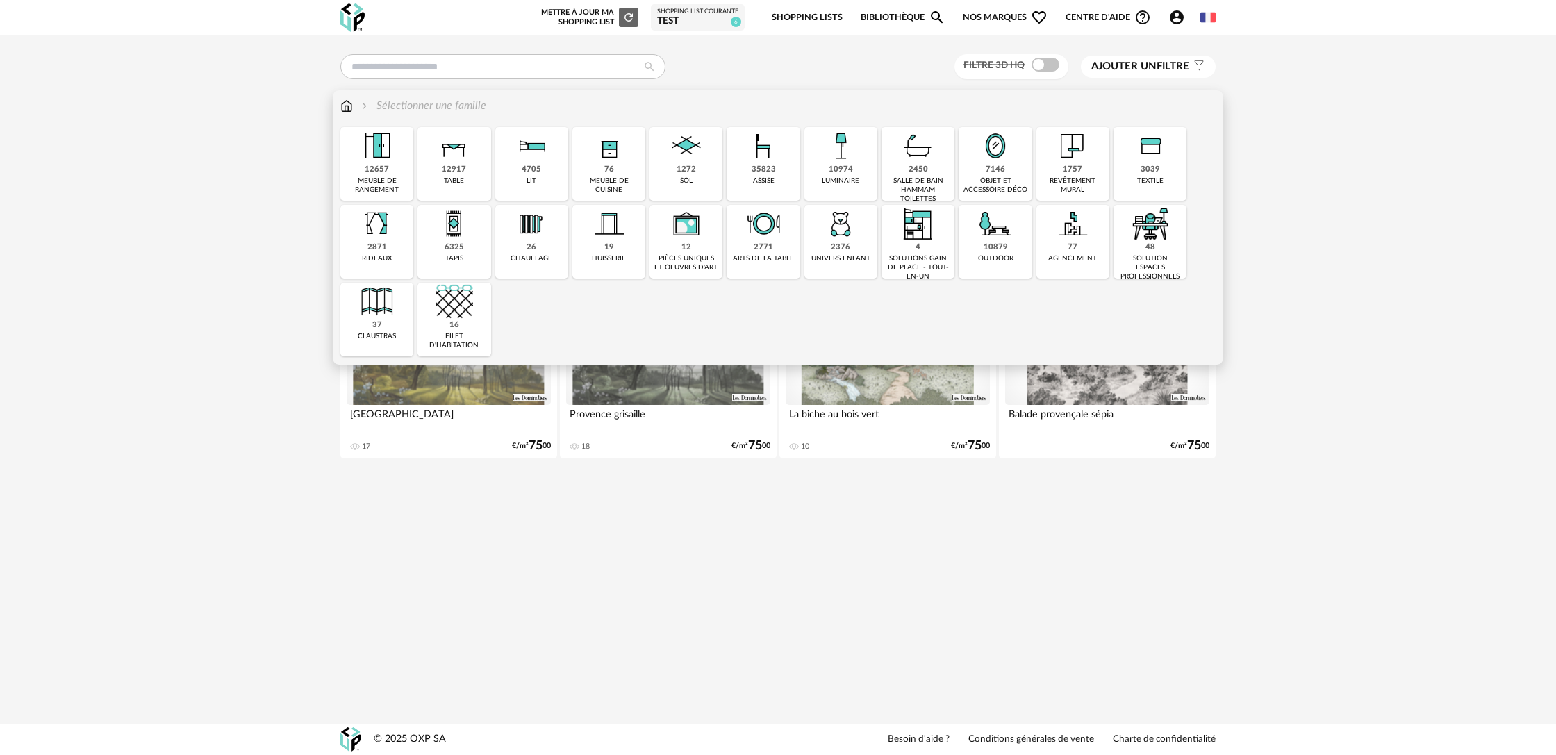
click at [843, 170] on div "10974" at bounding box center [841, 170] width 24 height 10
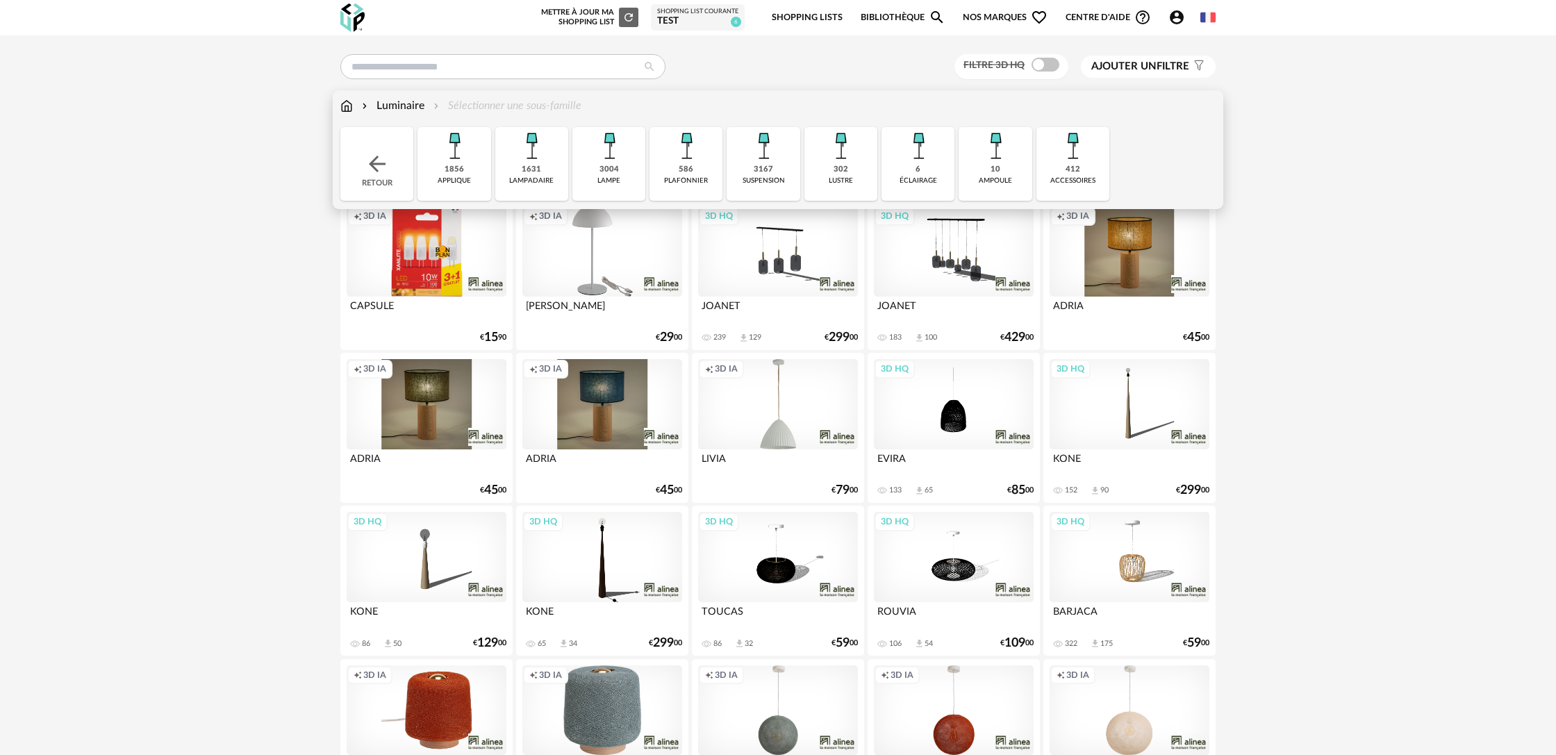
click at [475, 178] on div "1856 applique" at bounding box center [453, 164] width 73 height 74
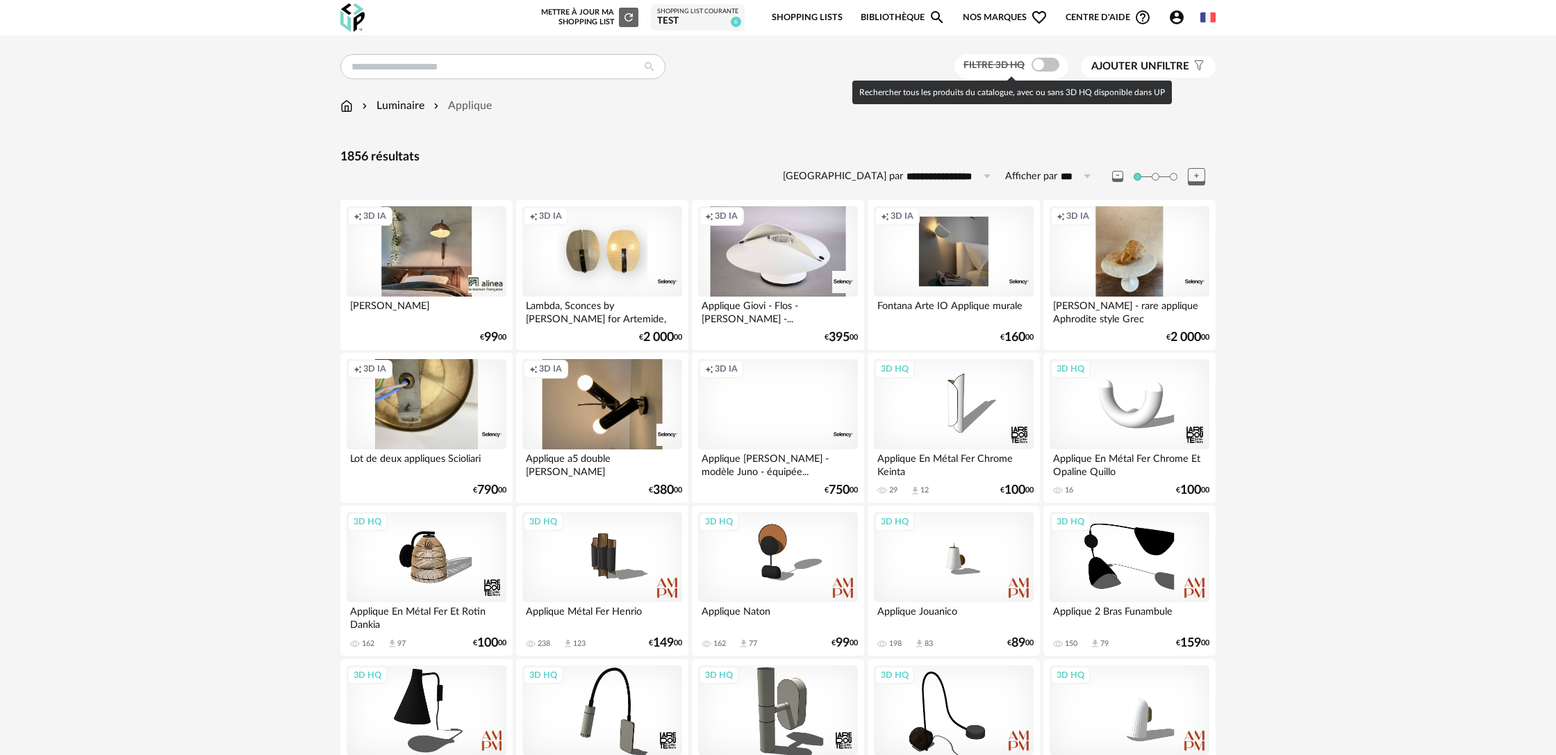
click at [1044, 68] on span at bounding box center [1045, 65] width 28 height 14
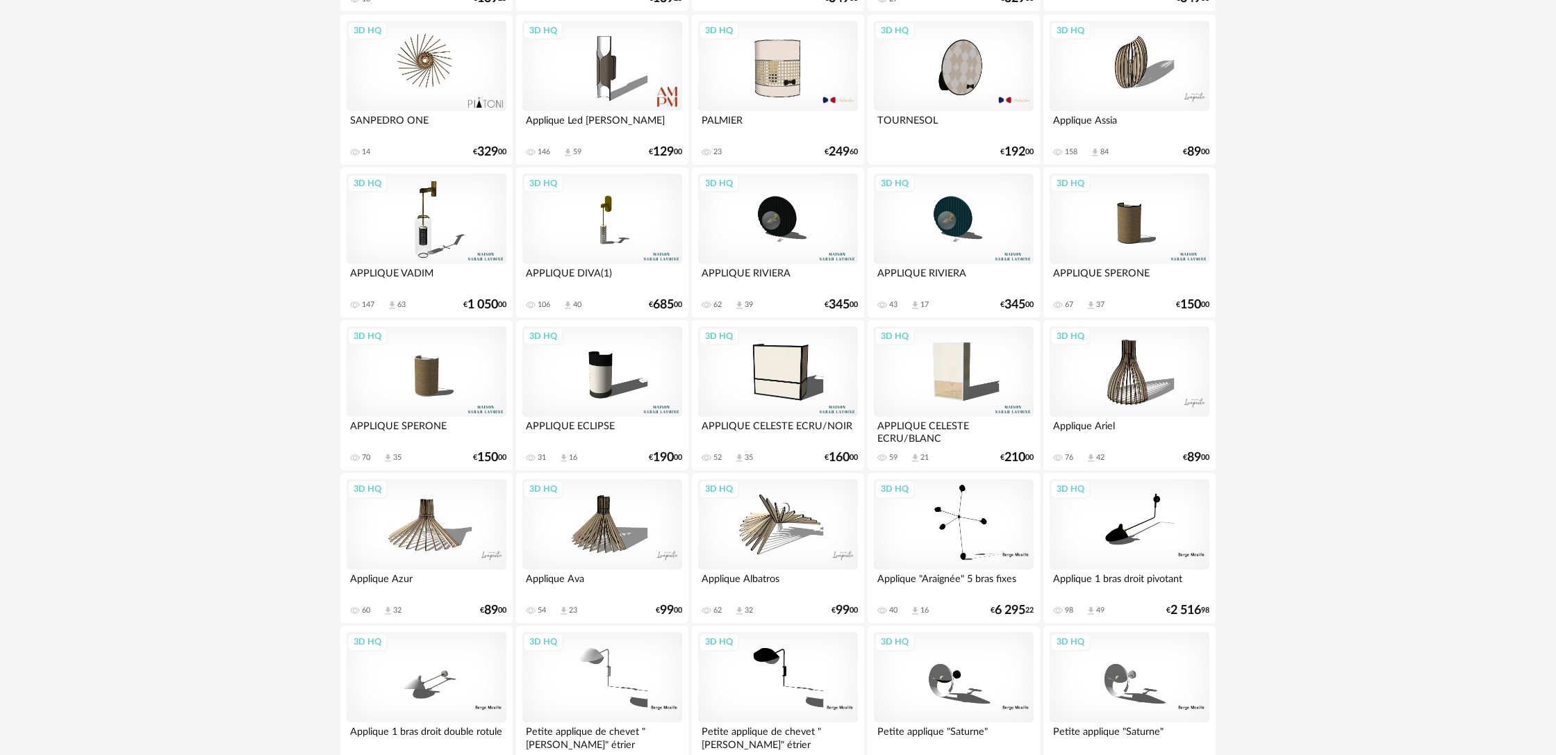
scroll to position [1255, 0]
click at [449, 554] on div "3D HQ" at bounding box center [427, 525] width 160 height 90
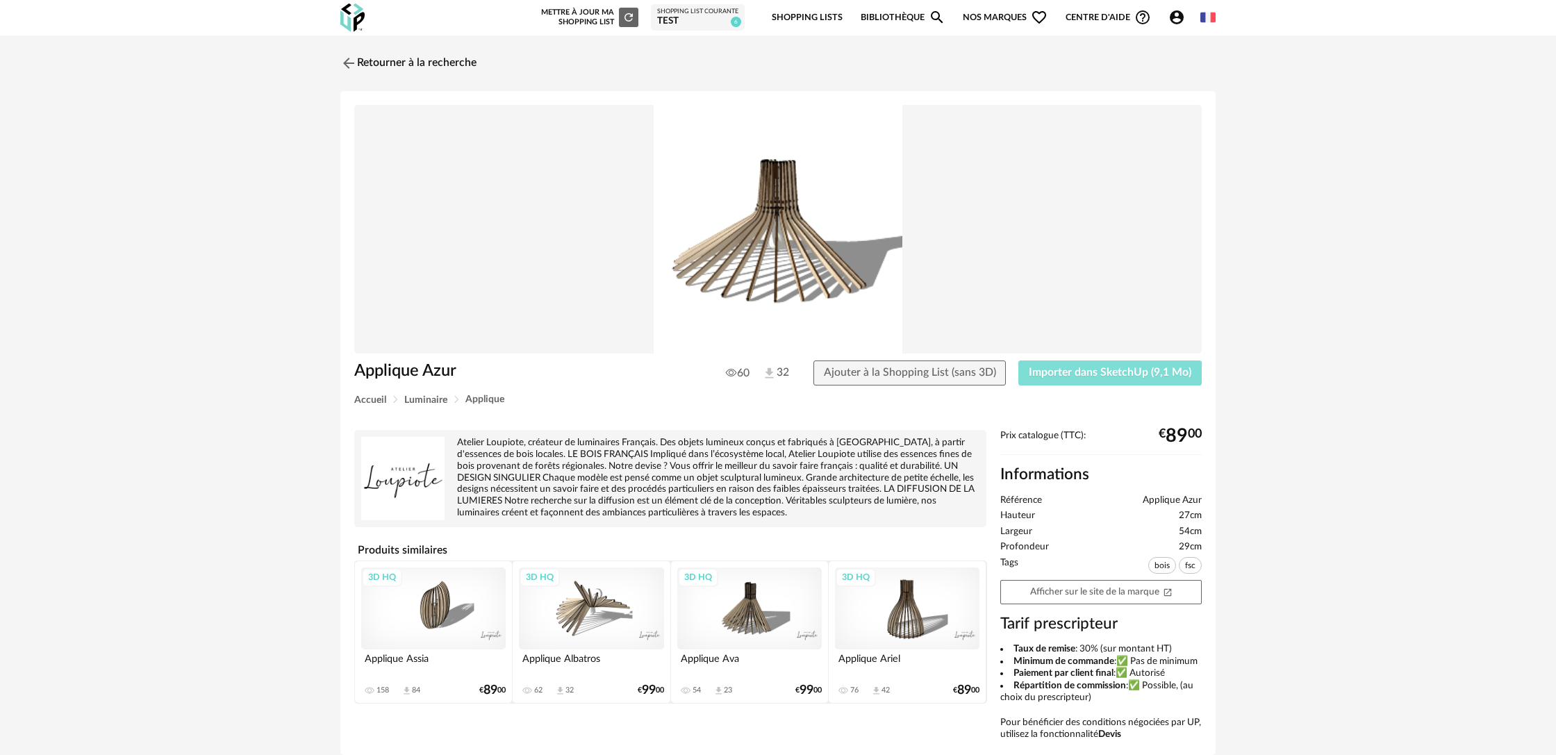
click at [1128, 378] on span "Importer dans SketchUp (9,1 Mo)" at bounding box center [1110, 372] width 163 height 11
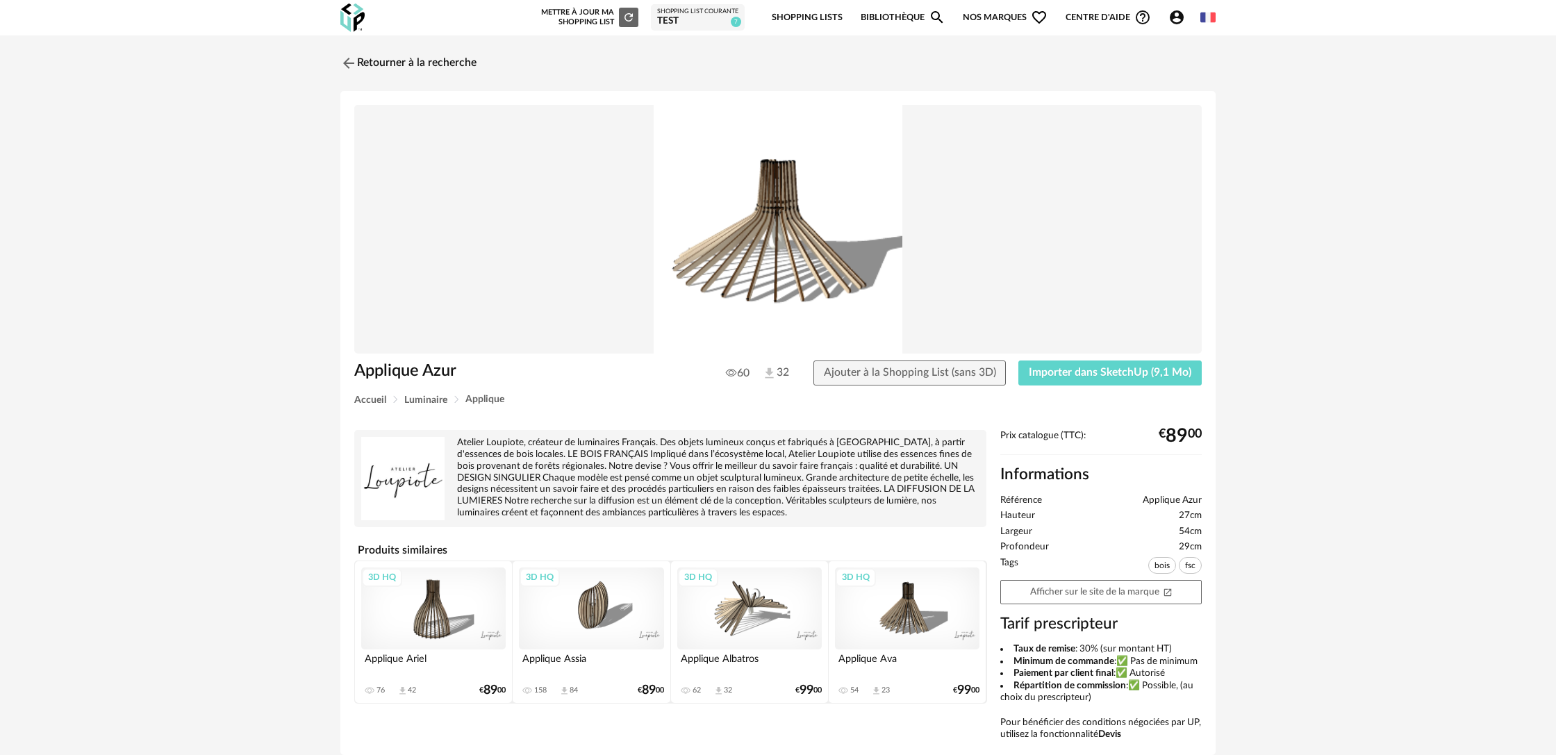
scroll to position [3, 0]
